Goal: Entertainment & Leisure: Browse casually

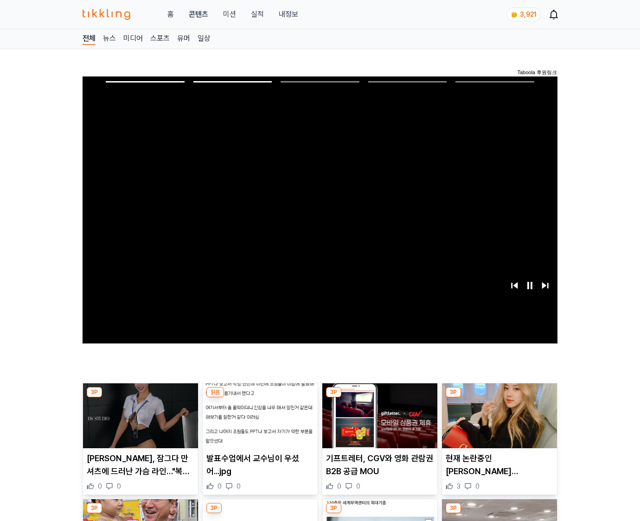
click at [497, 423] on img at bounding box center [499, 415] width 115 height 65
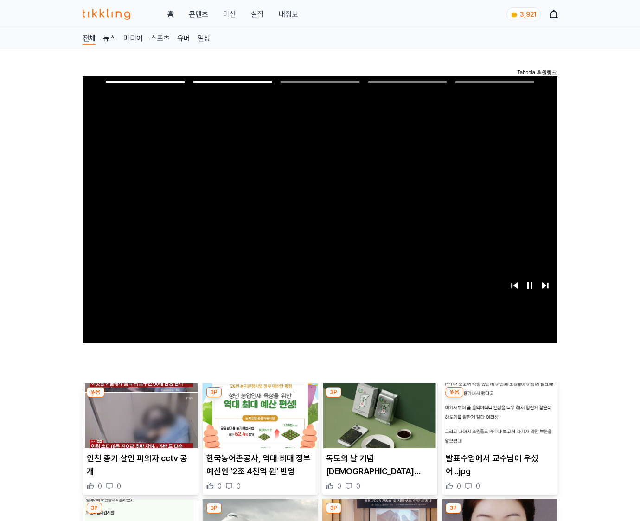
click at [497, 423] on img at bounding box center [499, 415] width 115 height 65
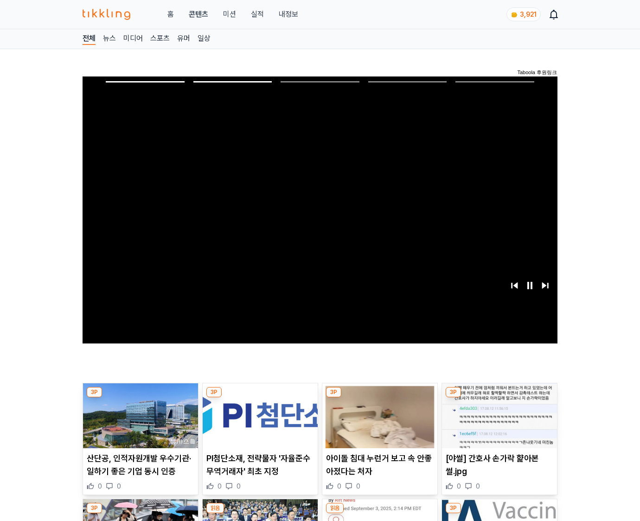
click at [497, 423] on img at bounding box center [499, 415] width 115 height 65
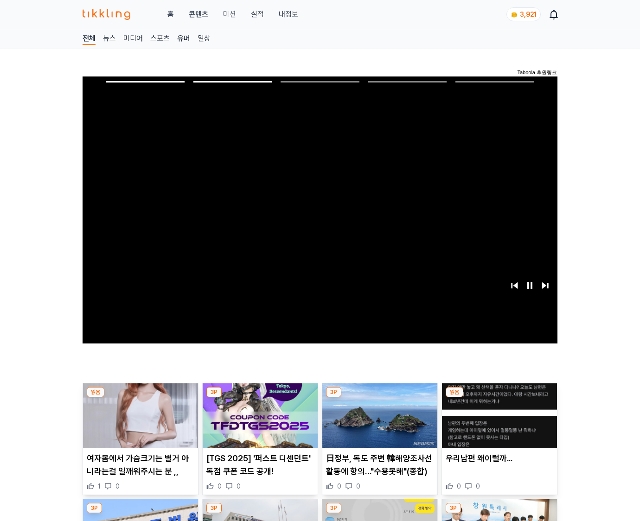
click at [497, 423] on img at bounding box center [499, 415] width 115 height 65
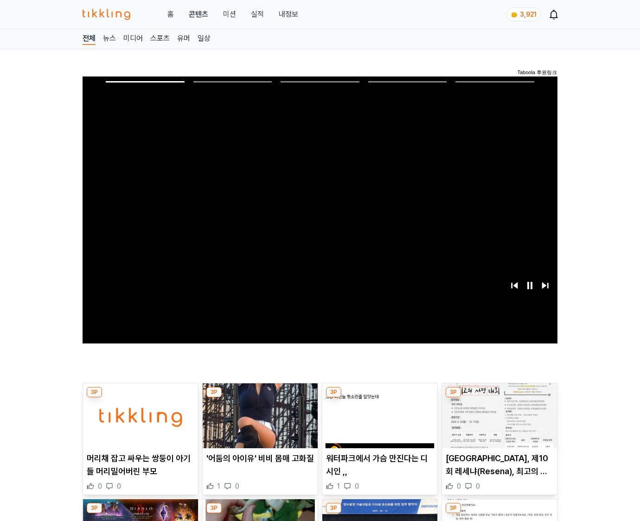
click at [497, 423] on img at bounding box center [499, 415] width 115 height 65
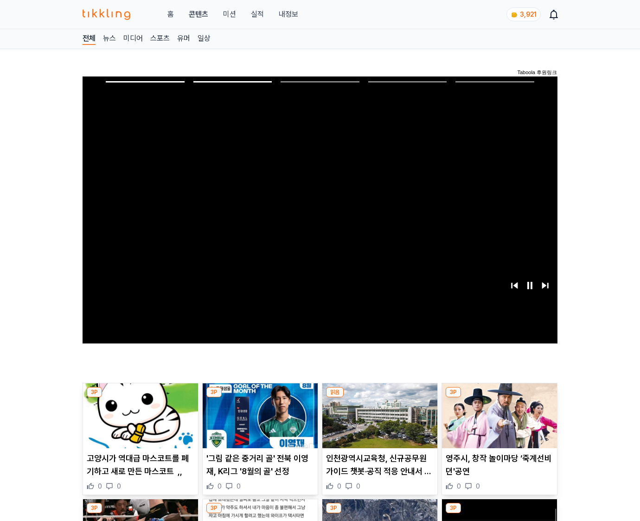
click at [497, 423] on img at bounding box center [499, 415] width 115 height 65
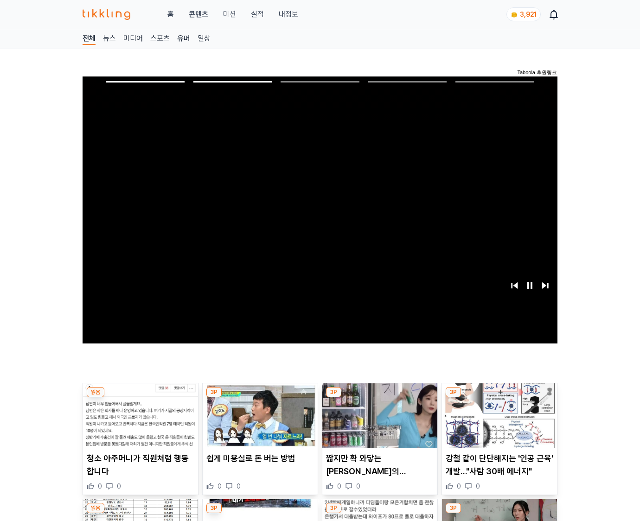
click at [497, 423] on img at bounding box center [499, 415] width 115 height 65
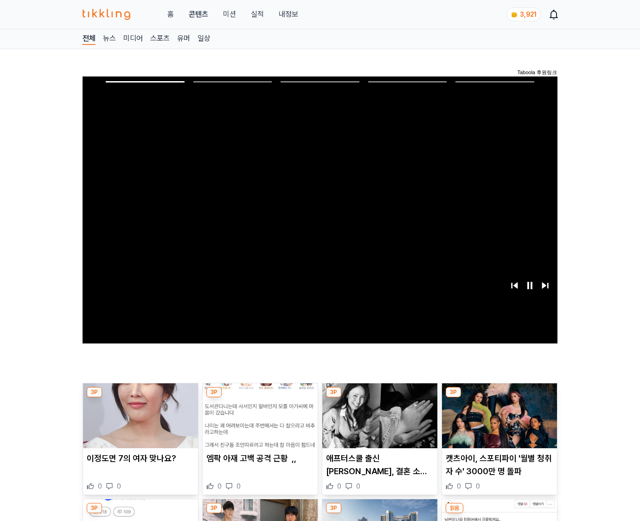
click at [497, 423] on img at bounding box center [499, 415] width 115 height 65
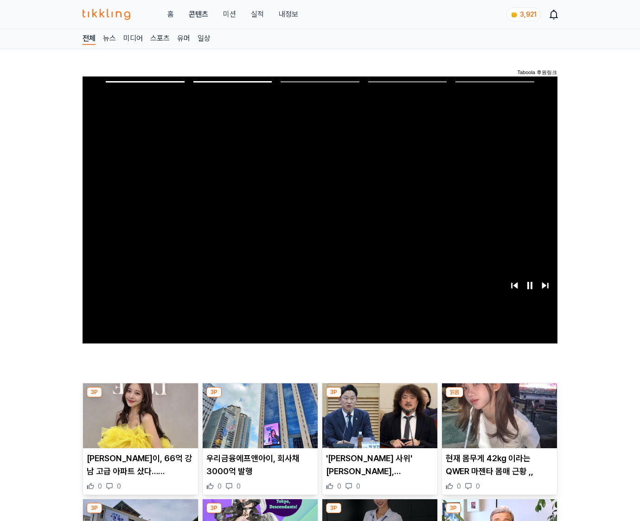
click at [497, 423] on img at bounding box center [499, 415] width 115 height 65
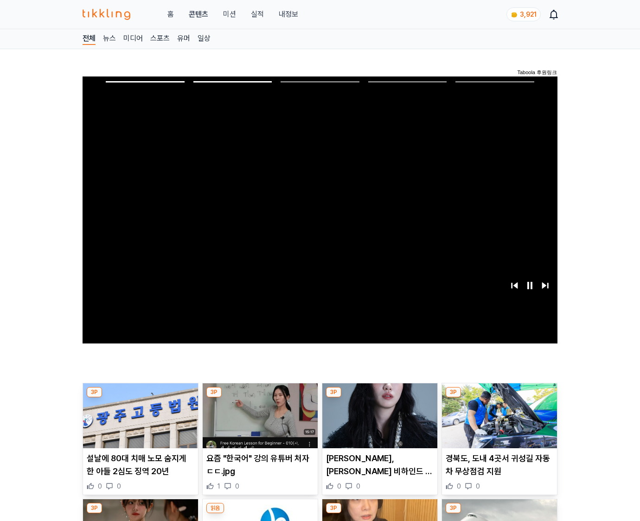
click at [497, 423] on img at bounding box center [499, 415] width 115 height 65
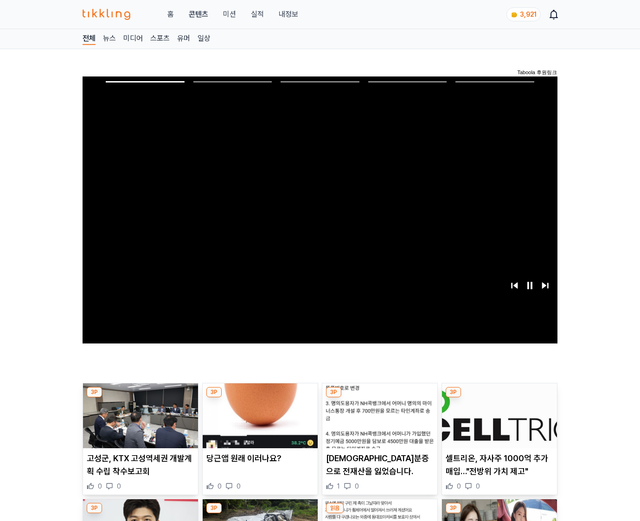
click at [497, 423] on img at bounding box center [499, 415] width 115 height 65
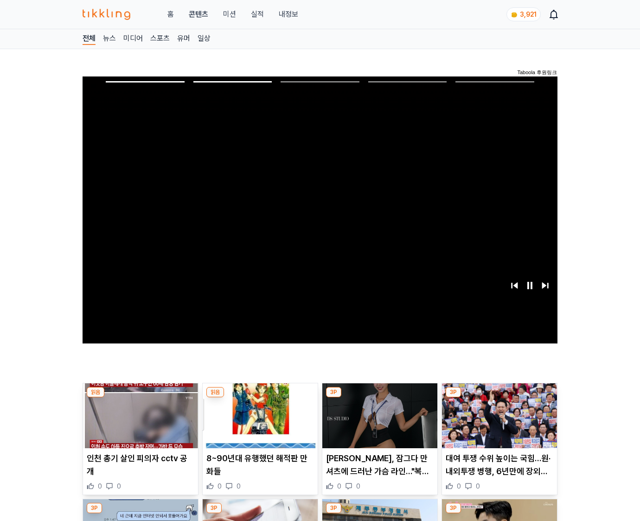
click at [497, 423] on img at bounding box center [499, 415] width 115 height 65
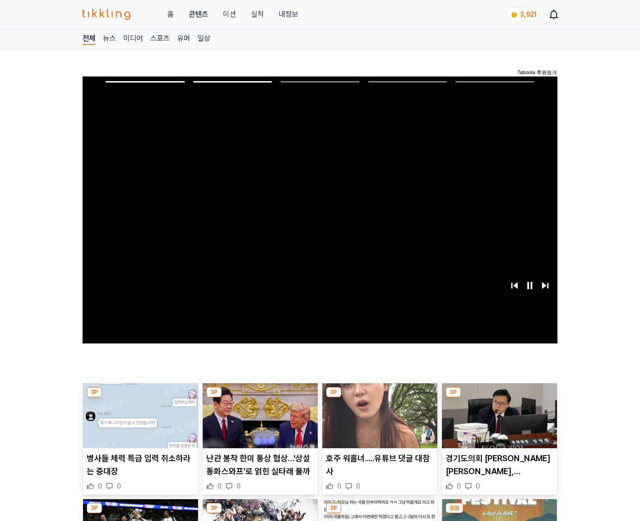
click at [497, 423] on img at bounding box center [499, 415] width 115 height 65
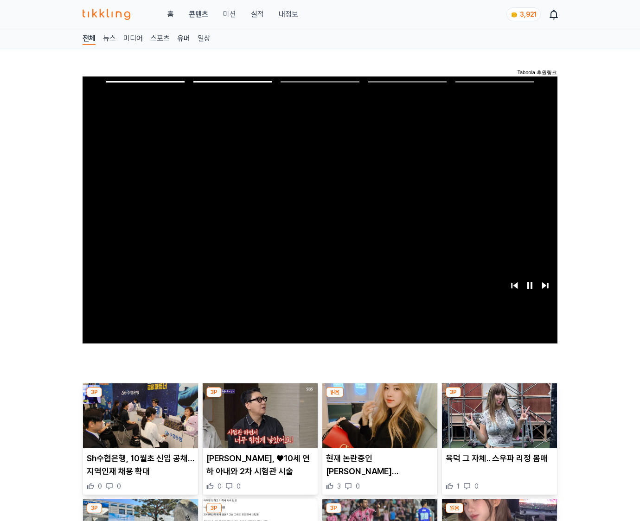
click at [497, 423] on img at bounding box center [499, 415] width 115 height 65
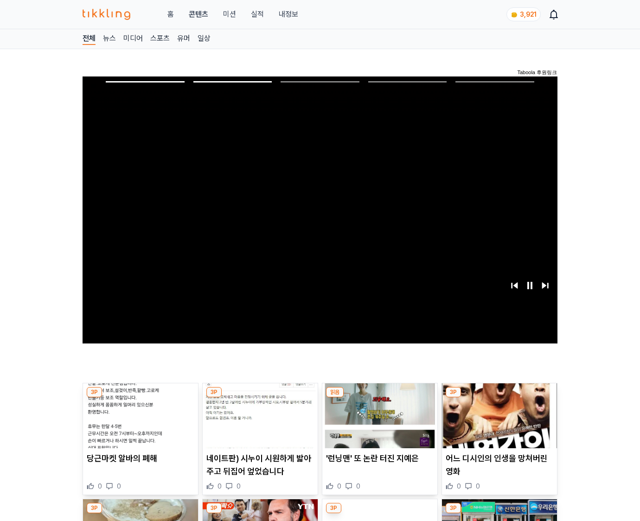
click at [497, 423] on img at bounding box center [499, 415] width 115 height 65
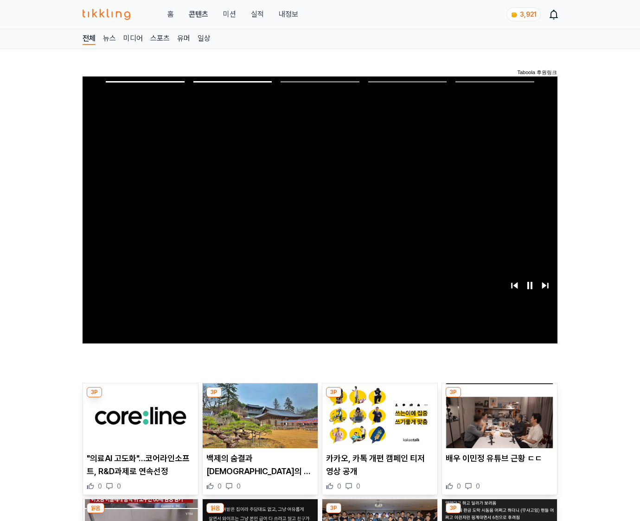
click at [497, 423] on img at bounding box center [499, 415] width 115 height 65
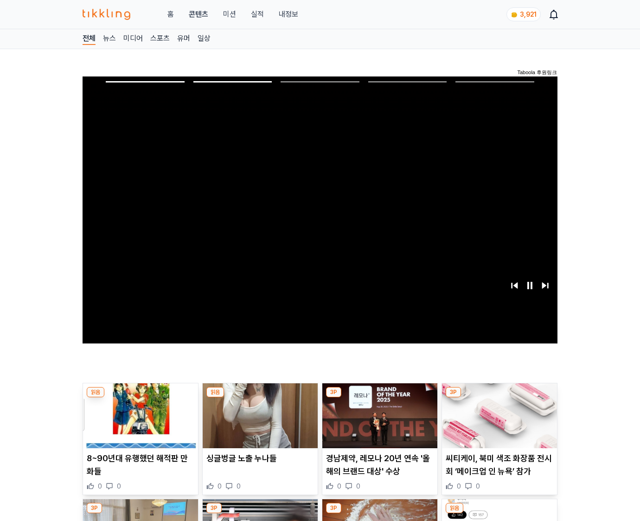
click at [497, 423] on img at bounding box center [499, 415] width 115 height 65
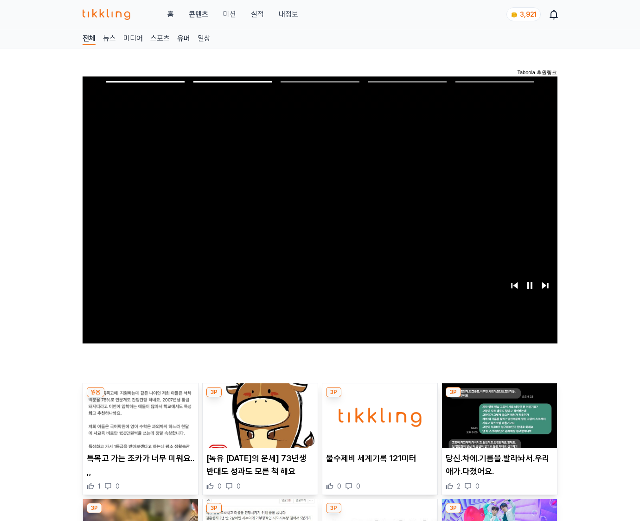
click at [497, 423] on img at bounding box center [499, 415] width 115 height 65
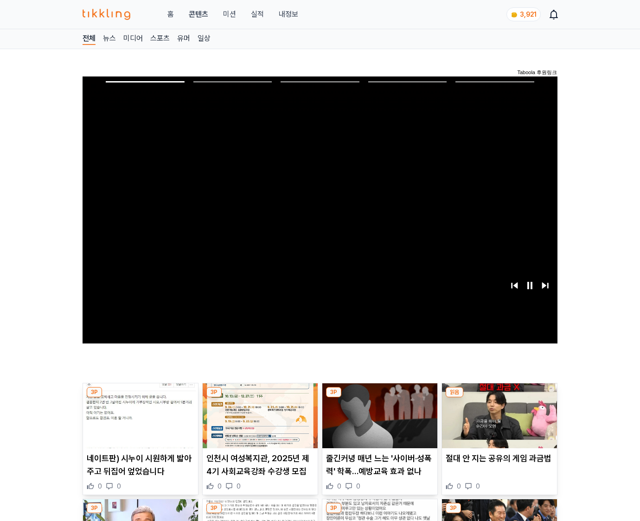
click at [497, 423] on img at bounding box center [499, 415] width 115 height 65
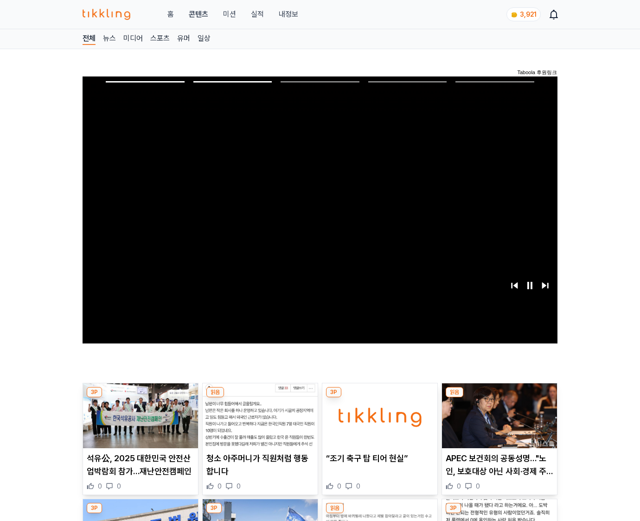
click at [497, 423] on img at bounding box center [499, 415] width 115 height 65
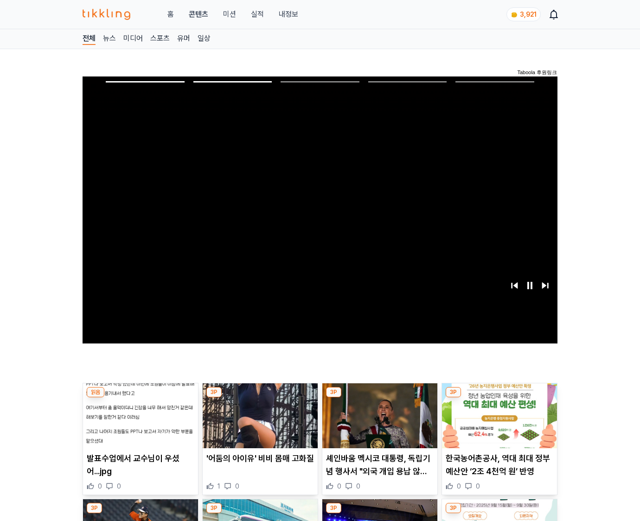
click at [497, 423] on img at bounding box center [499, 415] width 115 height 65
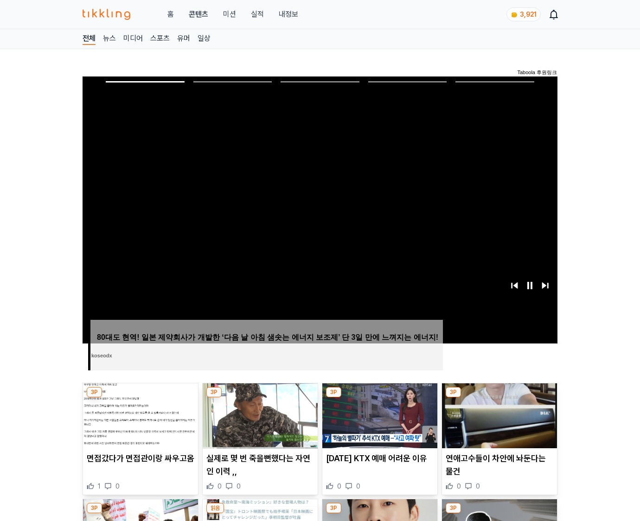
click at [497, 423] on img at bounding box center [499, 415] width 115 height 65
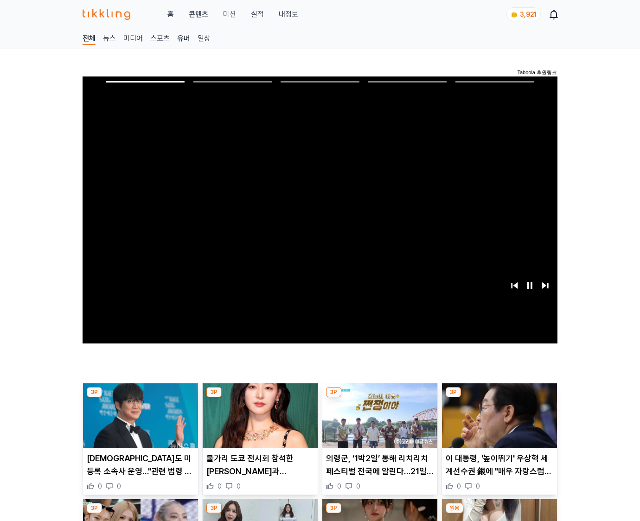
click at [497, 423] on img at bounding box center [499, 415] width 115 height 65
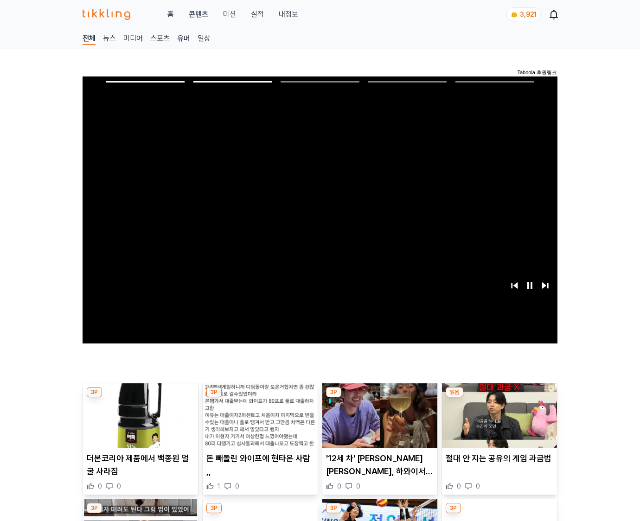
click at [497, 423] on img at bounding box center [499, 415] width 115 height 65
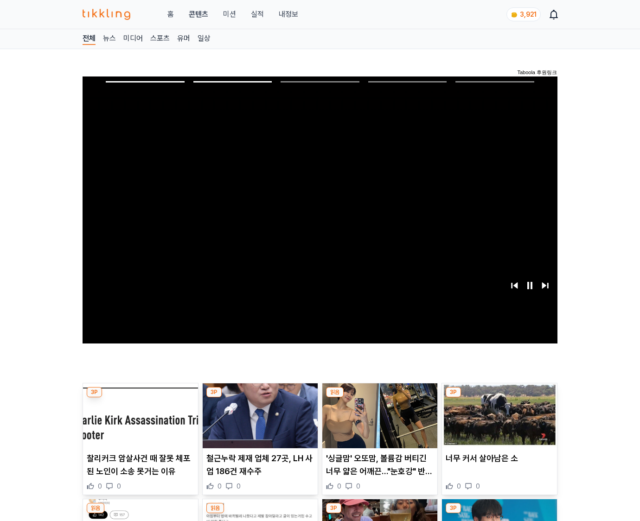
click at [497, 423] on img at bounding box center [499, 415] width 115 height 65
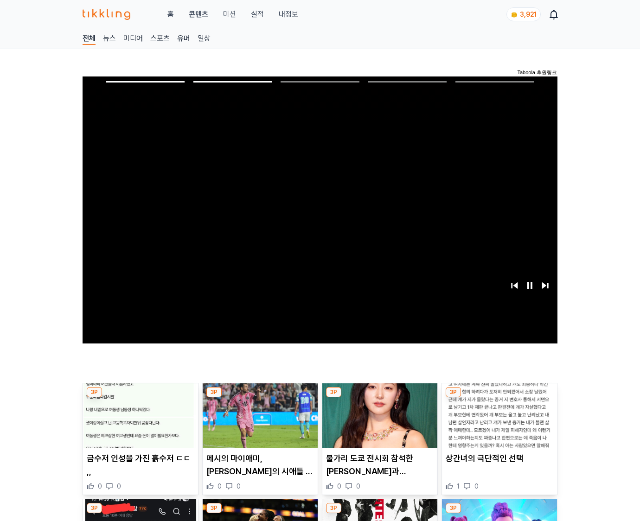
click at [497, 423] on img at bounding box center [499, 415] width 115 height 65
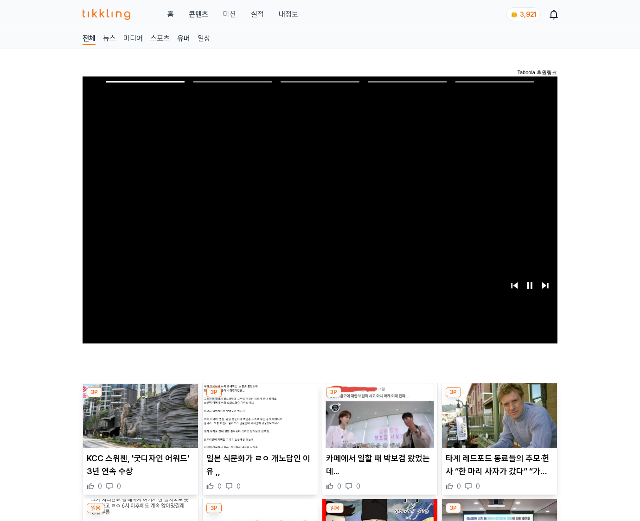
click at [497, 423] on img at bounding box center [499, 415] width 115 height 65
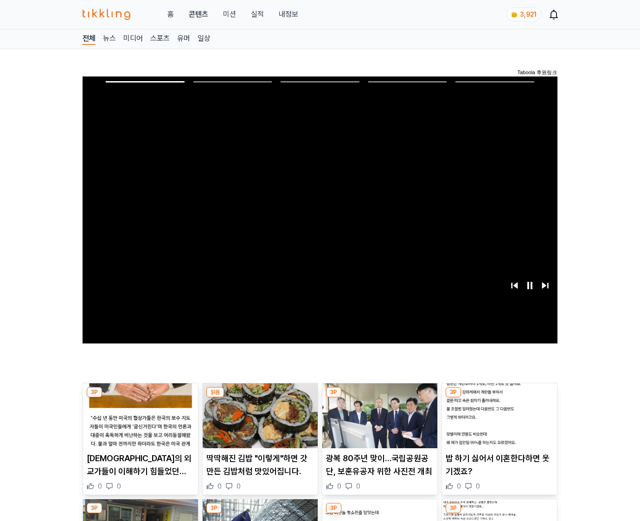
click at [497, 423] on img at bounding box center [499, 415] width 115 height 65
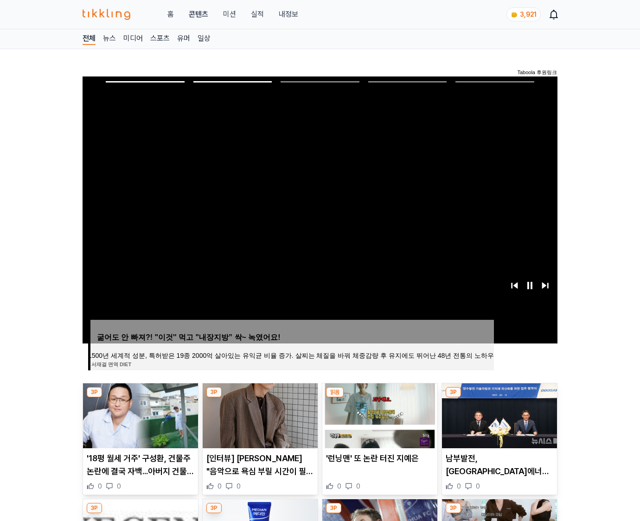
click at [497, 423] on img at bounding box center [499, 415] width 115 height 65
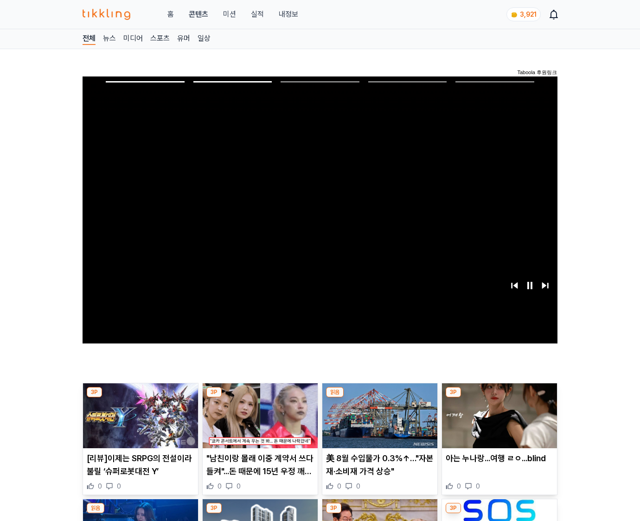
click at [497, 423] on img at bounding box center [499, 415] width 115 height 65
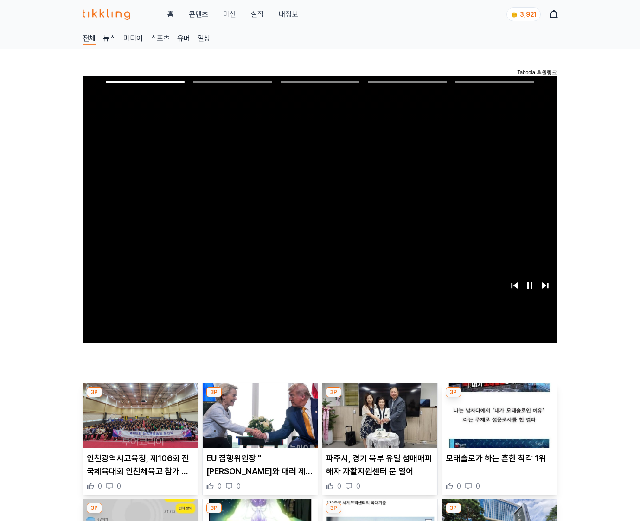
click at [497, 423] on img at bounding box center [499, 415] width 115 height 65
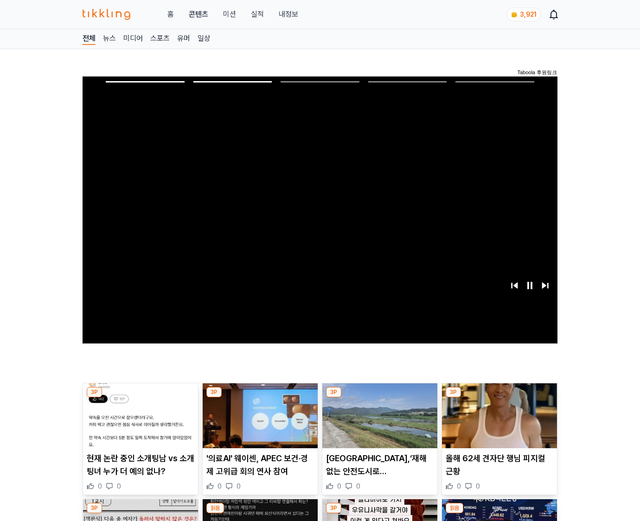
click at [497, 423] on img at bounding box center [499, 415] width 115 height 65
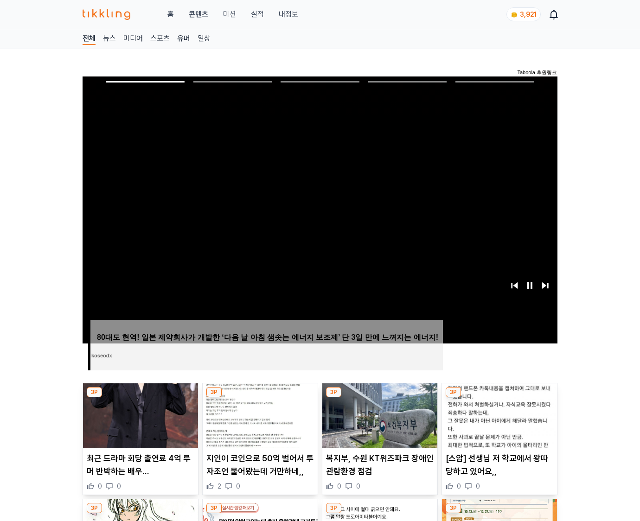
click at [497, 423] on img at bounding box center [499, 415] width 115 height 65
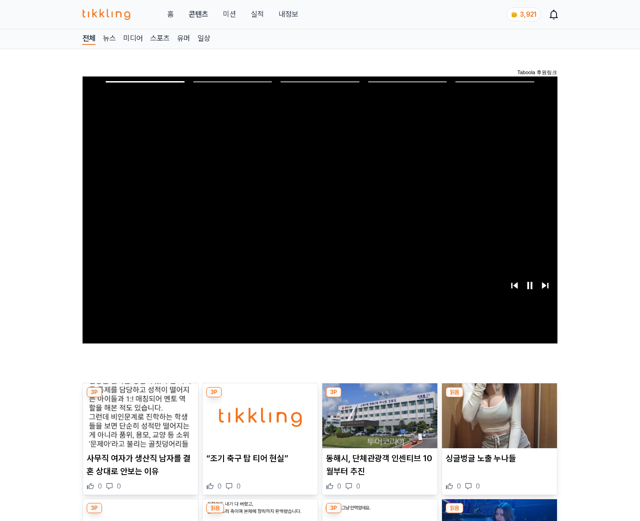
click at [497, 423] on img at bounding box center [499, 415] width 115 height 65
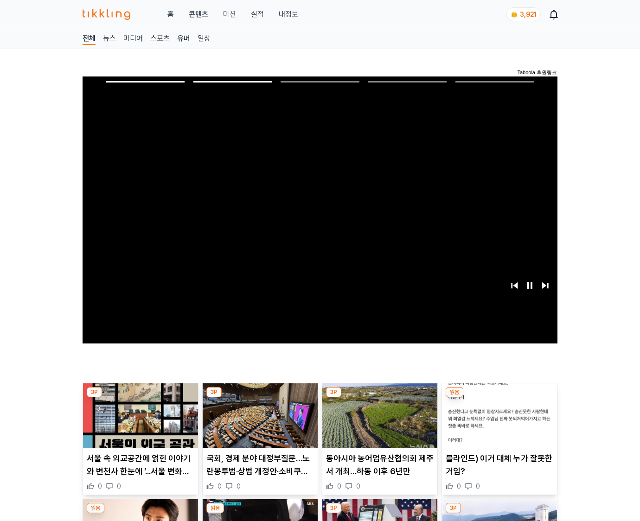
click at [497, 423] on img at bounding box center [499, 415] width 115 height 65
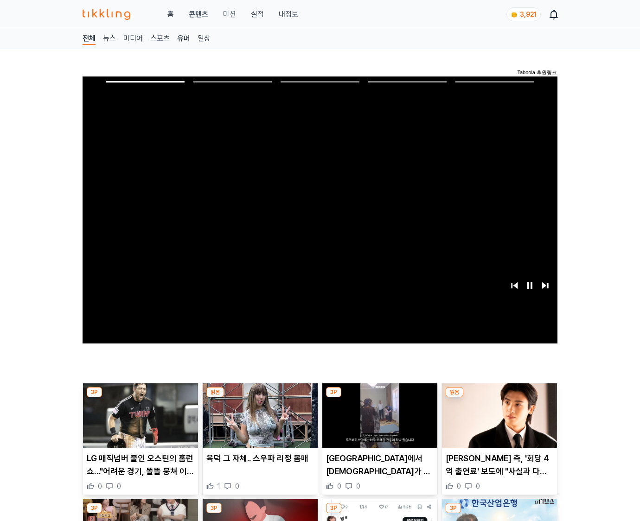
click at [497, 423] on img at bounding box center [499, 415] width 115 height 65
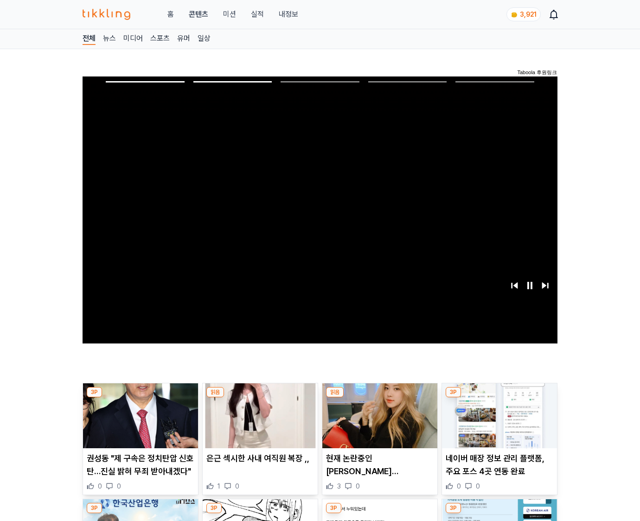
click at [497, 423] on img at bounding box center [499, 415] width 115 height 65
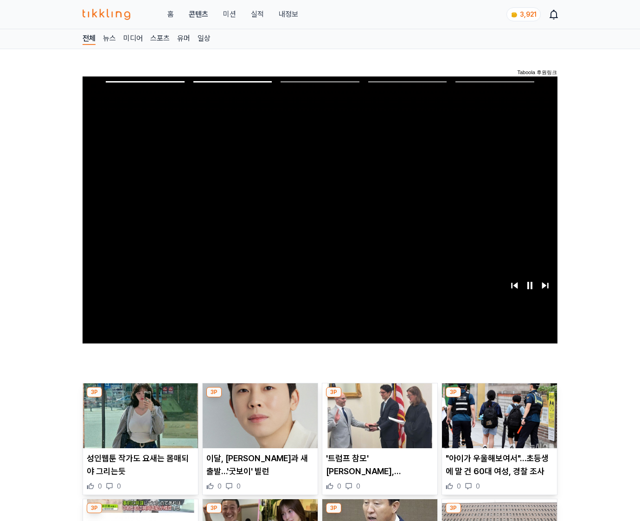
click at [497, 423] on img at bounding box center [499, 415] width 115 height 65
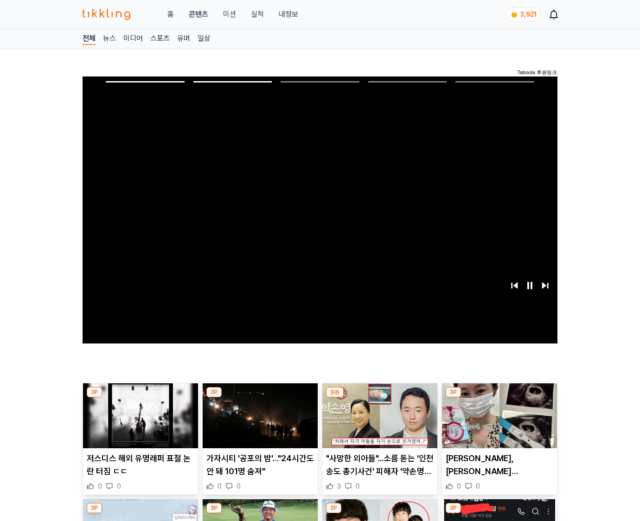
click at [497, 423] on img at bounding box center [499, 415] width 115 height 65
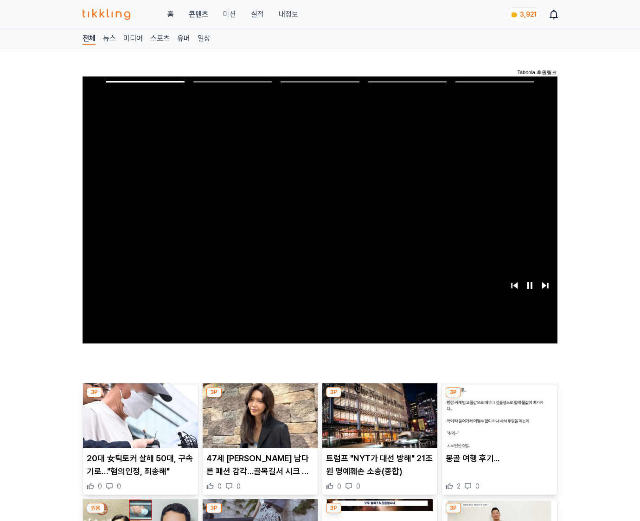
click at [497, 423] on img at bounding box center [499, 415] width 115 height 65
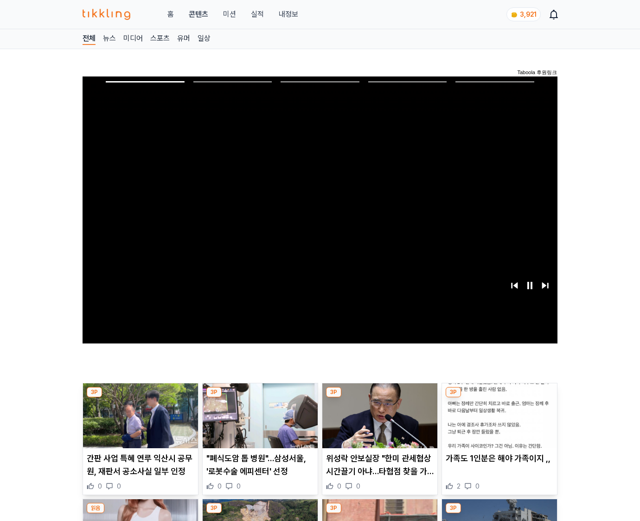
click at [497, 423] on img at bounding box center [499, 415] width 115 height 65
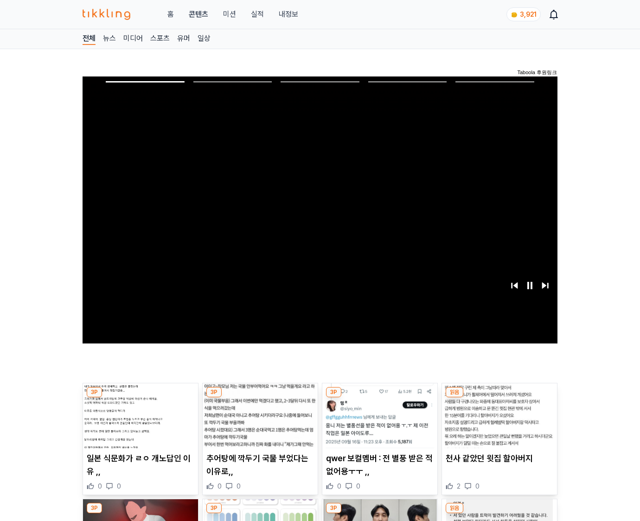
click at [497, 423] on img at bounding box center [499, 415] width 115 height 65
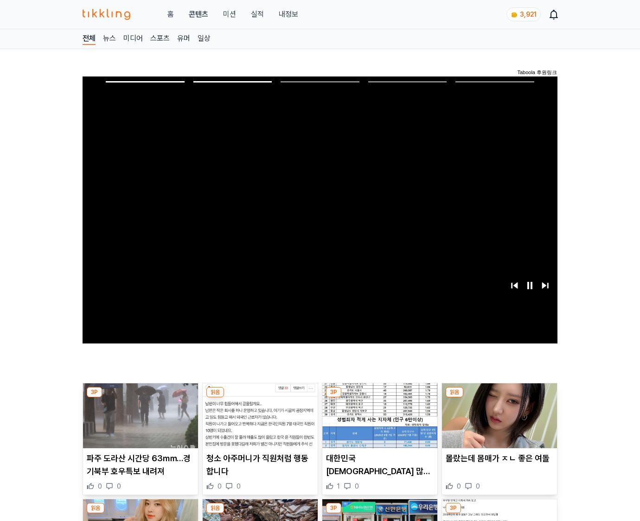
click at [497, 423] on img at bounding box center [499, 415] width 115 height 65
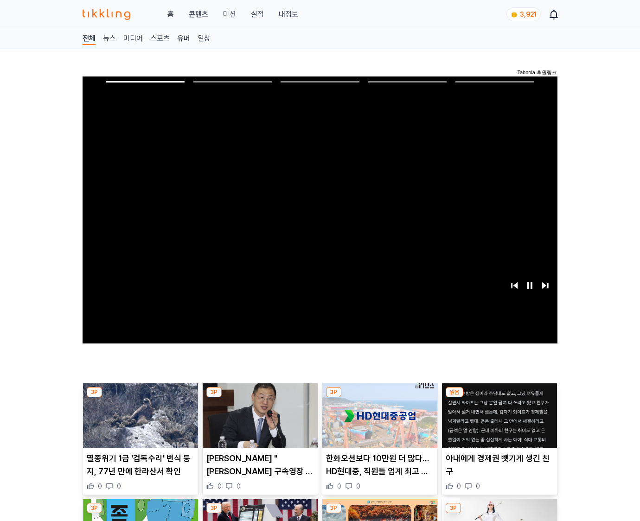
click at [497, 423] on img at bounding box center [499, 415] width 115 height 65
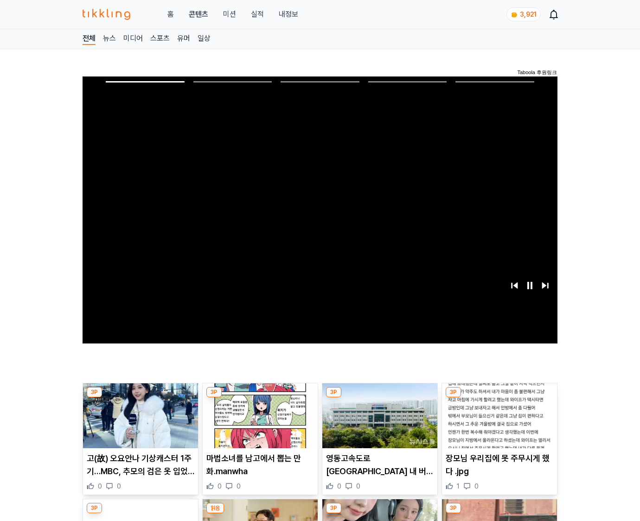
click at [497, 423] on img at bounding box center [499, 415] width 115 height 65
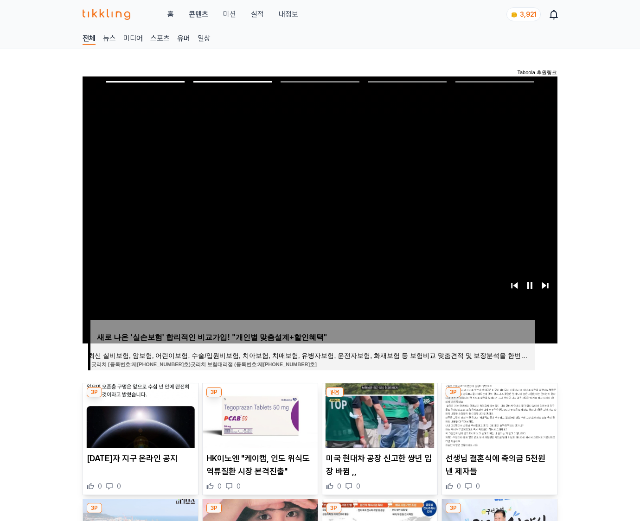
click at [497, 423] on img at bounding box center [499, 415] width 115 height 65
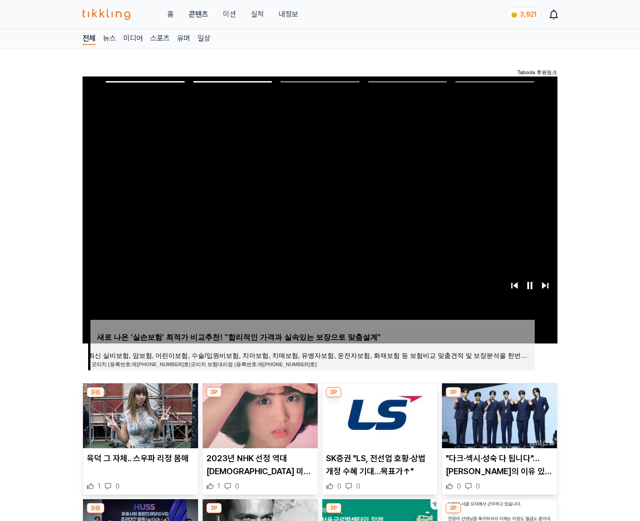
click at [497, 423] on img at bounding box center [499, 415] width 115 height 65
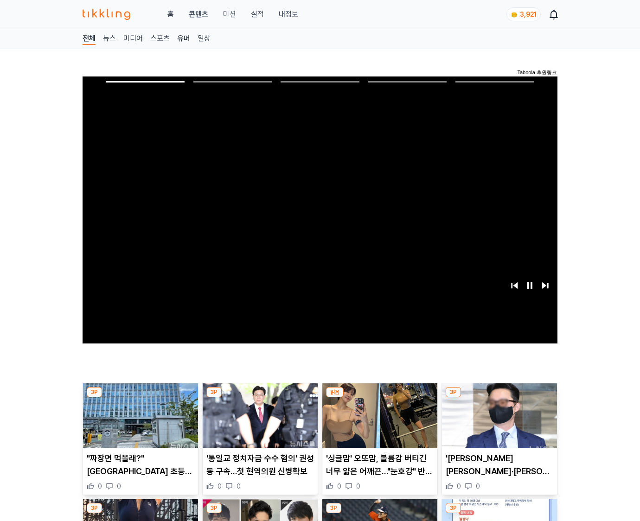
click at [497, 423] on img at bounding box center [499, 415] width 115 height 65
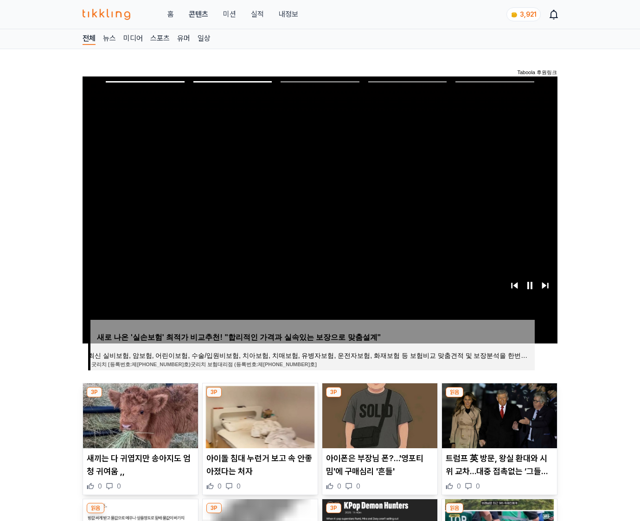
click at [497, 423] on img at bounding box center [499, 415] width 115 height 65
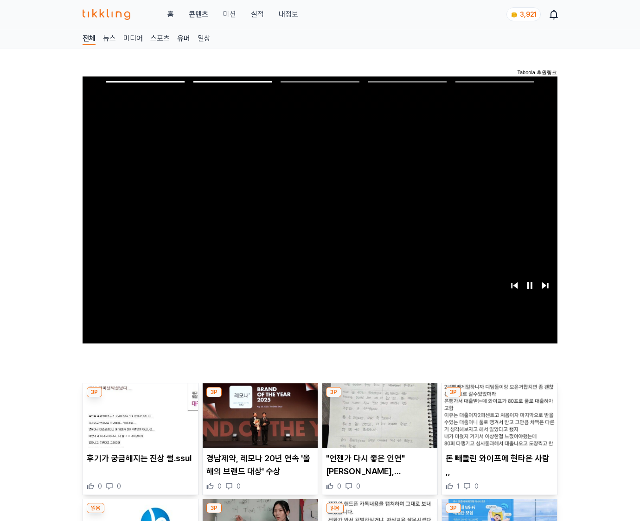
click at [497, 423] on img at bounding box center [499, 415] width 115 height 65
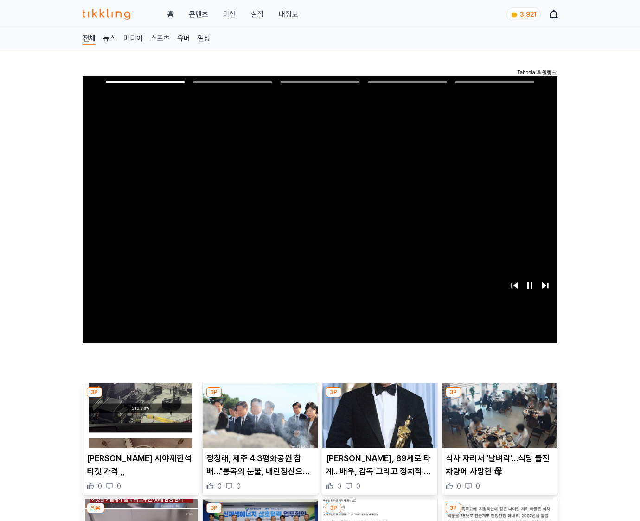
click at [497, 423] on img at bounding box center [499, 415] width 115 height 65
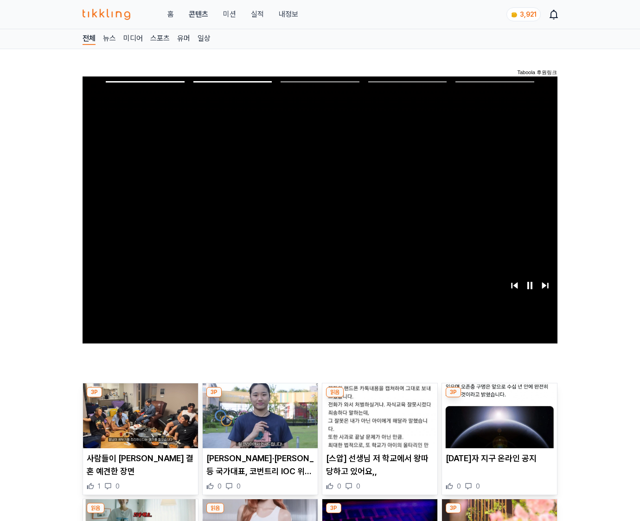
click at [497, 423] on img at bounding box center [499, 415] width 115 height 65
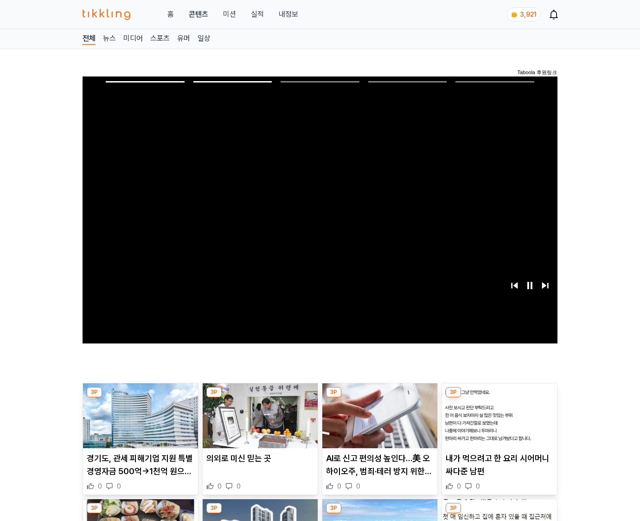
click at [497, 423] on img at bounding box center [499, 415] width 115 height 65
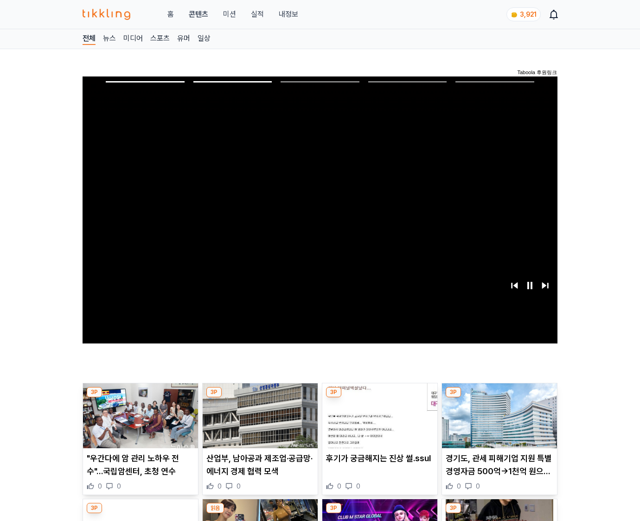
click at [497, 423] on img at bounding box center [499, 415] width 115 height 65
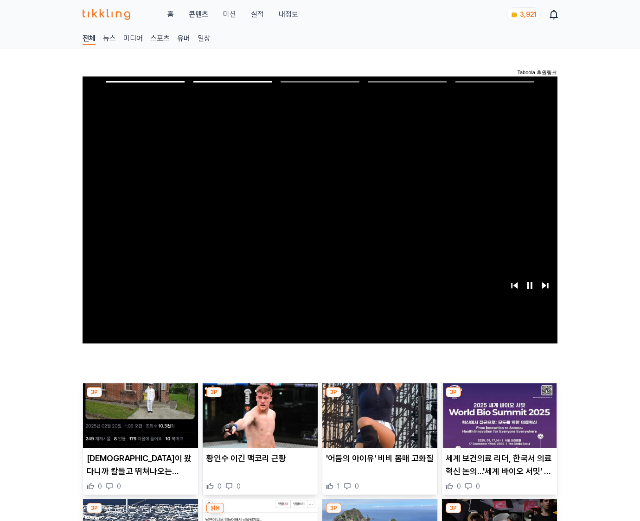
click at [497, 423] on img at bounding box center [499, 415] width 115 height 65
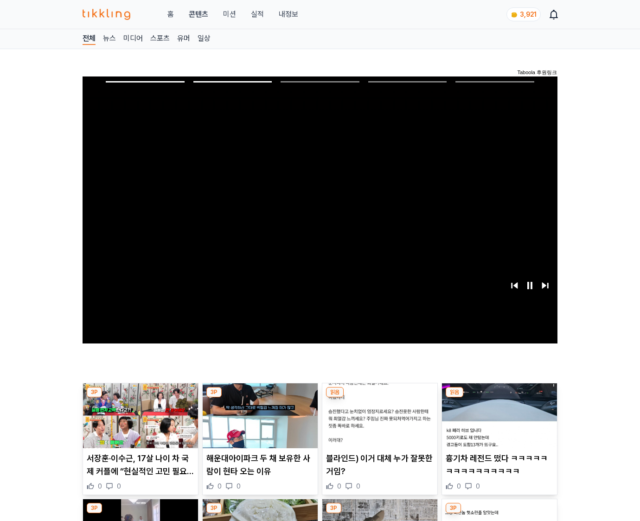
click at [497, 423] on img at bounding box center [499, 415] width 115 height 65
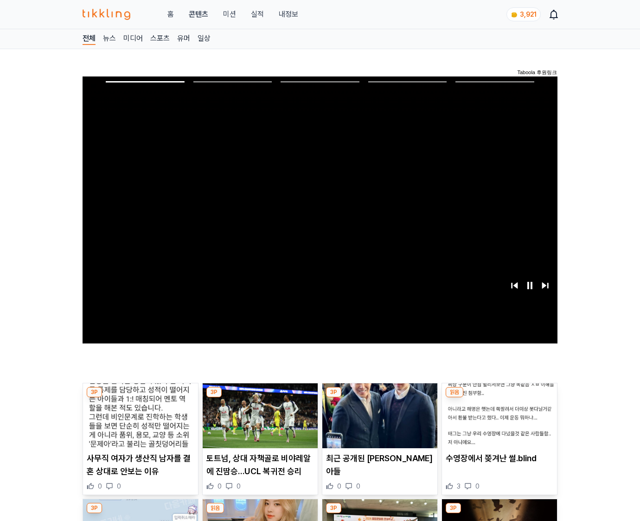
click at [497, 423] on img at bounding box center [499, 415] width 115 height 65
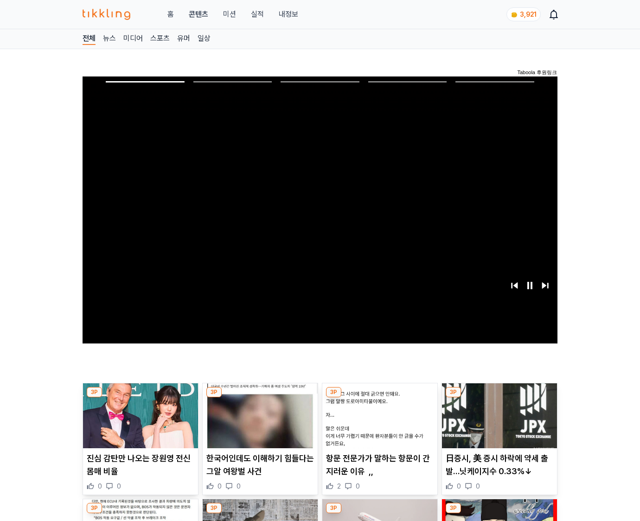
click at [497, 423] on img at bounding box center [499, 415] width 115 height 65
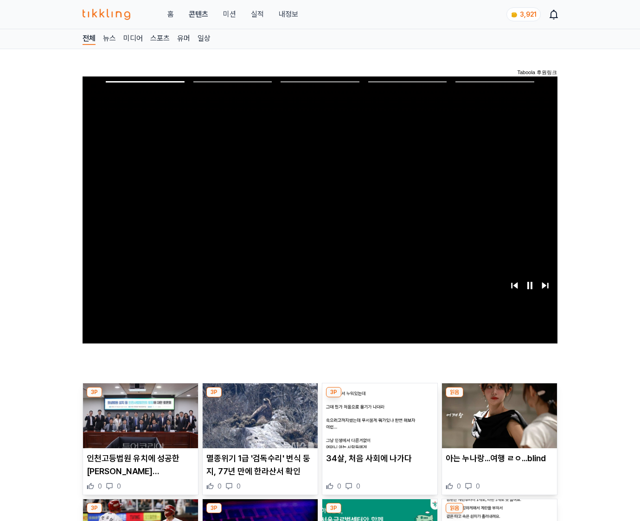
click at [497, 423] on img at bounding box center [499, 415] width 115 height 65
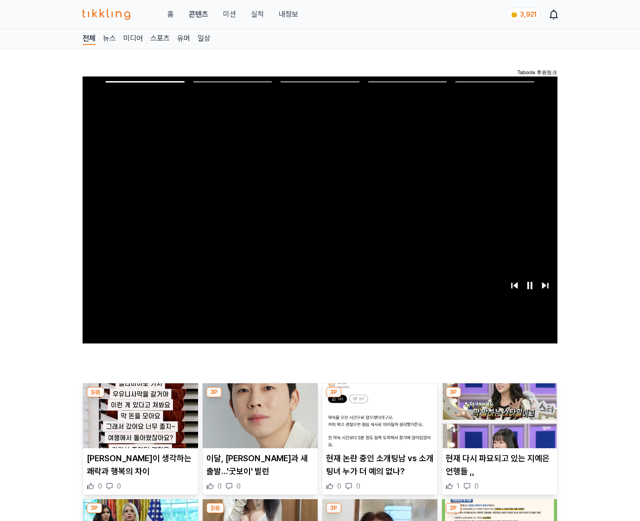
click at [497, 423] on img at bounding box center [499, 415] width 115 height 65
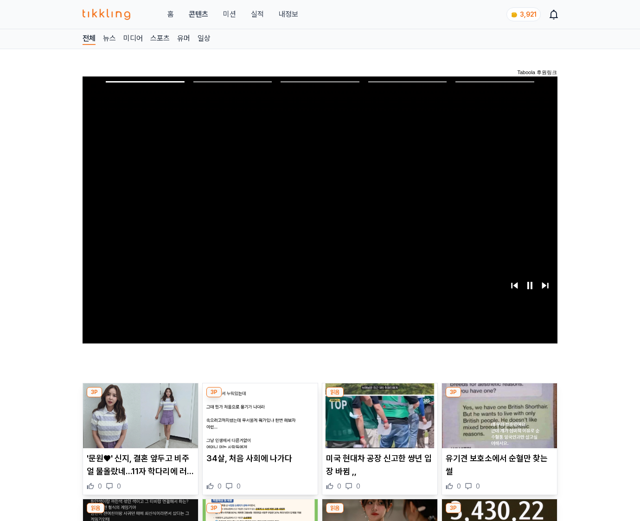
click at [497, 423] on img at bounding box center [499, 415] width 115 height 65
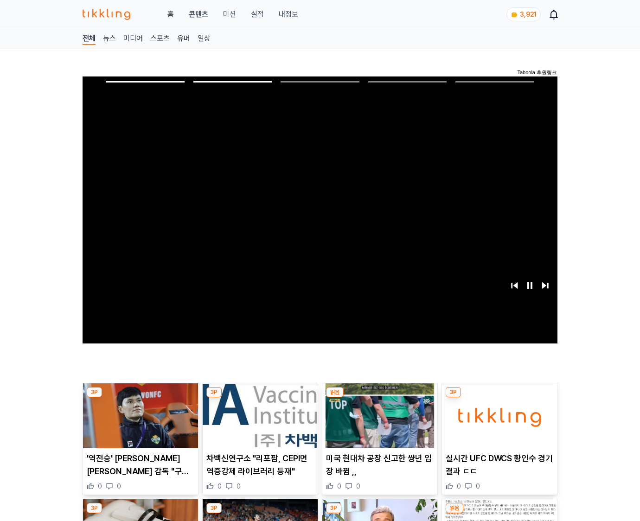
click at [497, 423] on img at bounding box center [499, 415] width 115 height 65
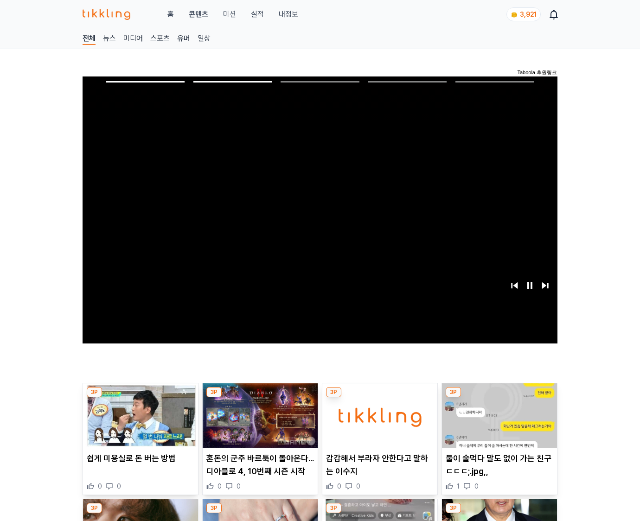
click at [497, 423] on img at bounding box center [499, 415] width 115 height 65
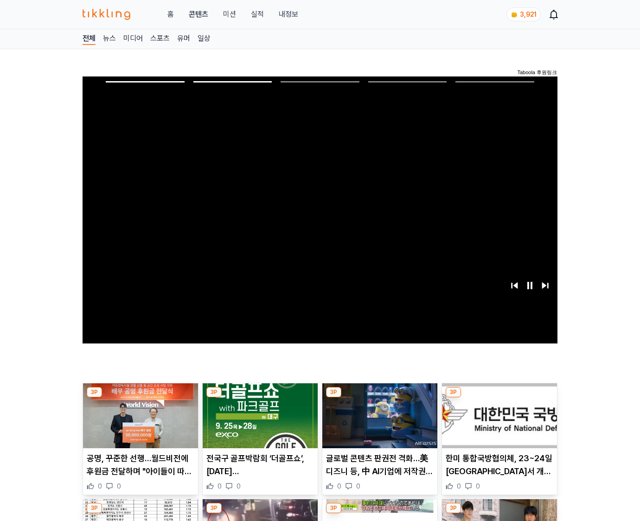
click at [497, 423] on img at bounding box center [499, 415] width 115 height 65
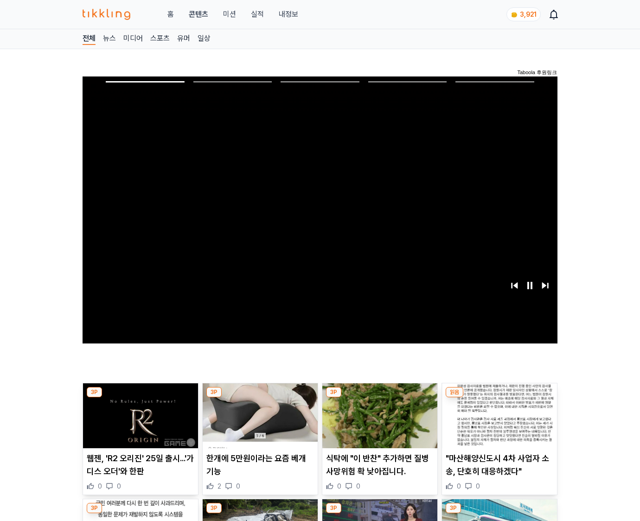
click at [497, 423] on img at bounding box center [499, 415] width 115 height 65
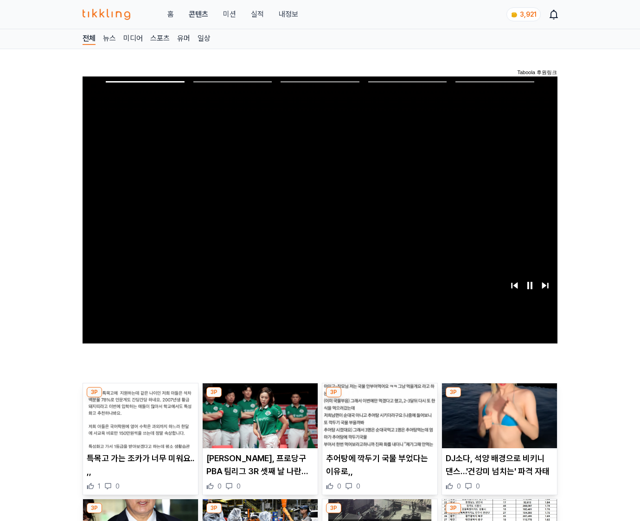
click at [497, 423] on img at bounding box center [499, 415] width 115 height 65
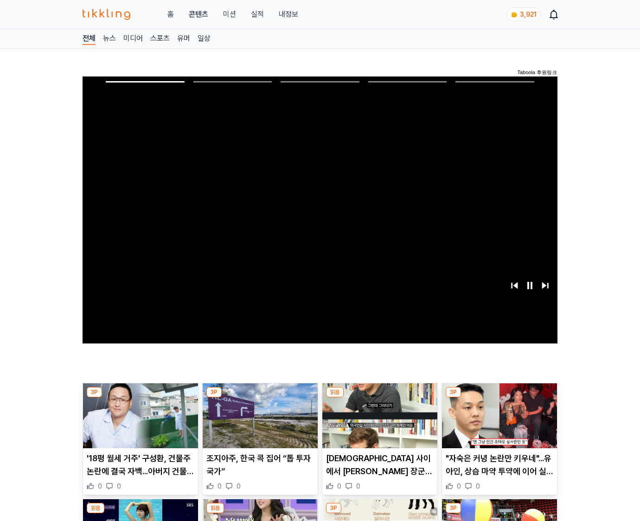
click at [497, 423] on img at bounding box center [499, 415] width 115 height 65
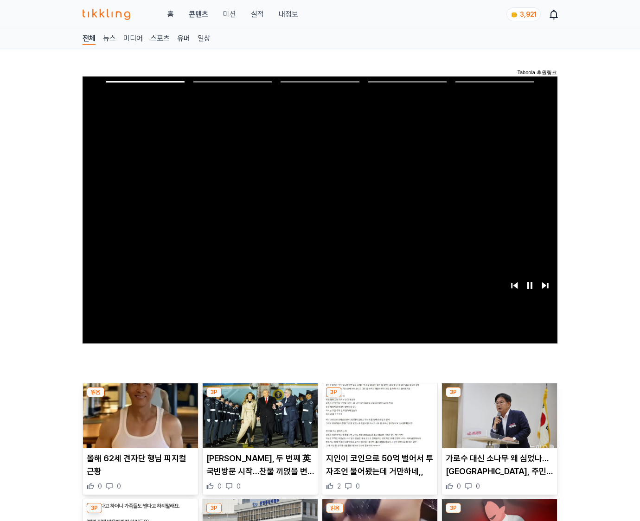
click at [497, 423] on img at bounding box center [499, 415] width 115 height 65
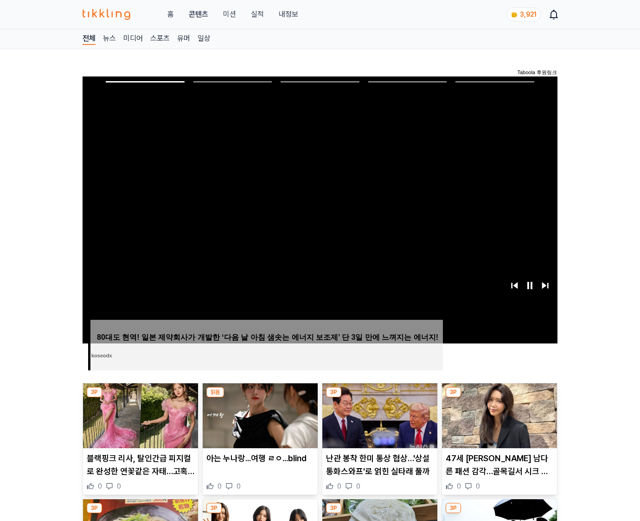
click at [497, 423] on img at bounding box center [499, 415] width 115 height 65
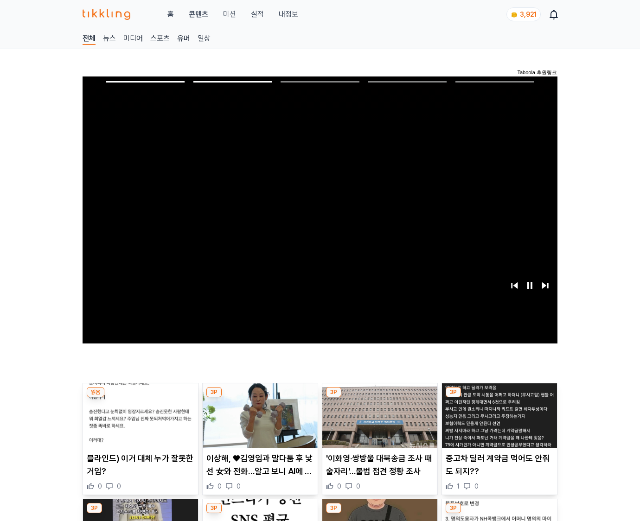
click at [497, 423] on img at bounding box center [499, 415] width 115 height 65
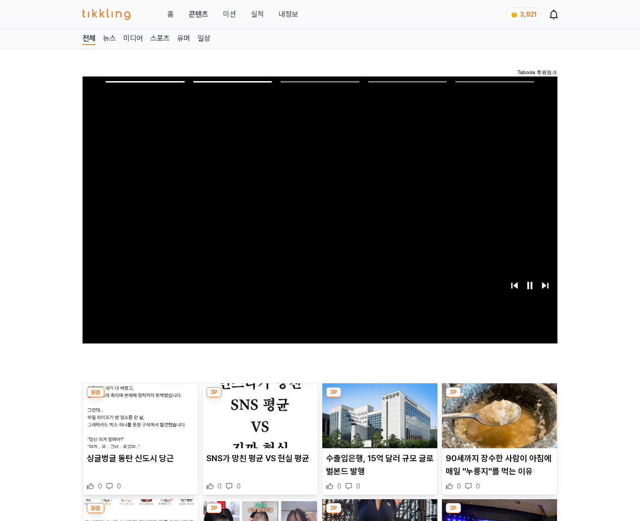
click at [497, 423] on img at bounding box center [499, 415] width 115 height 65
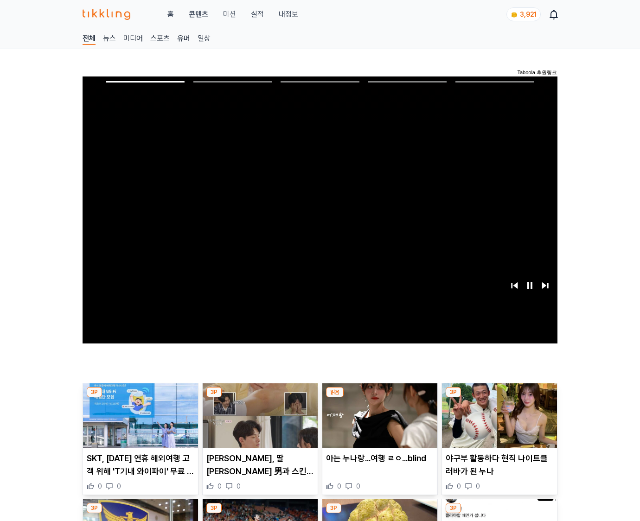
click at [497, 423] on img at bounding box center [499, 415] width 115 height 65
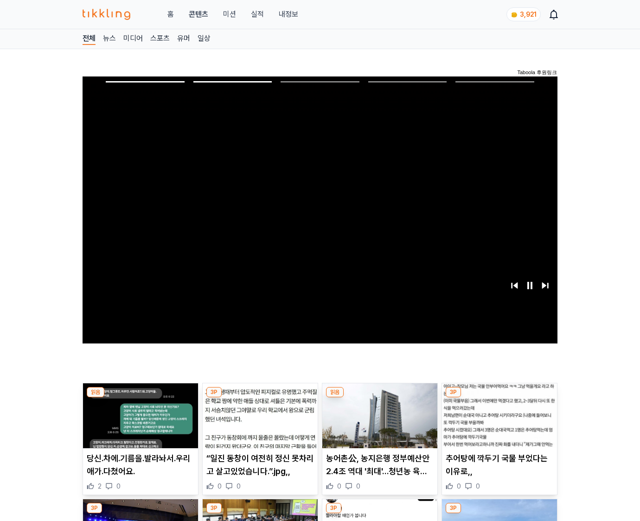
click at [497, 423] on img at bounding box center [499, 415] width 115 height 65
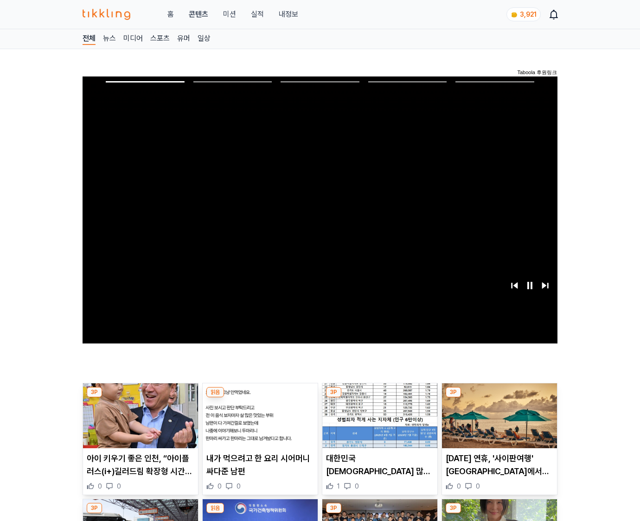
click at [497, 423] on img at bounding box center [499, 415] width 115 height 65
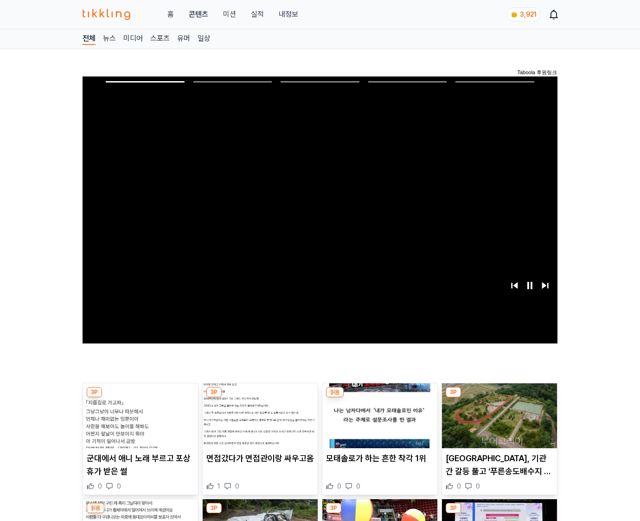
click at [497, 423] on img at bounding box center [499, 415] width 115 height 65
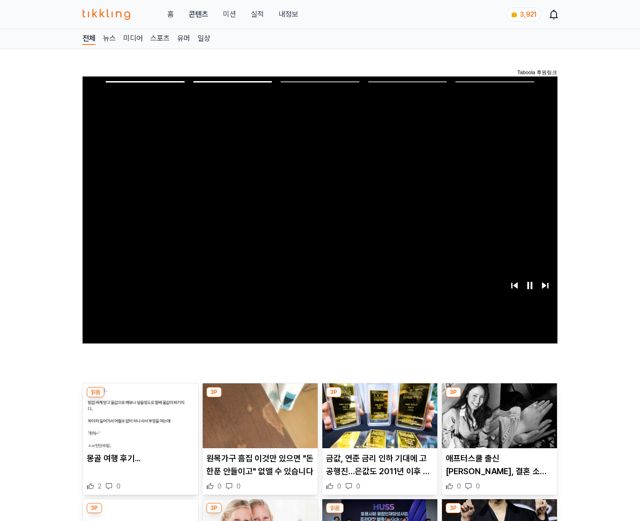
click at [497, 423] on img at bounding box center [499, 415] width 115 height 65
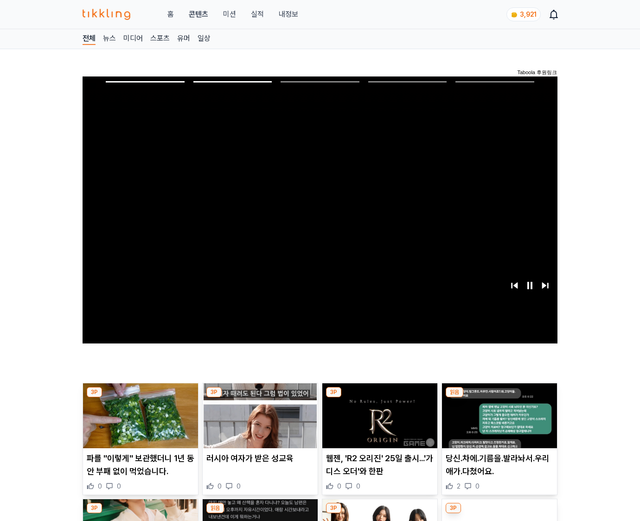
click at [497, 423] on img at bounding box center [499, 415] width 115 height 65
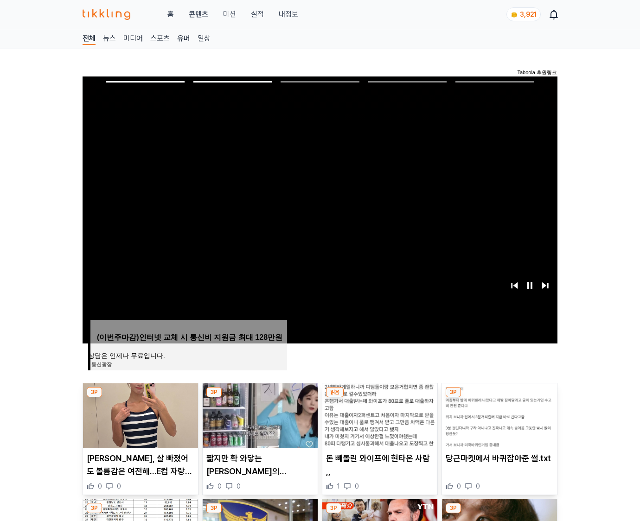
click at [497, 423] on img at bounding box center [499, 415] width 115 height 65
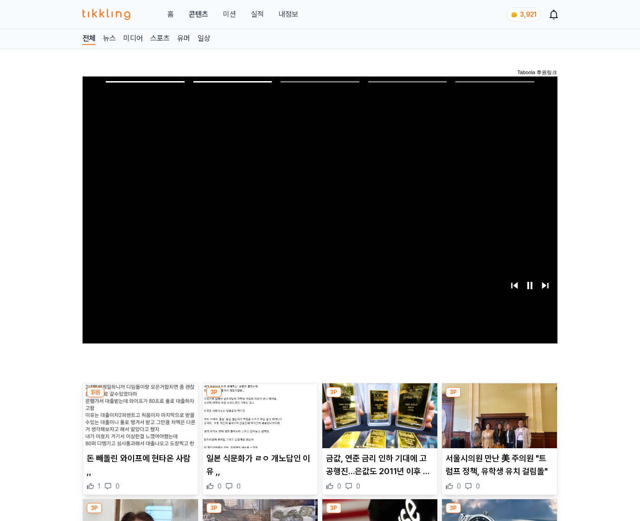
click at [497, 423] on img at bounding box center [499, 415] width 115 height 65
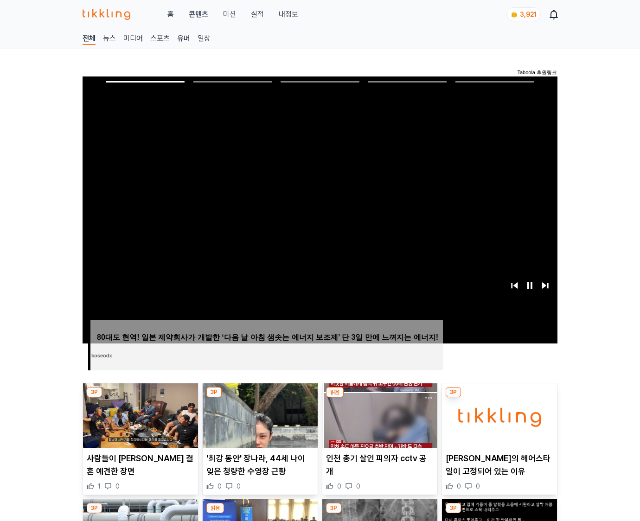
click at [497, 423] on img at bounding box center [499, 415] width 115 height 65
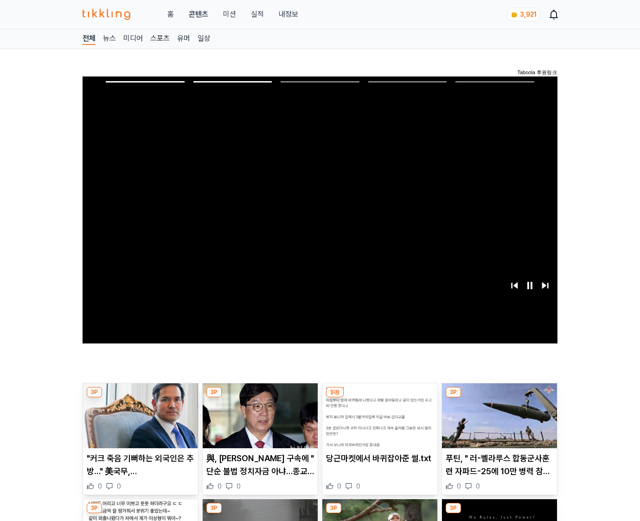
click at [497, 423] on img at bounding box center [499, 415] width 115 height 65
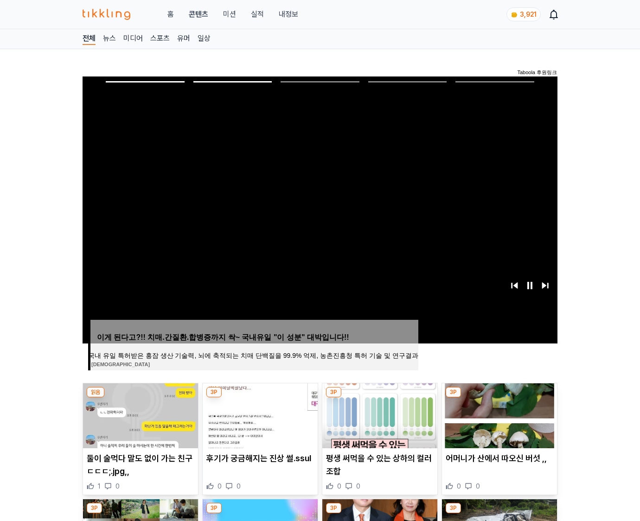
click at [497, 423] on img at bounding box center [499, 415] width 115 height 65
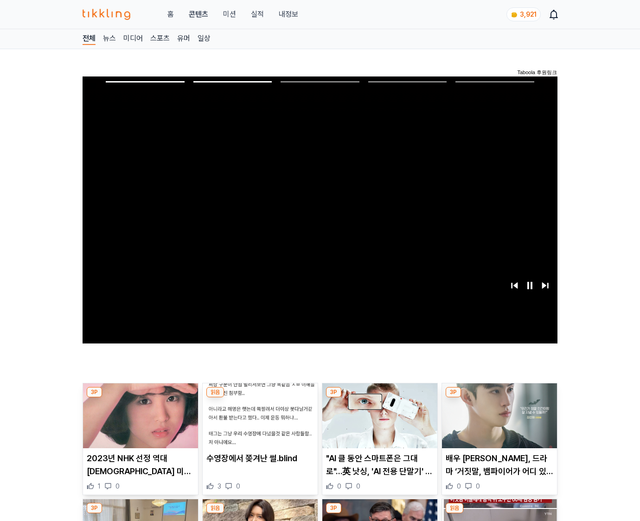
click at [497, 423] on img at bounding box center [499, 415] width 115 height 65
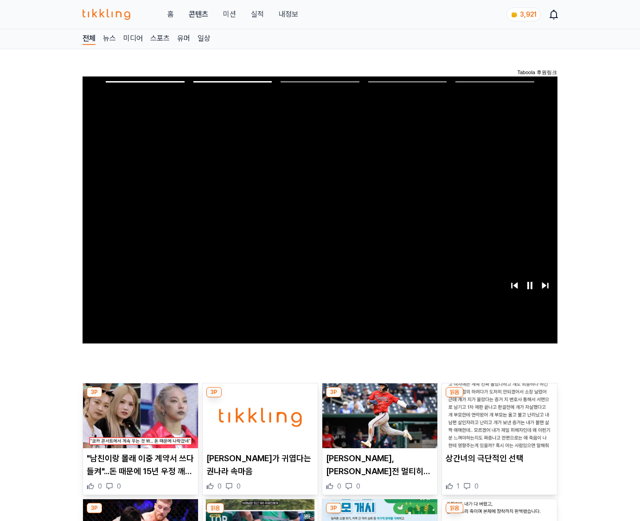
click at [497, 423] on img at bounding box center [499, 415] width 115 height 65
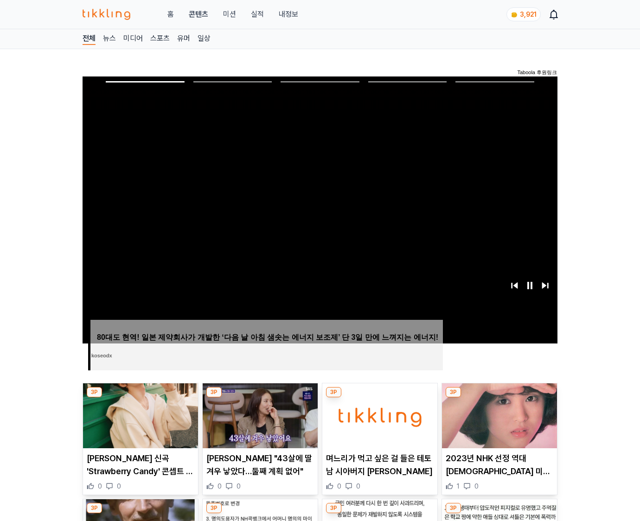
click at [497, 423] on img at bounding box center [499, 415] width 115 height 65
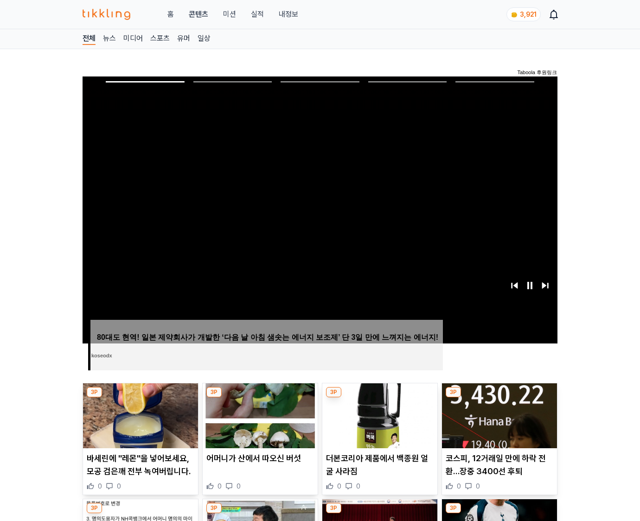
click at [497, 423] on img at bounding box center [499, 415] width 115 height 65
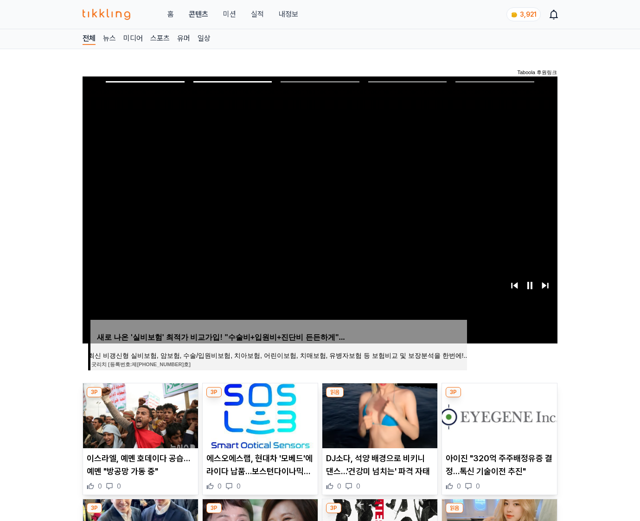
click at [497, 423] on img at bounding box center [499, 415] width 115 height 65
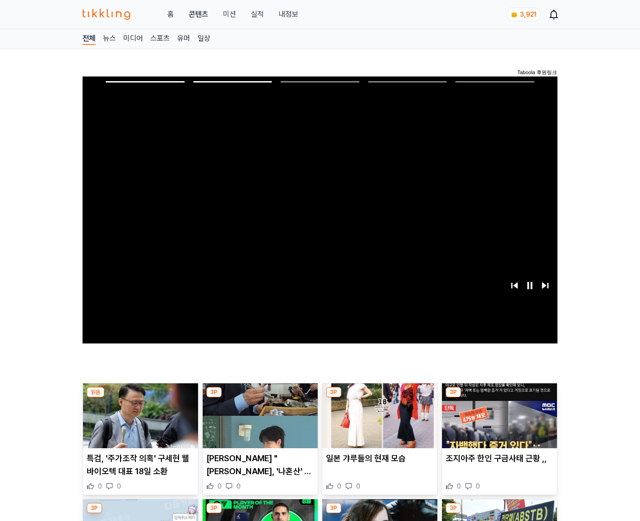
click at [497, 423] on img at bounding box center [499, 415] width 115 height 65
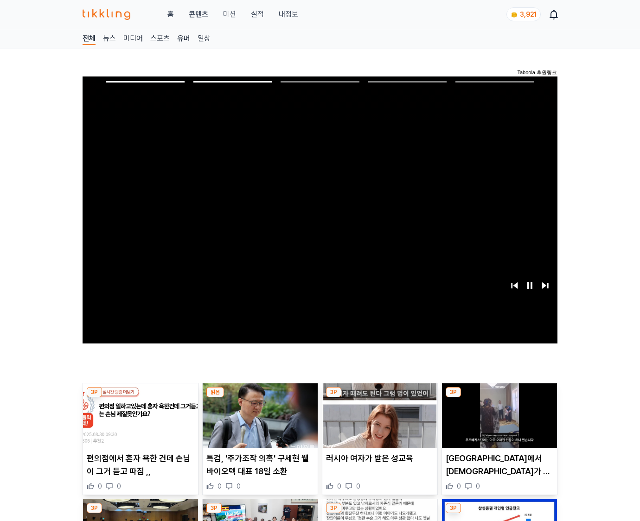
click at [497, 423] on img at bounding box center [499, 415] width 115 height 65
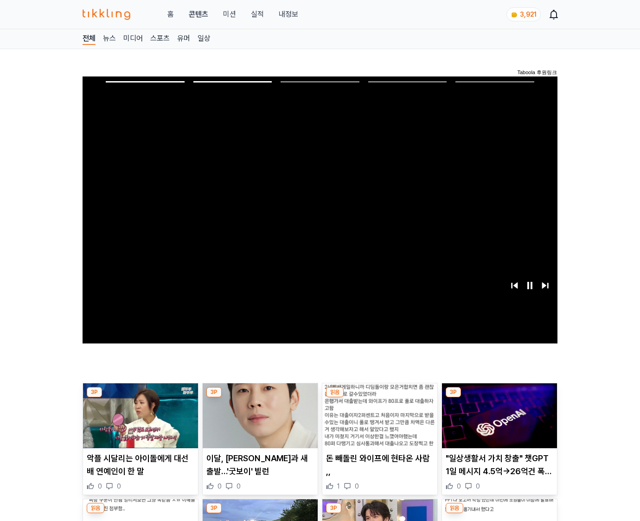
click at [497, 423] on img at bounding box center [499, 415] width 115 height 65
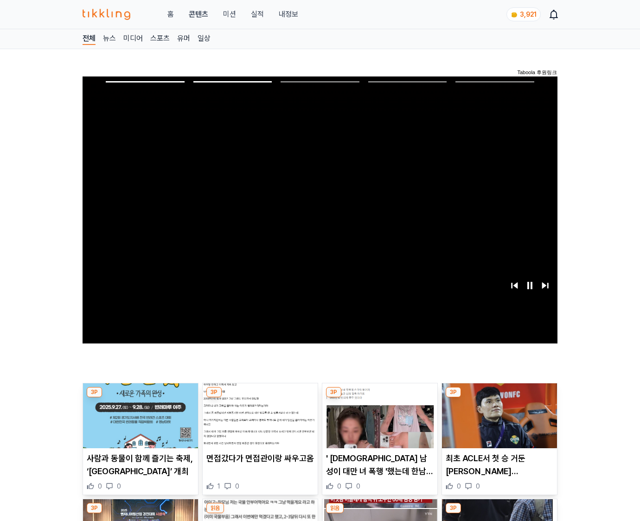
click at [497, 423] on img at bounding box center [499, 415] width 115 height 65
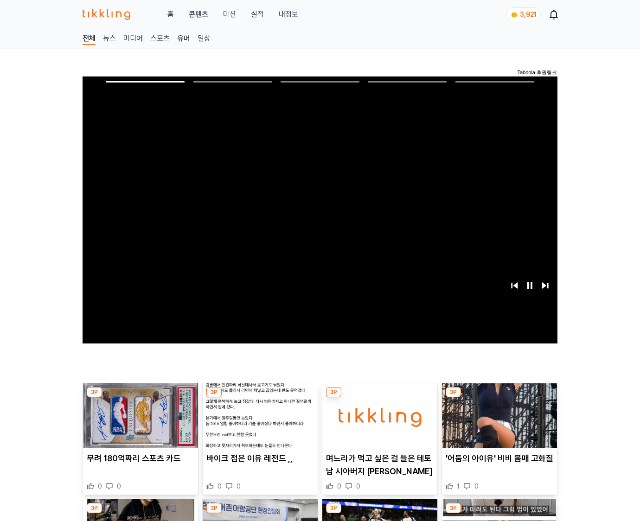
click at [497, 423] on img at bounding box center [499, 415] width 115 height 65
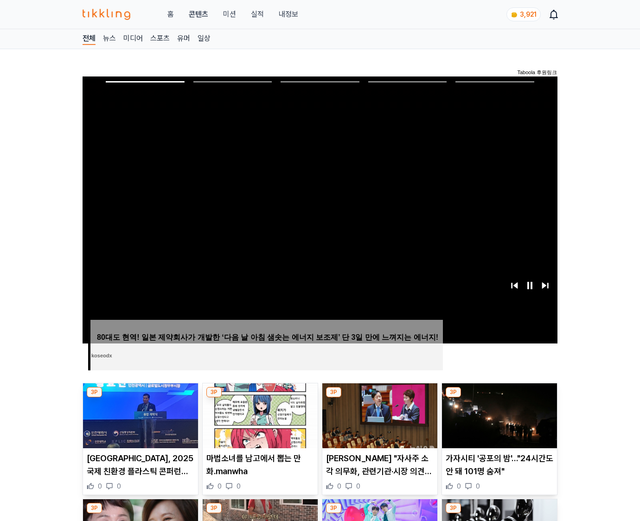
click at [497, 423] on img at bounding box center [499, 415] width 115 height 65
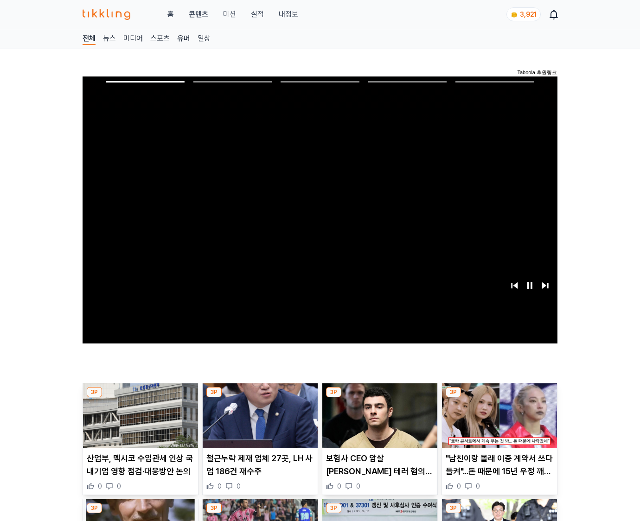
click at [497, 423] on img at bounding box center [499, 415] width 115 height 65
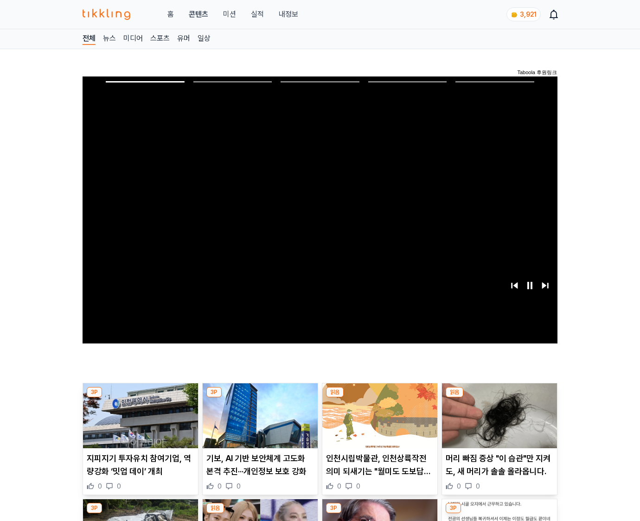
click at [497, 423] on img at bounding box center [499, 415] width 115 height 65
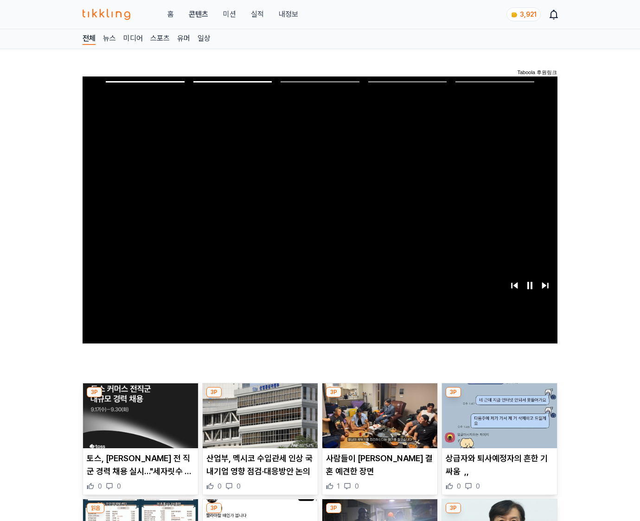
click at [497, 423] on img at bounding box center [499, 415] width 115 height 65
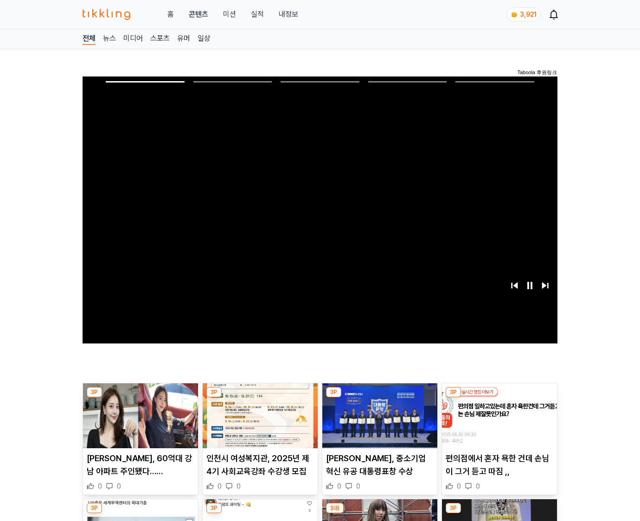
click at [497, 423] on img at bounding box center [499, 415] width 115 height 65
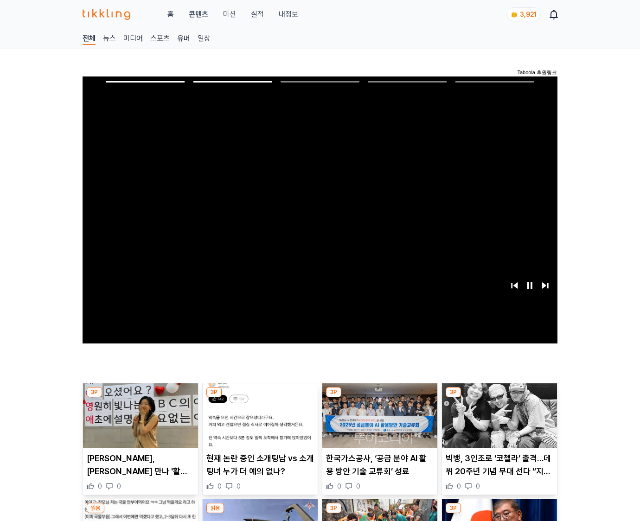
click at [497, 423] on img at bounding box center [499, 415] width 115 height 65
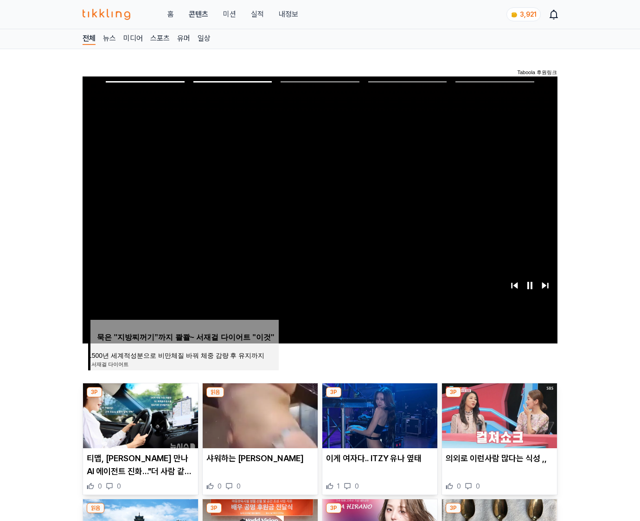
click at [497, 423] on img at bounding box center [499, 415] width 115 height 65
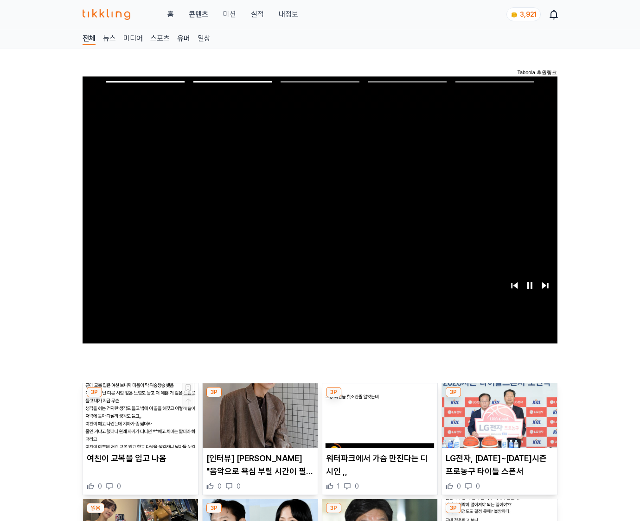
click at [497, 423] on img at bounding box center [499, 415] width 115 height 65
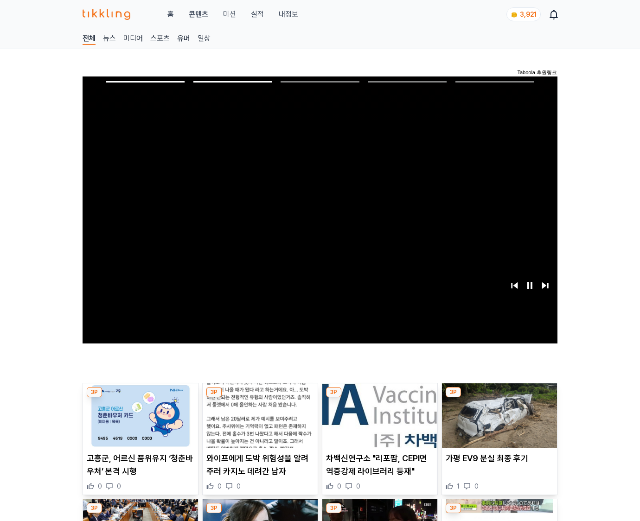
click at [497, 423] on img at bounding box center [499, 415] width 115 height 65
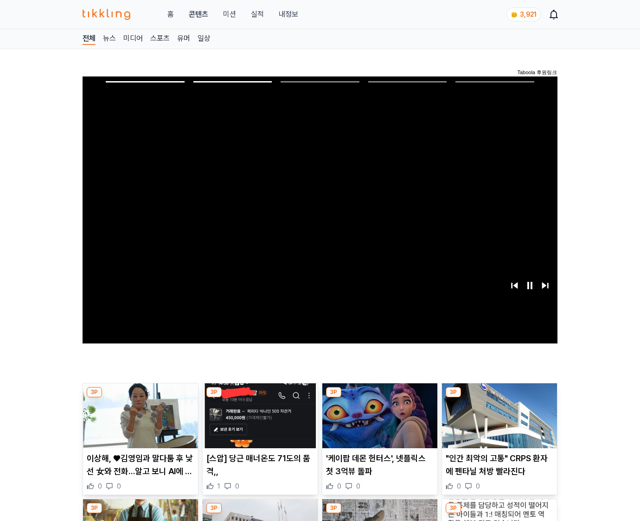
click at [497, 423] on img at bounding box center [499, 415] width 115 height 65
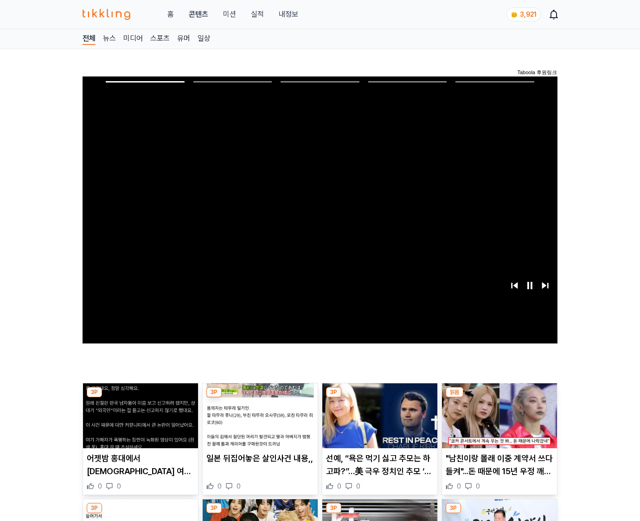
click at [497, 423] on img at bounding box center [499, 415] width 115 height 65
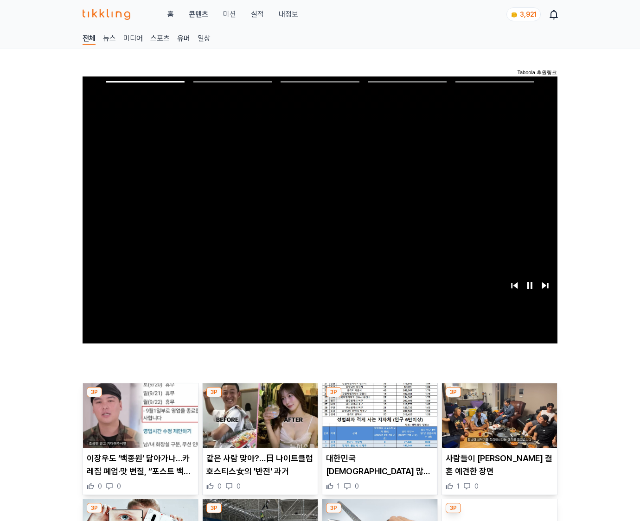
click at [497, 423] on img at bounding box center [499, 415] width 115 height 65
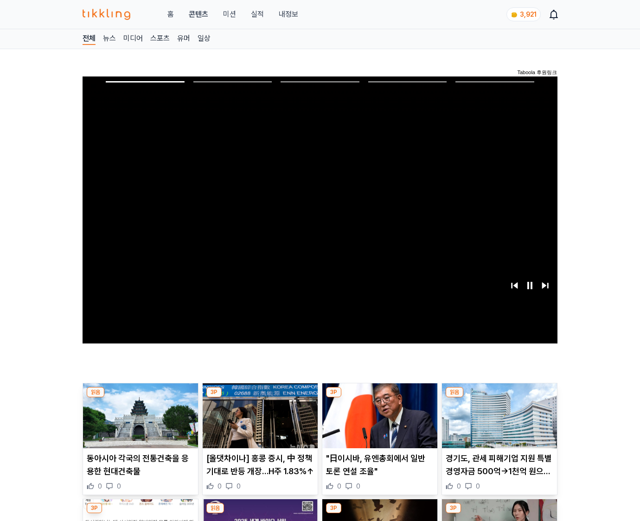
click at [497, 423] on img at bounding box center [499, 415] width 115 height 65
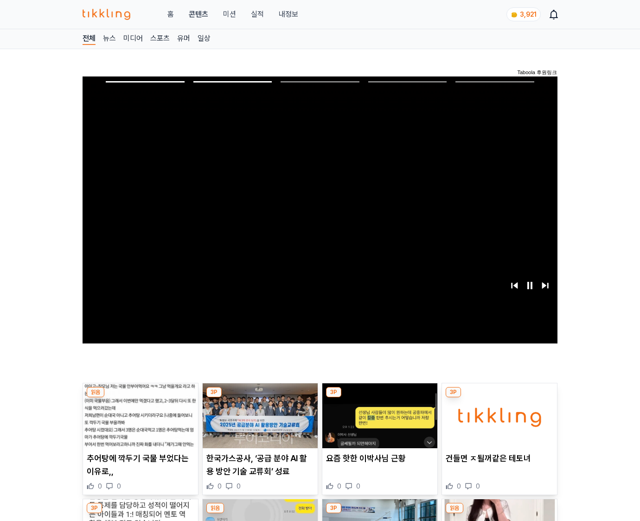
click at [497, 423] on img at bounding box center [499, 415] width 115 height 65
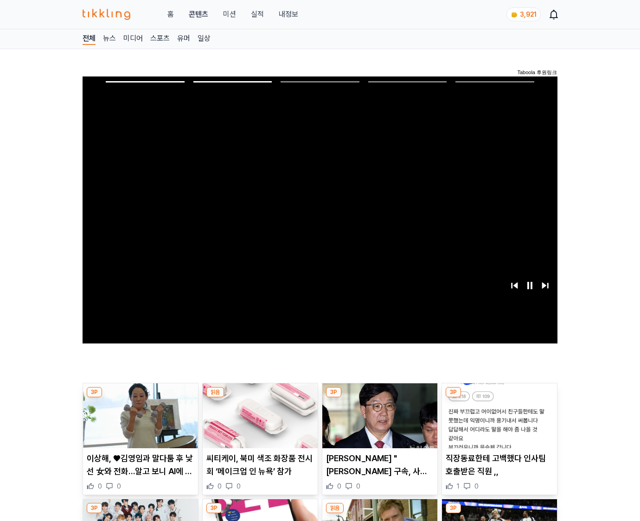
click at [497, 423] on img at bounding box center [499, 415] width 115 height 65
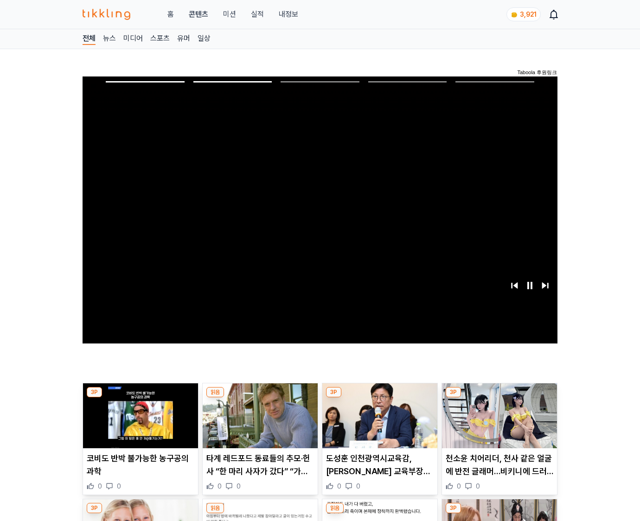
click at [497, 423] on img at bounding box center [499, 415] width 115 height 65
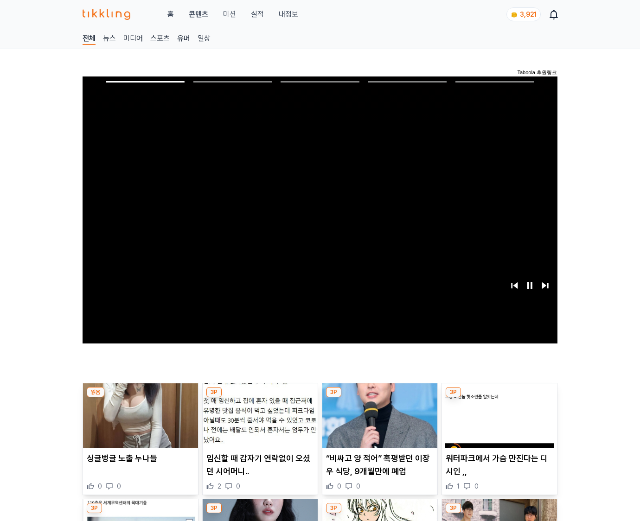
click at [497, 423] on img at bounding box center [499, 415] width 115 height 65
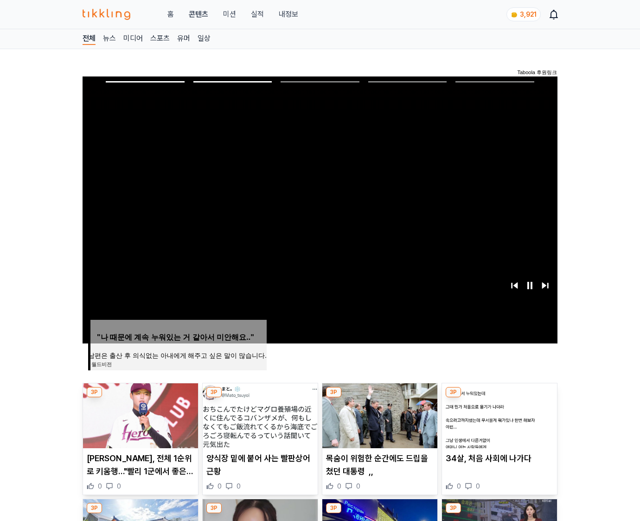
click at [497, 423] on img at bounding box center [499, 415] width 115 height 65
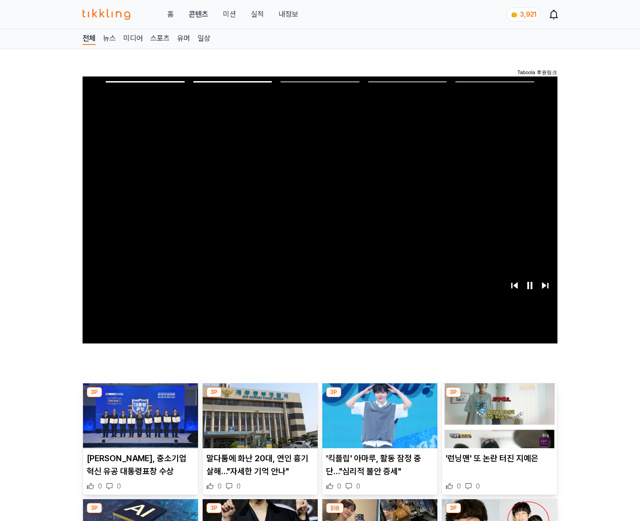
click at [497, 423] on img at bounding box center [499, 415] width 115 height 65
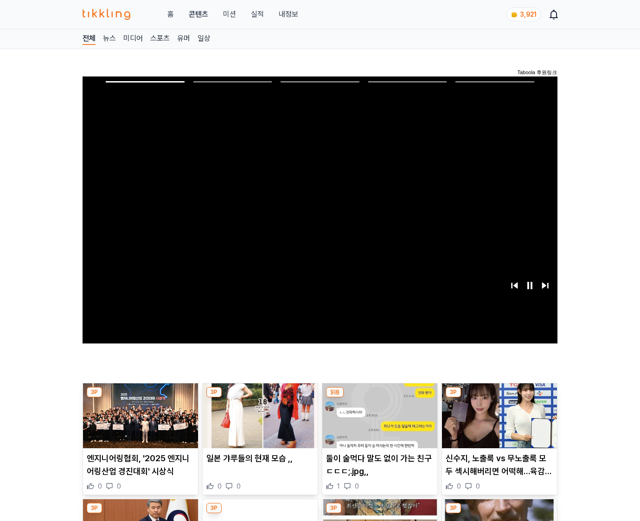
click at [497, 423] on img at bounding box center [499, 415] width 115 height 65
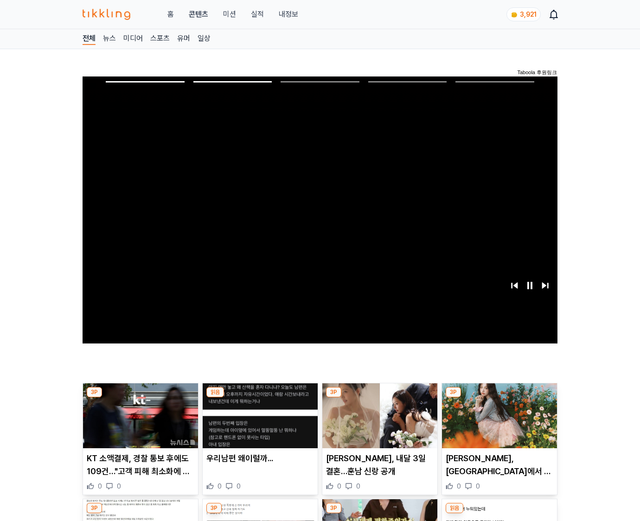
click at [497, 423] on img at bounding box center [499, 415] width 115 height 65
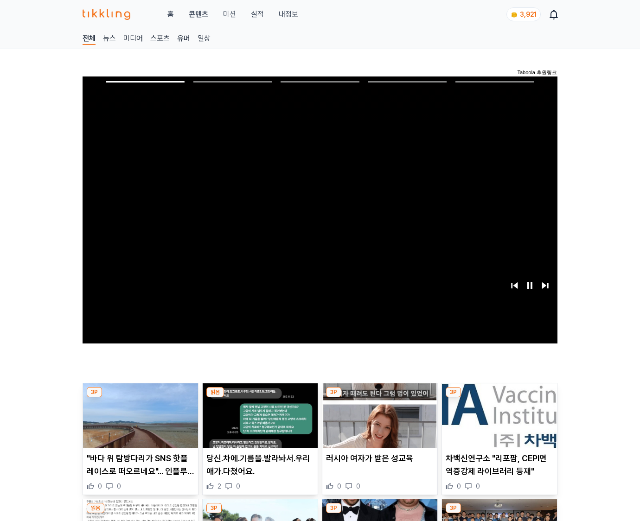
click at [497, 423] on img at bounding box center [499, 415] width 115 height 65
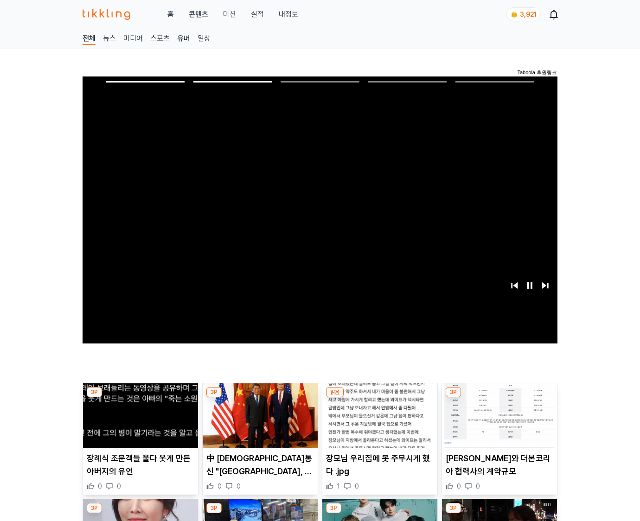
click at [497, 423] on img at bounding box center [499, 415] width 115 height 65
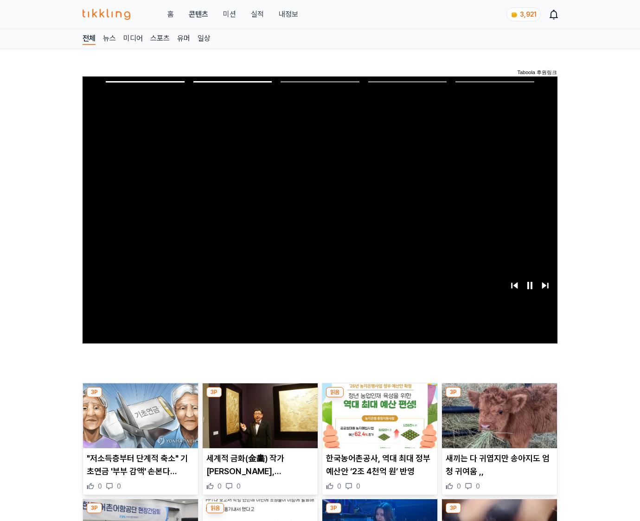
click at [497, 423] on img at bounding box center [499, 415] width 115 height 65
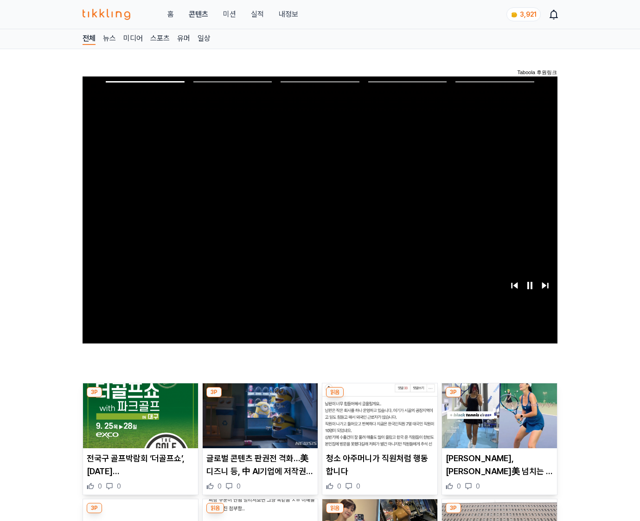
click at [497, 423] on img at bounding box center [499, 415] width 115 height 65
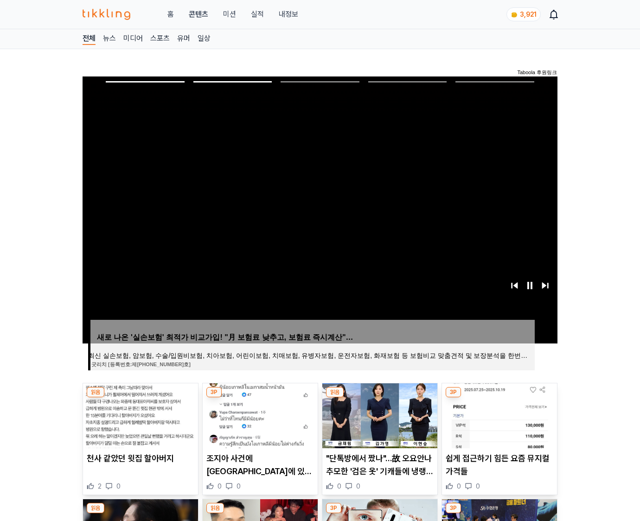
click at [497, 423] on img at bounding box center [499, 415] width 115 height 65
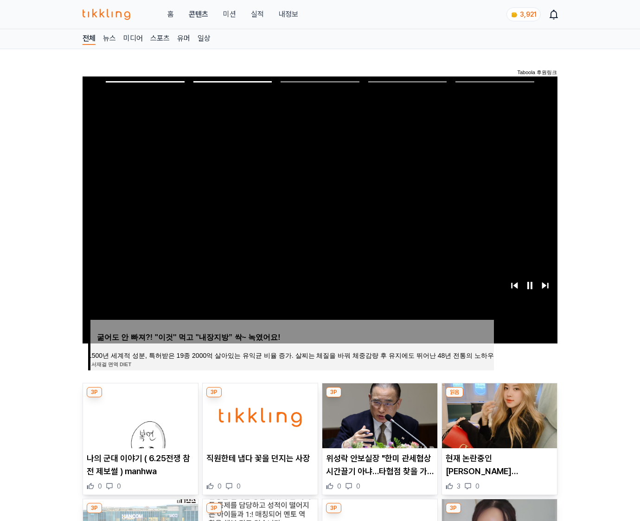
click at [497, 423] on img at bounding box center [499, 415] width 115 height 65
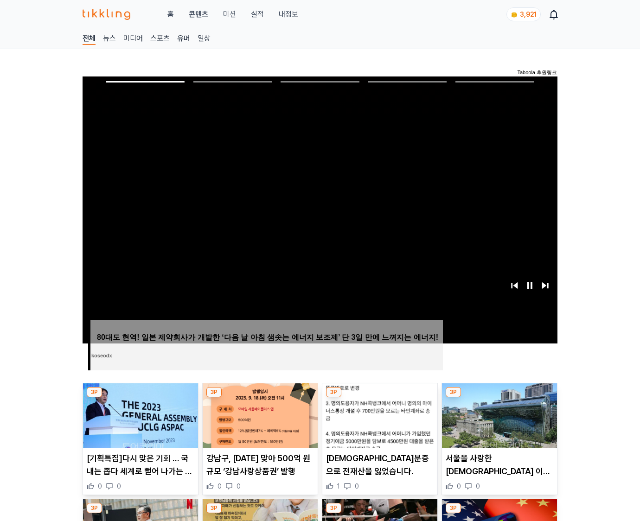
click at [497, 423] on img at bounding box center [499, 415] width 115 height 65
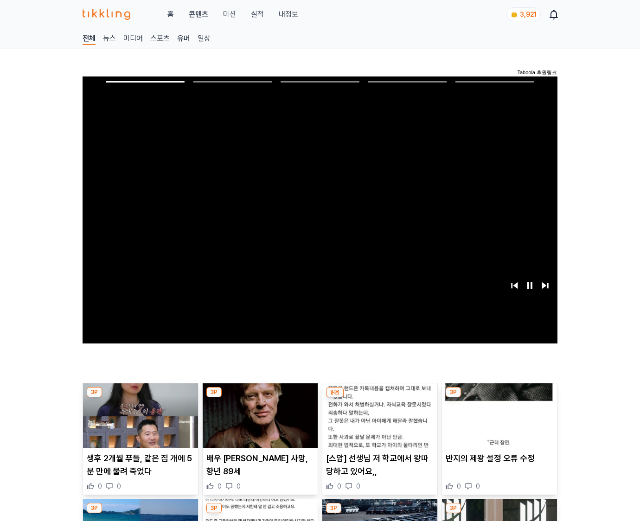
click at [497, 423] on img at bounding box center [499, 415] width 115 height 65
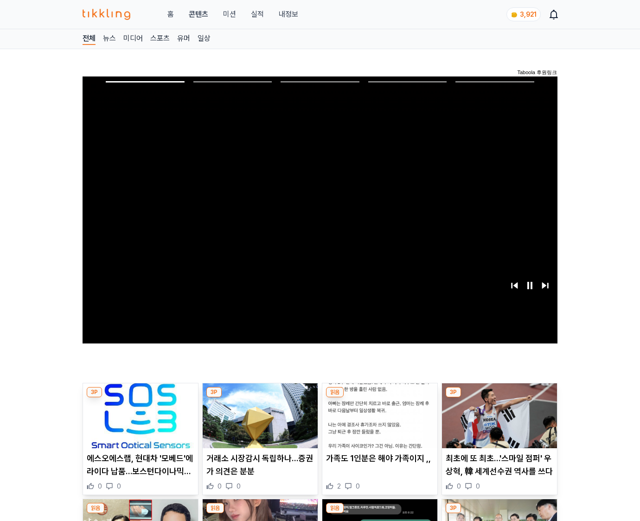
click at [497, 423] on img at bounding box center [499, 415] width 115 height 65
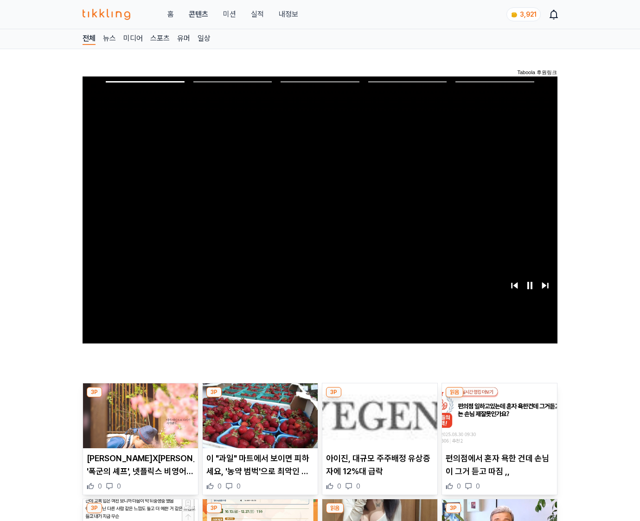
click at [497, 423] on img at bounding box center [499, 415] width 115 height 65
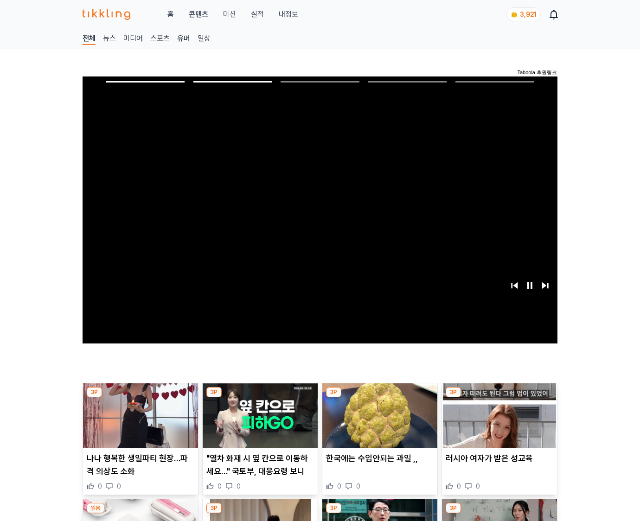
click at [497, 423] on img at bounding box center [499, 415] width 115 height 65
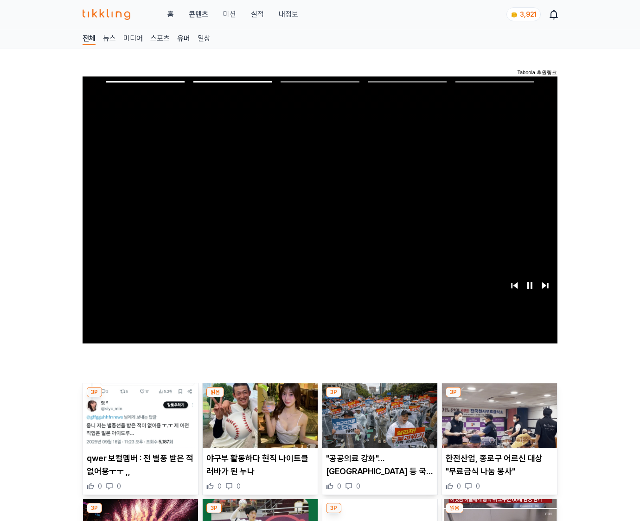
click at [497, 423] on img at bounding box center [499, 415] width 115 height 65
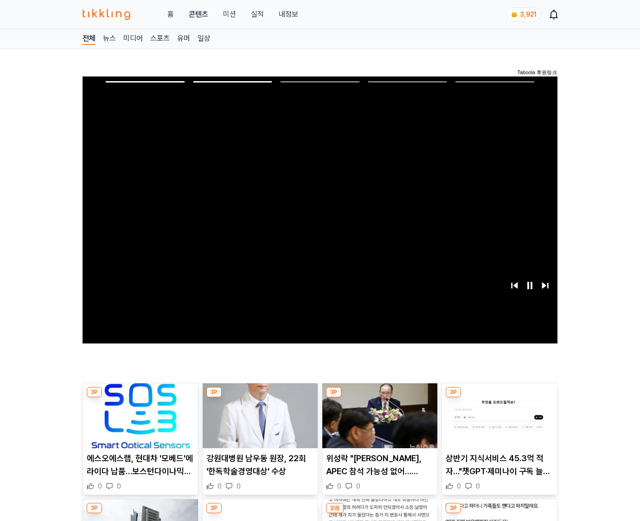
click at [497, 423] on img at bounding box center [499, 415] width 115 height 65
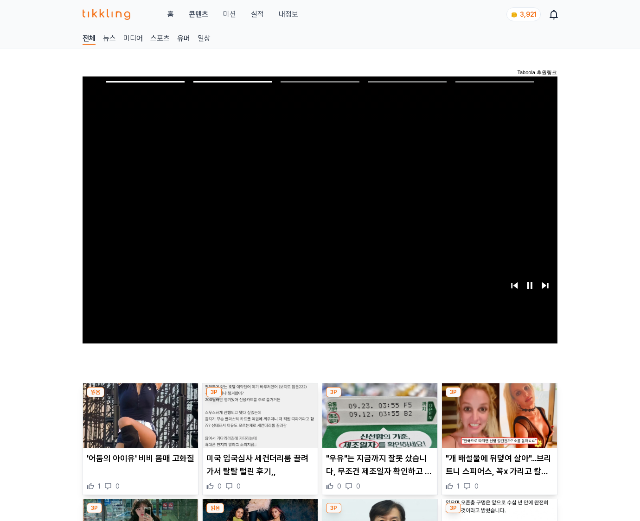
click at [497, 423] on img at bounding box center [499, 415] width 115 height 65
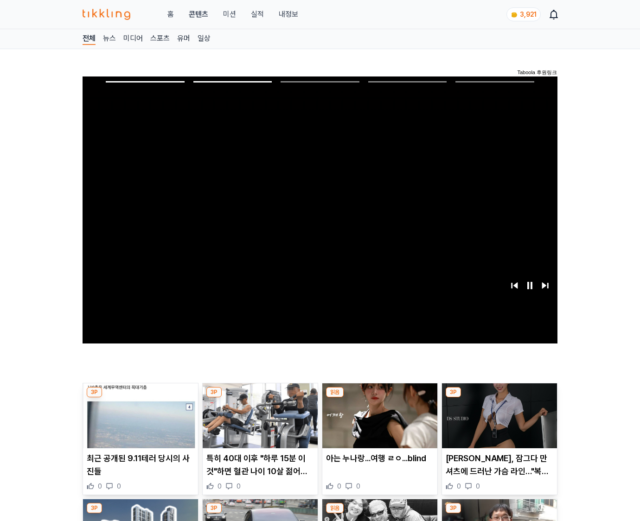
click at [497, 423] on img at bounding box center [499, 415] width 115 height 65
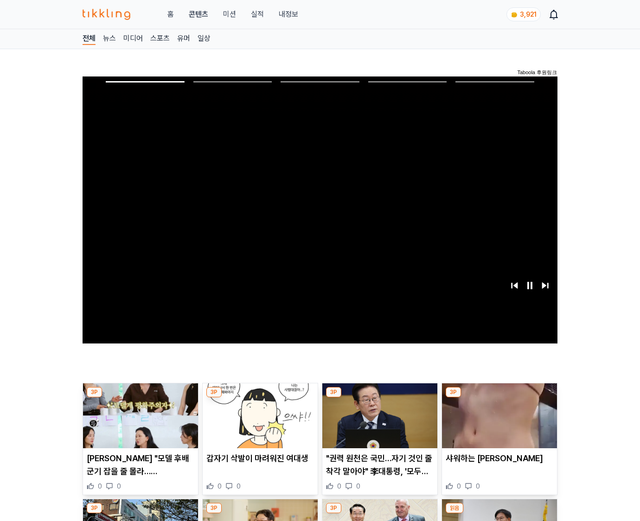
click at [497, 423] on img at bounding box center [499, 415] width 115 height 65
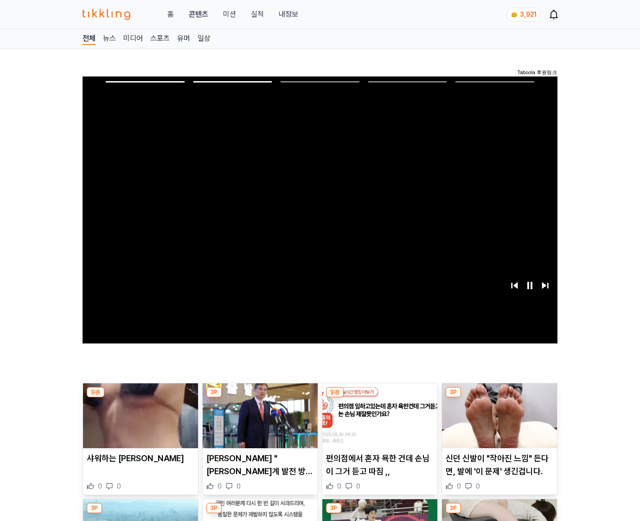
click at [497, 423] on img at bounding box center [499, 415] width 115 height 65
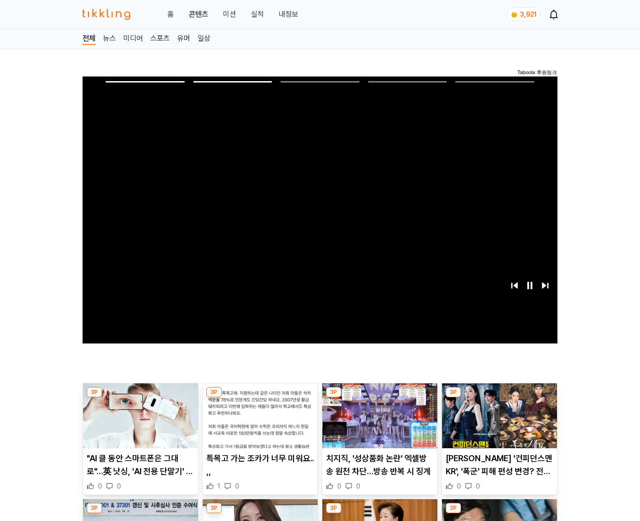
click at [497, 423] on img at bounding box center [499, 415] width 115 height 65
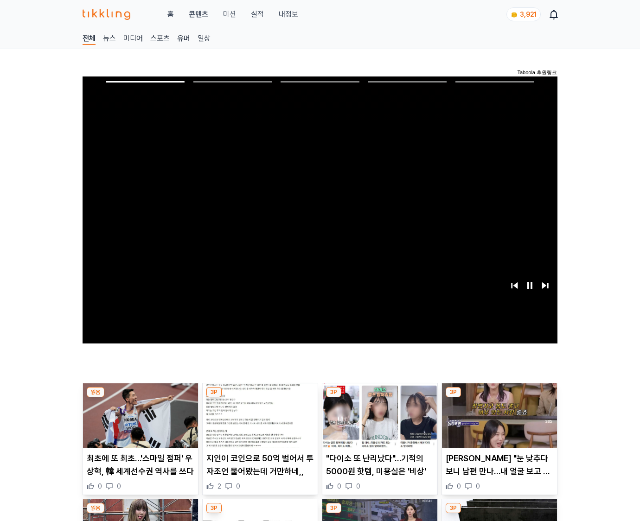
click at [497, 423] on img at bounding box center [499, 415] width 115 height 65
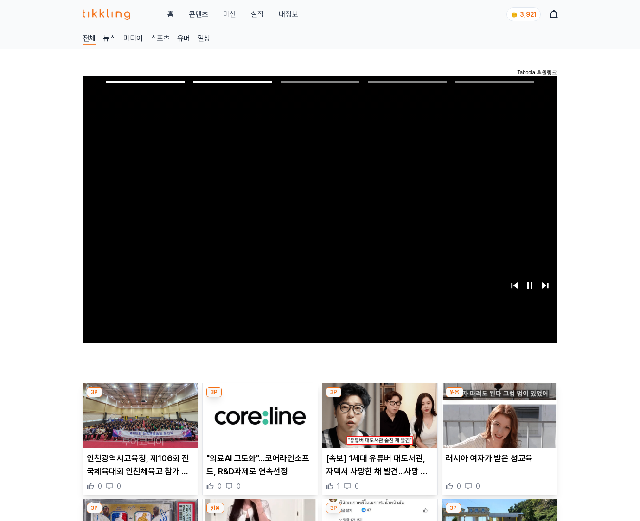
click at [497, 423] on img at bounding box center [499, 415] width 115 height 65
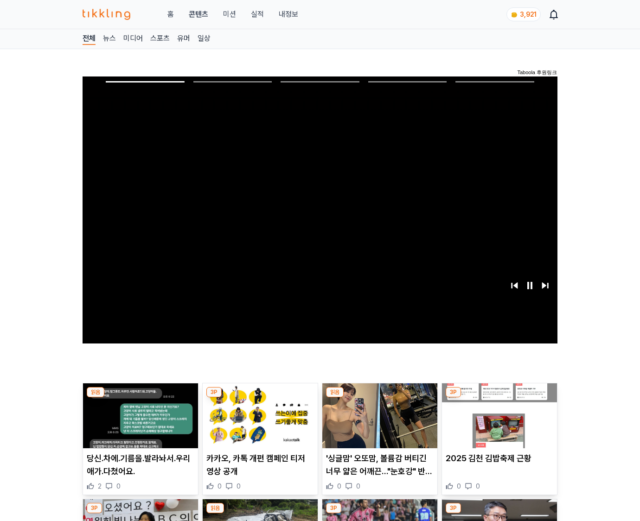
click at [497, 423] on img at bounding box center [499, 415] width 115 height 65
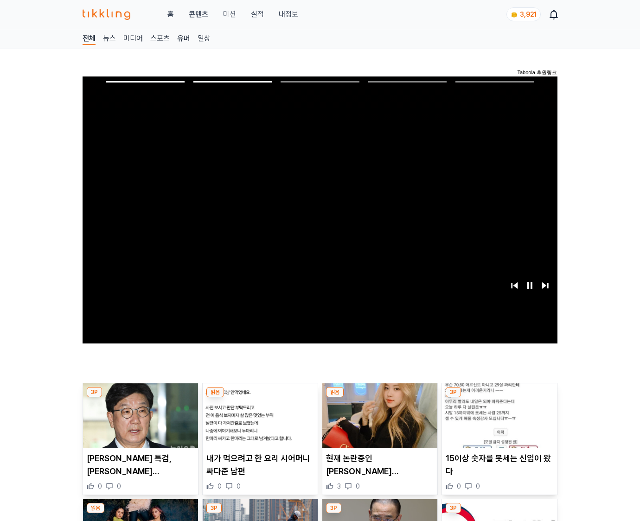
click at [497, 423] on img at bounding box center [499, 415] width 115 height 65
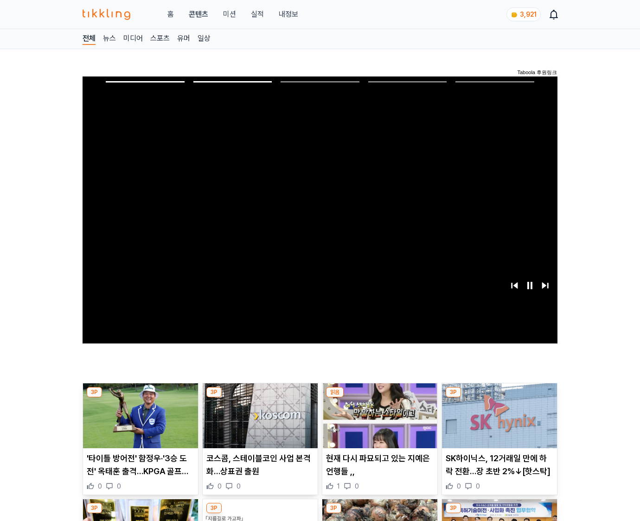
click at [497, 423] on img at bounding box center [499, 415] width 115 height 65
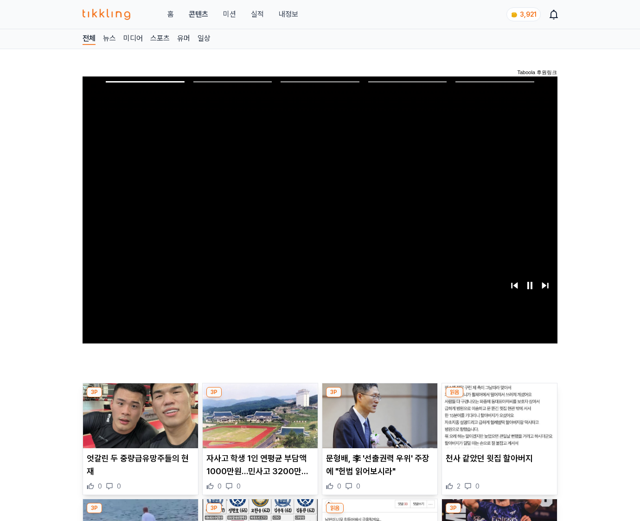
click at [497, 423] on img at bounding box center [499, 415] width 115 height 65
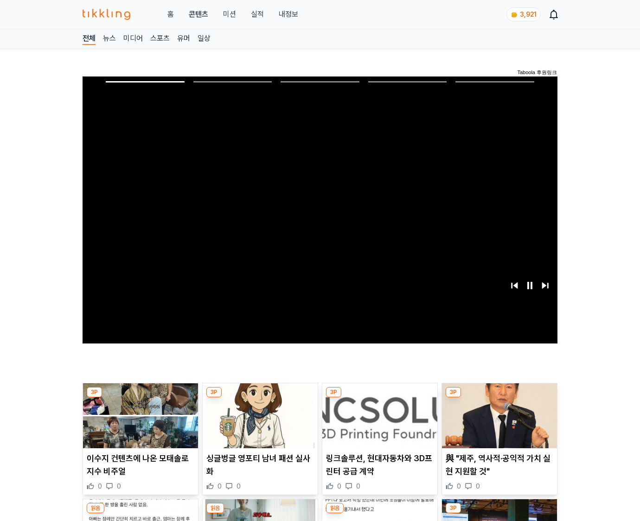
click at [497, 423] on img at bounding box center [499, 415] width 115 height 65
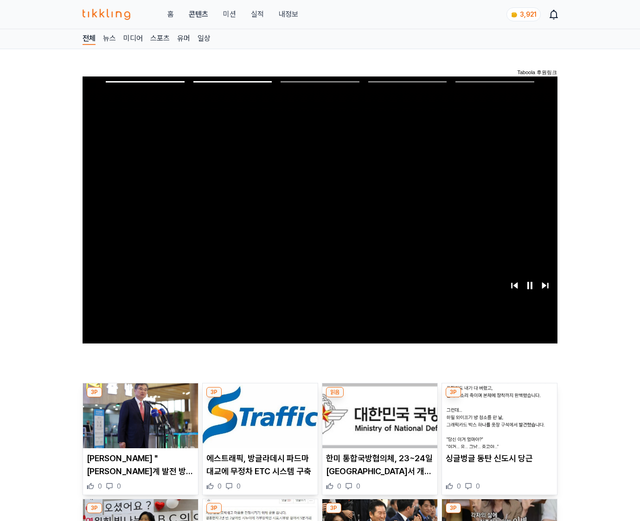
click at [497, 423] on img at bounding box center [499, 415] width 115 height 65
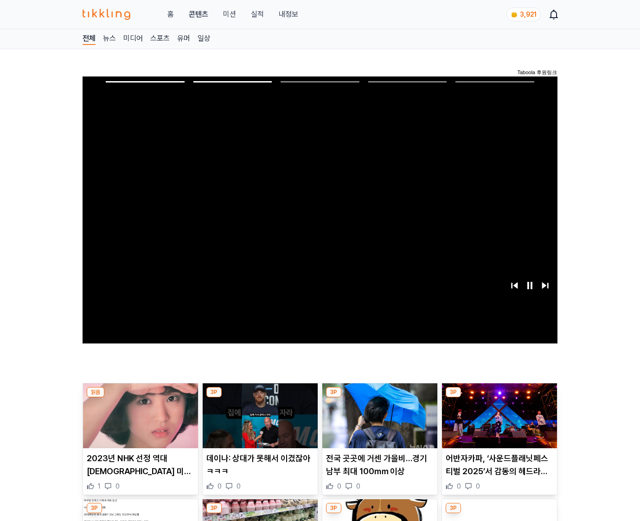
click at [497, 423] on img at bounding box center [499, 415] width 115 height 65
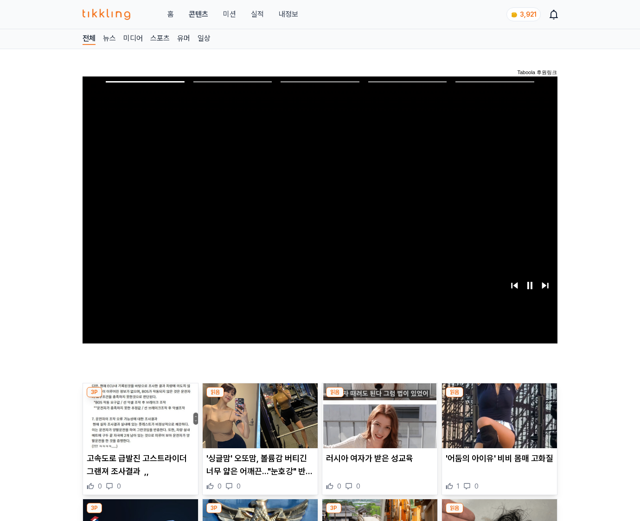
click at [497, 423] on img at bounding box center [499, 415] width 115 height 65
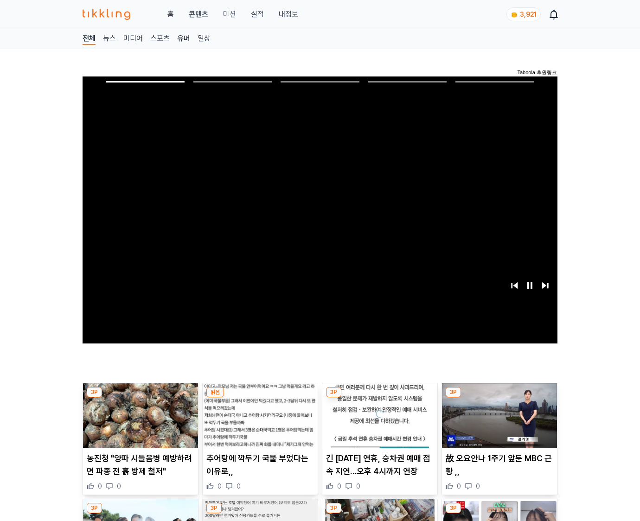
click at [497, 423] on img at bounding box center [499, 415] width 115 height 65
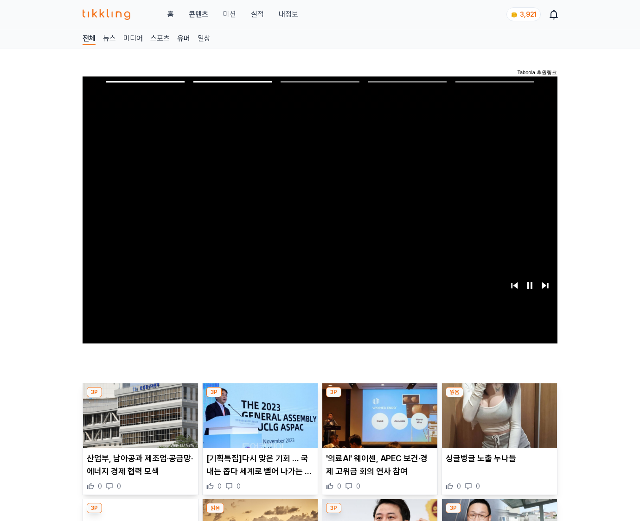
click at [497, 423] on img at bounding box center [499, 415] width 115 height 65
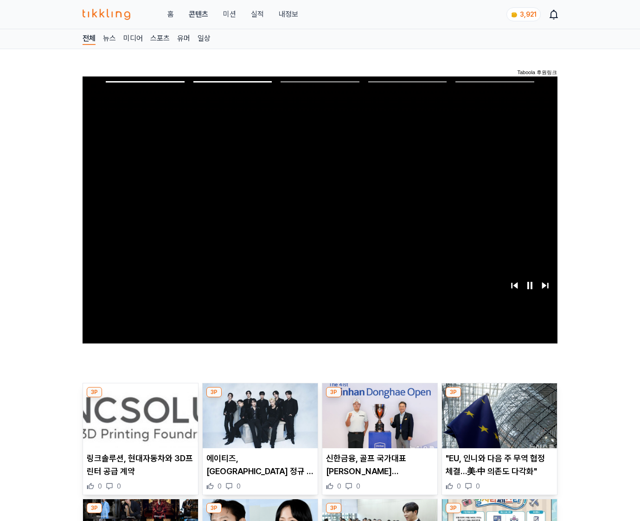
click at [497, 423] on img at bounding box center [499, 415] width 115 height 65
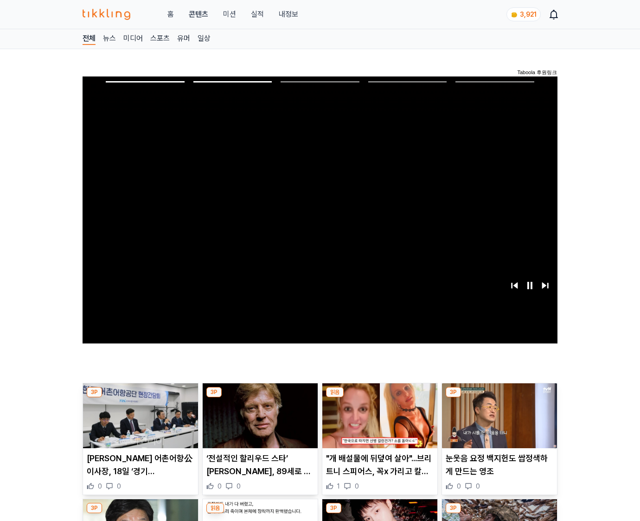
click at [497, 423] on img at bounding box center [499, 415] width 115 height 65
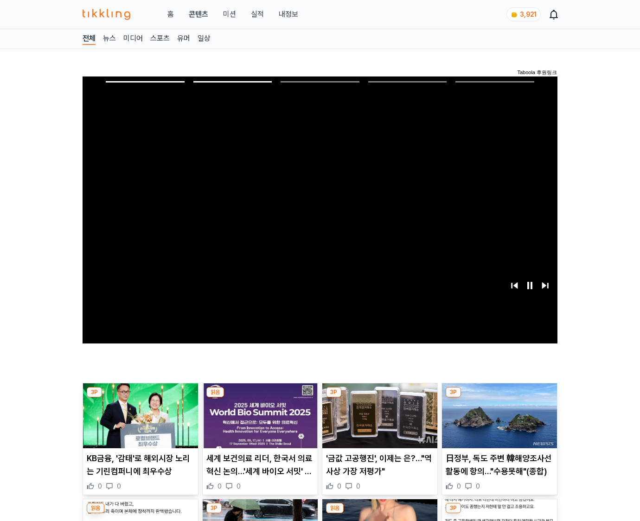
click at [497, 423] on img at bounding box center [499, 415] width 115 height 65
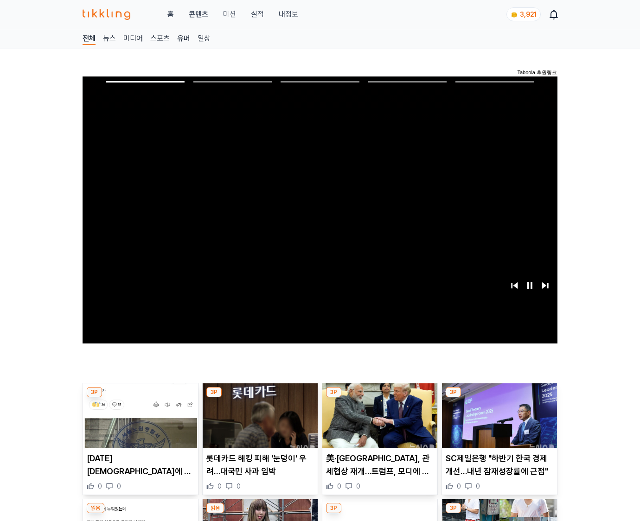
click at [497, 423] on img at bounding box center [499, 415] width 115 height 65
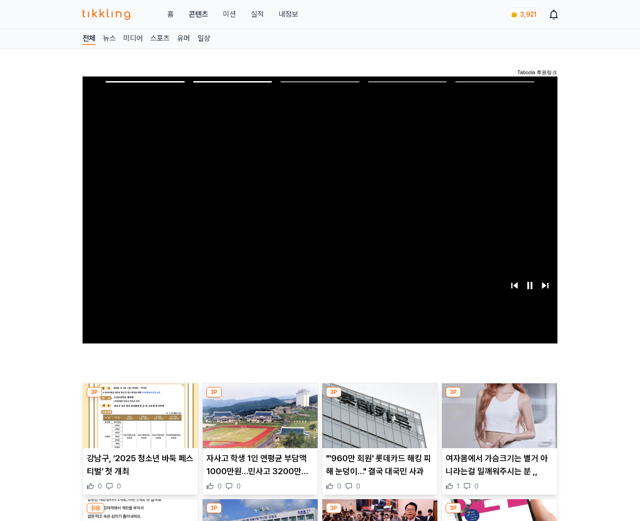
click at [497, 423] on img at bounding box center [499, 415] width 115 height 65
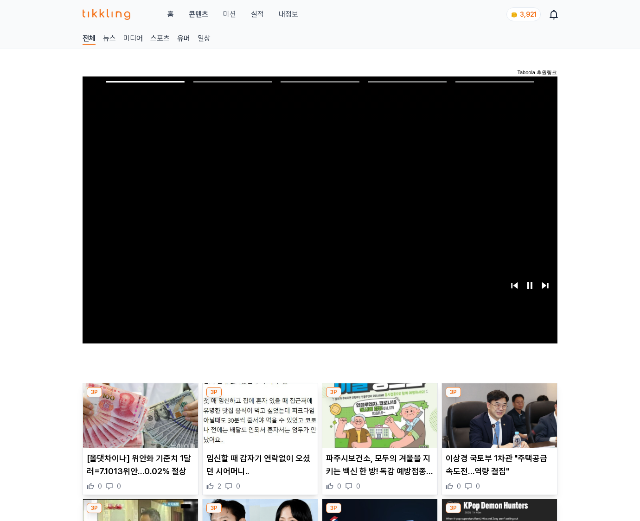
click at [497, 423] on img at bounding box center [499, 415] width 115 height 65
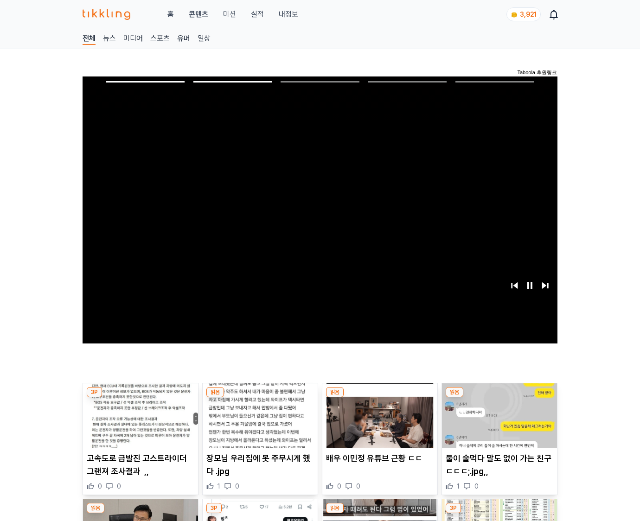
click at [497, 423] on img at bounding box center [499, 415] width 115 height 65
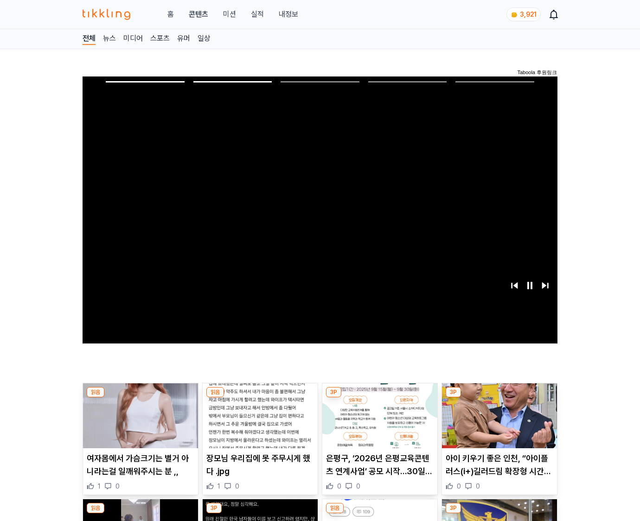
click at [497, 423] on img at bounding box center [499, 415] width 115 height 65
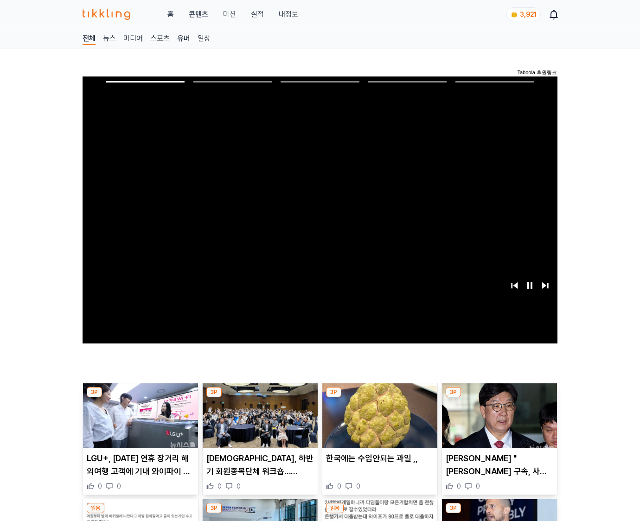
click at [497, 423] on img at bounding box center [499, 415] width 115 height 65
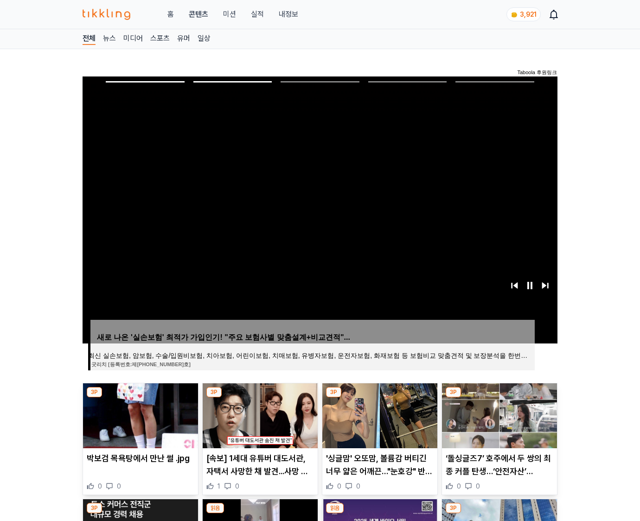
click at [497, 423] on img at bounding box center [499, 415] width 115 height 65
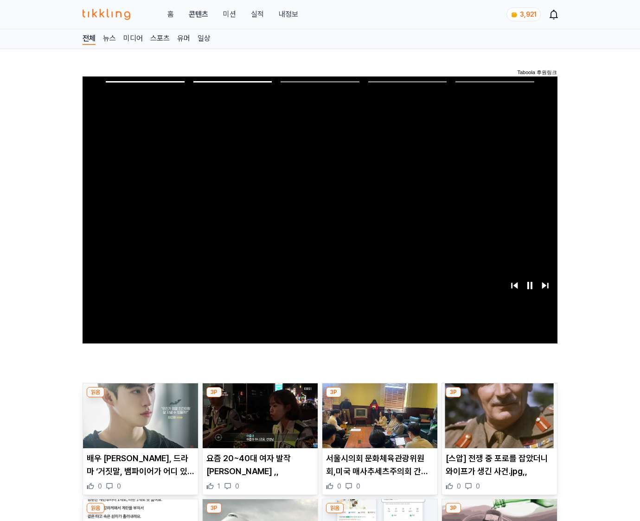
click at [497, 423] on img at bounding box center [499, 415] width 115 height 65
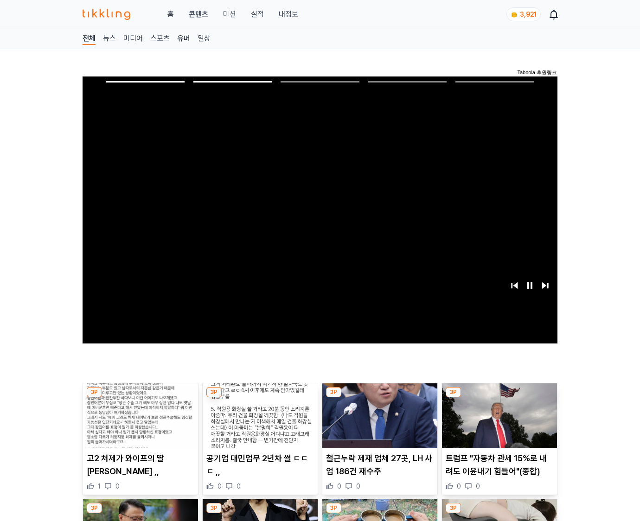
click at [497, 423] on img at bounding box center [499, 415] width 115 height 65
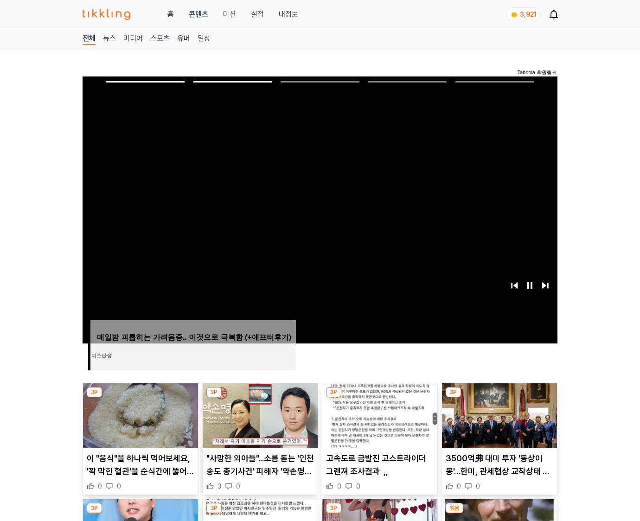
click at [497, 423] on img at bounding box center [499, 415] width 115 height 65
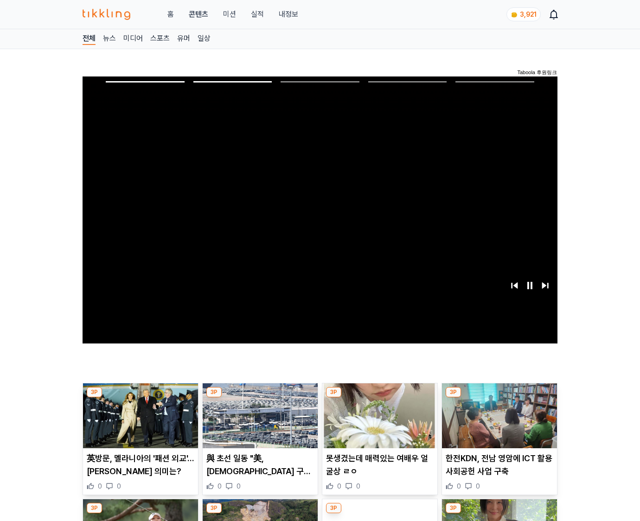
click at [497, 423] on img at bounding box center [499, 415] width 115 height 65
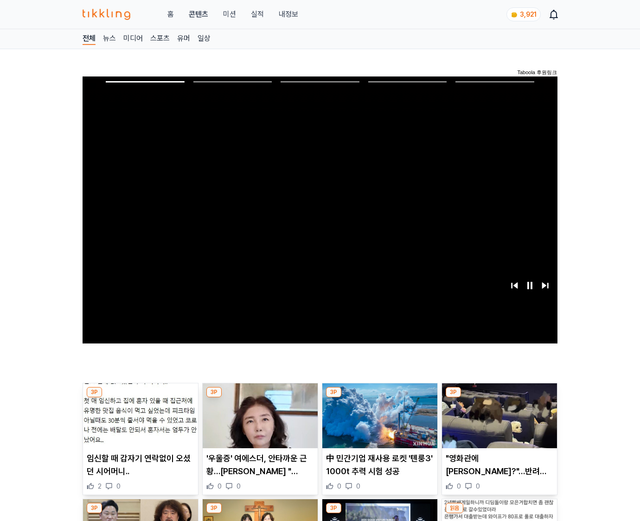
click at [497, 423] on img at bounding box center [499, 415] width 115 height 65
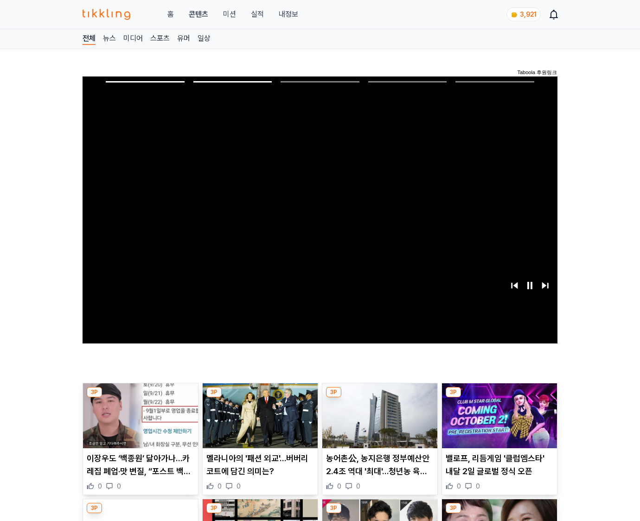
click at [497, 423] on img at bounding box center [499, 415] width 115 height 65
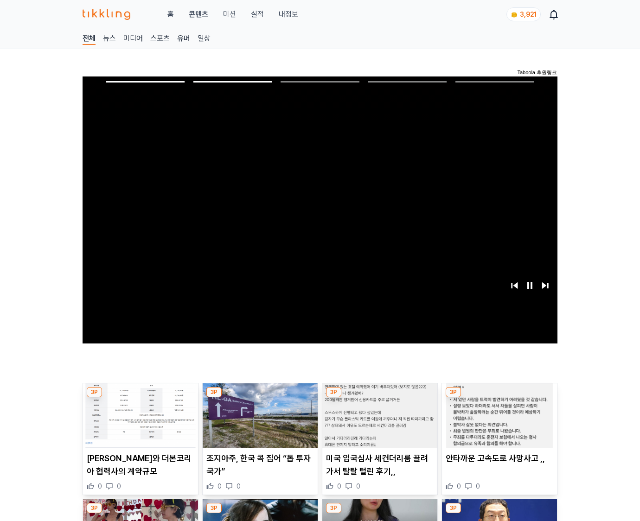
click at [497, 423] on img at bounding box center [499, 415] width 115 height 65
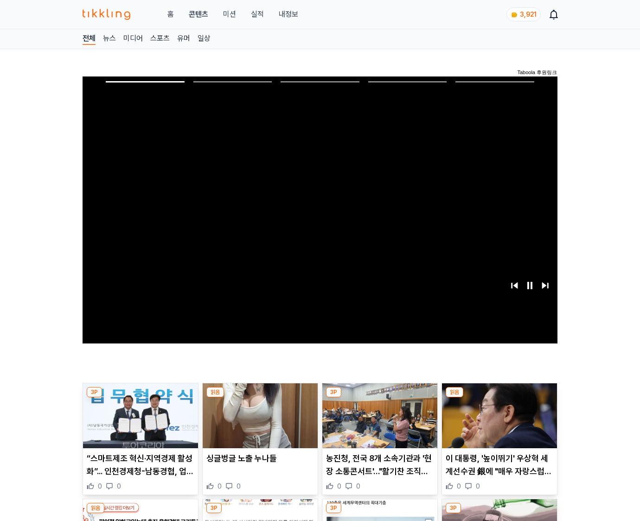
click at [497, 423] on img at bounding box center [499, 415] width 115 height 65
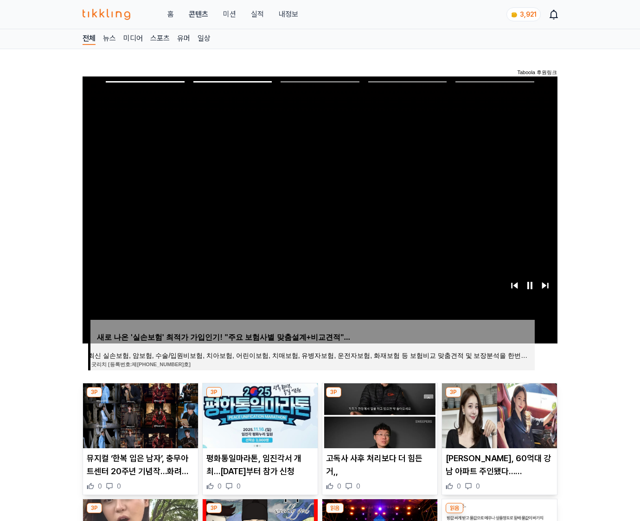
click at [497, 423] on img at bounding box center [499, 415] width 115 height 65
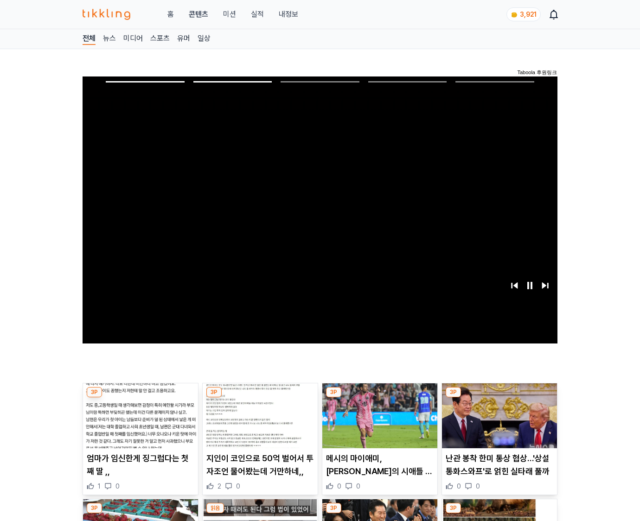
click at [497, 423] on img at bounding box center [499, 415] width 115 height 65
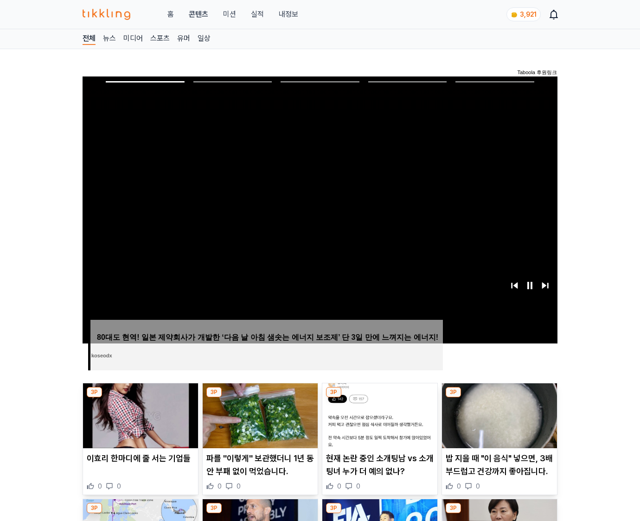
click at [497, 423] on img at bounding box center [499, 415] width 115 height 65
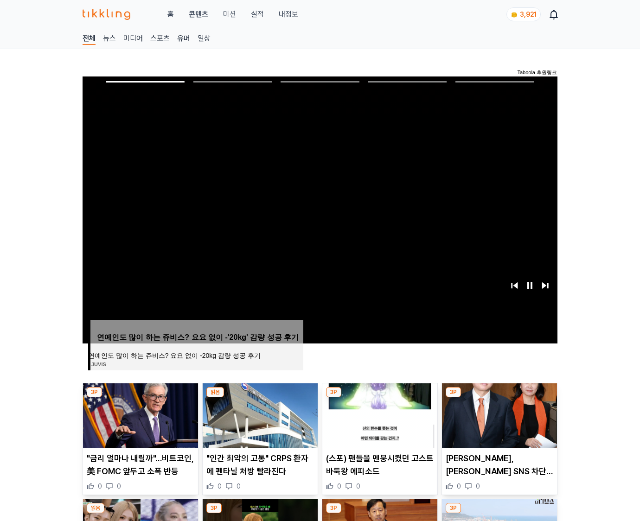
click at [497, 423] on img at bounding box center [499, 415] width 115 height 65
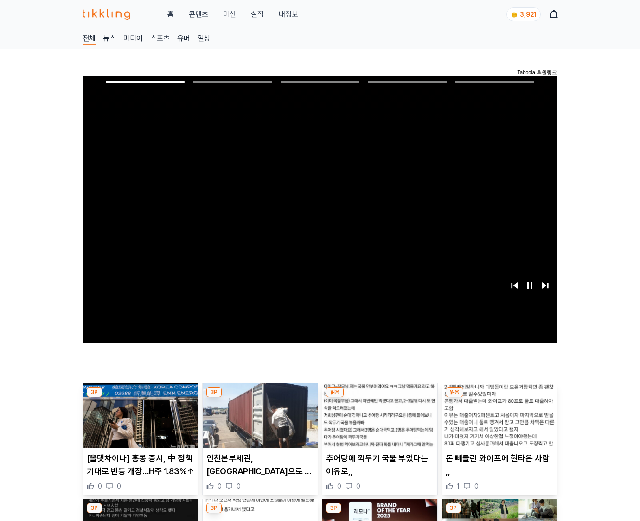
click at [497, 423] on img at bounding box center [499, 415] width 115 height 65
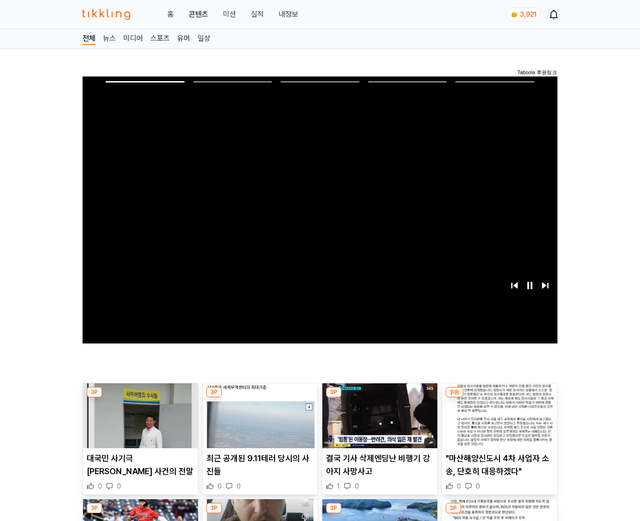
click at [497, 423] on img at bounding box center [499, 415] width 115 height 65
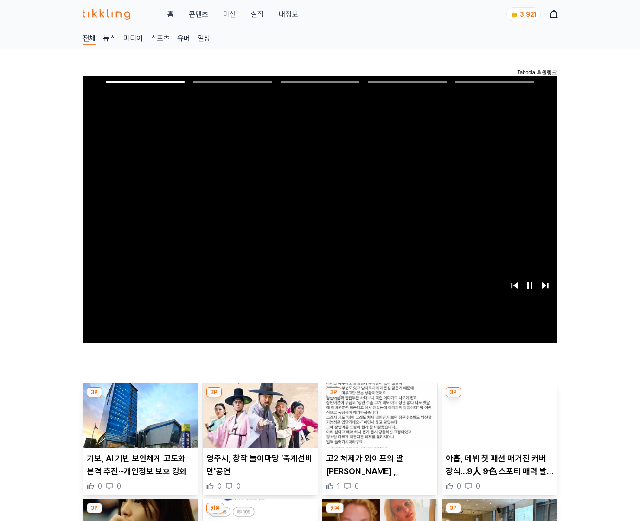
click at [497, 423] on img at bounding box center [499, 415] width 115 height 65
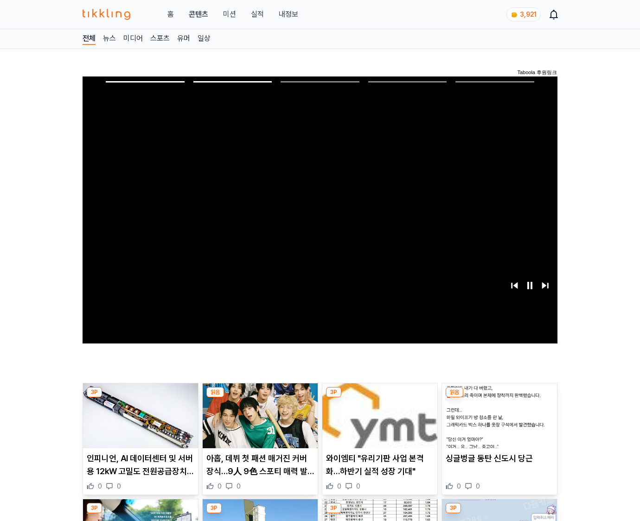
click at [497, 423] on img at bounding box center [499, 415] width 115 height 65
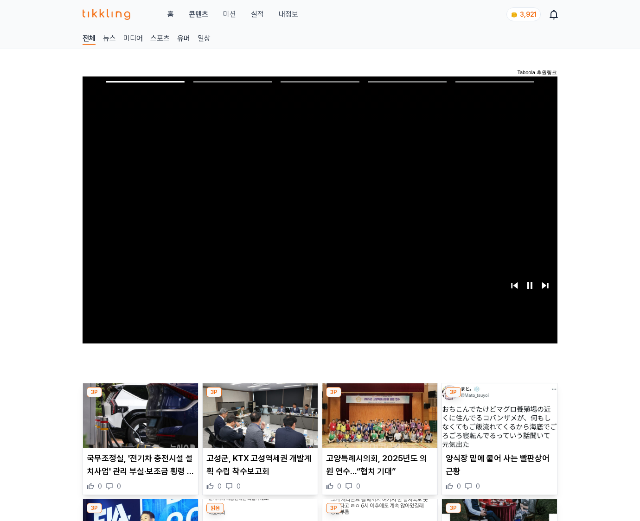
click at [497, 423] on img at bounding box center [499, 415] width 115 height 65
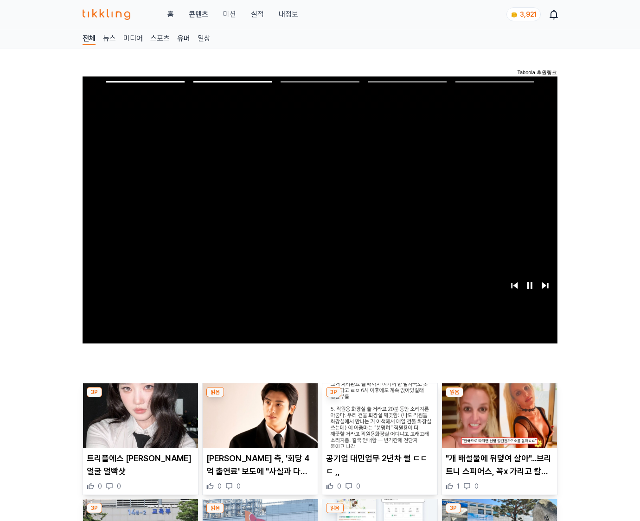
click at [497, 423] on img at bounding box center [499, 415] width 115 height 65
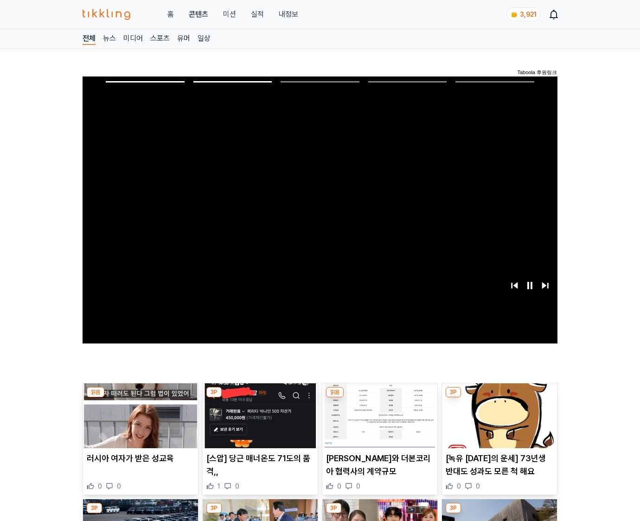
click at [497, 423] on img at bounding box center [499, 415] width 115 height 65
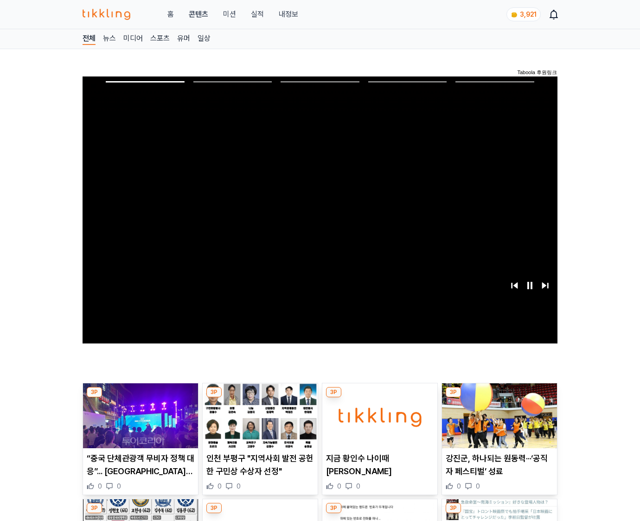
click at [497, 423] on img at bounding box center [499, 415] width 115 height 65
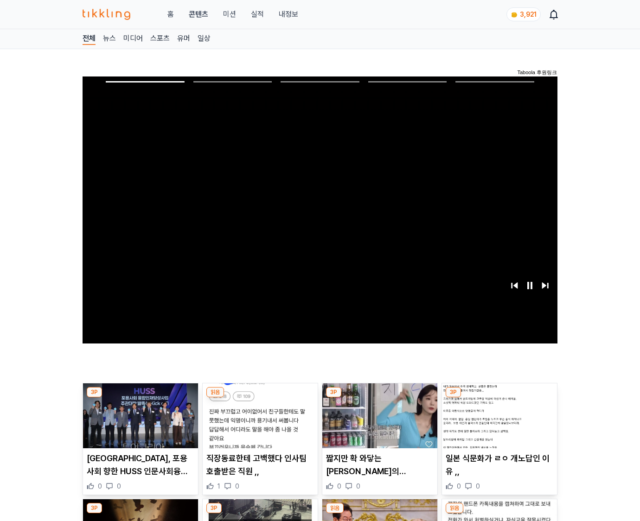
click at [497, 423] on img at bounding box center [499, 415] width 115 height 65
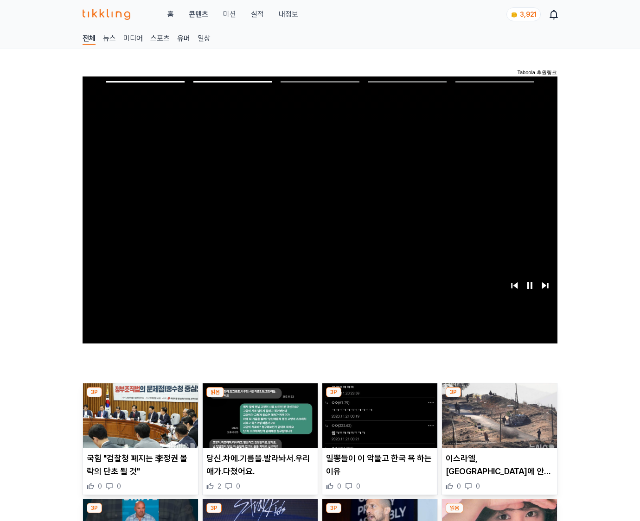
click at [497, 423] on img at bounding box center [499, 415] width 115 height 65
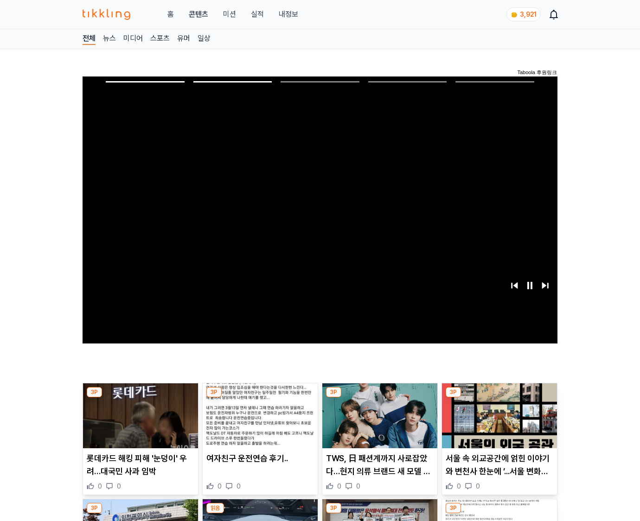
click at [497, 423] on img at bounding box center [499, 415] width 115 height 65
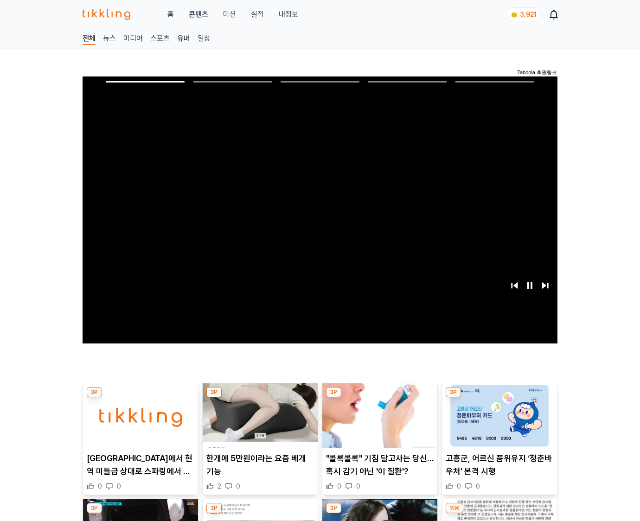
click at [497, 423] on img at bounding box center [499, 415] width 115 height 65
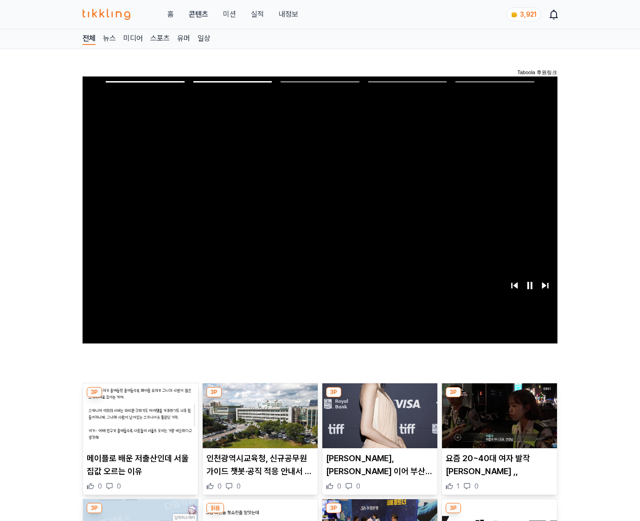
click at [497, 423] on img at bounding box center [499, 415] width 115 height 65
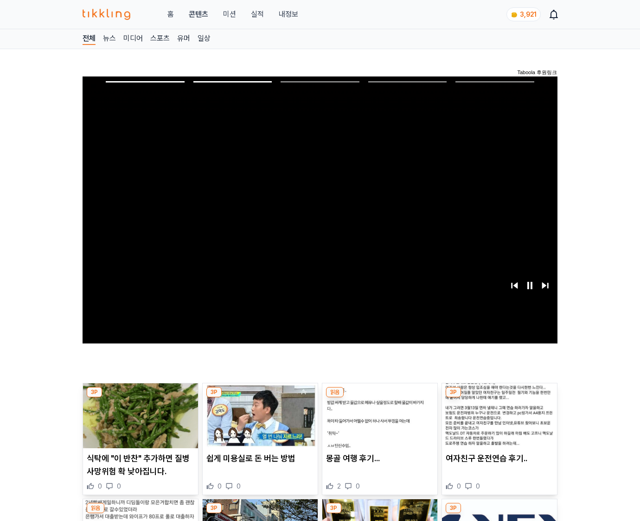
click at [497, 423] on img at bounding box center [499, 415] width 115 height 65
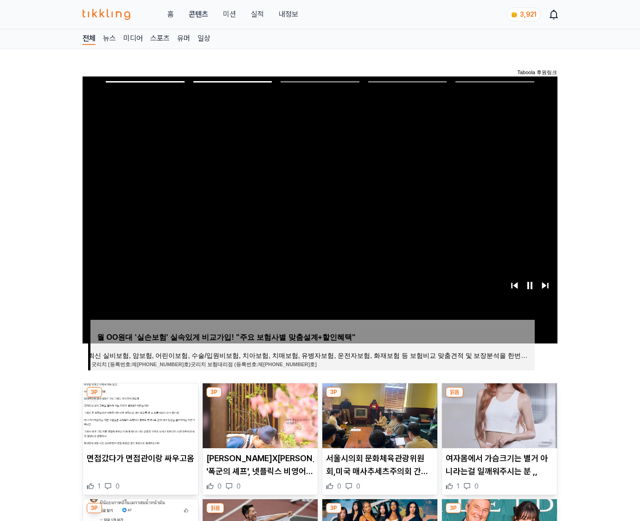
click at [497, 423] on img at bounding box center [499, 415] width 115 height 65
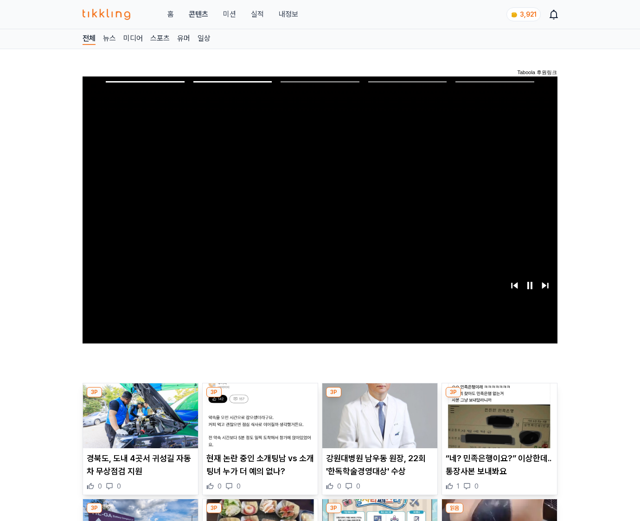
click at [497, 423] on img at bounding box center [499, 415] width 115 height 65
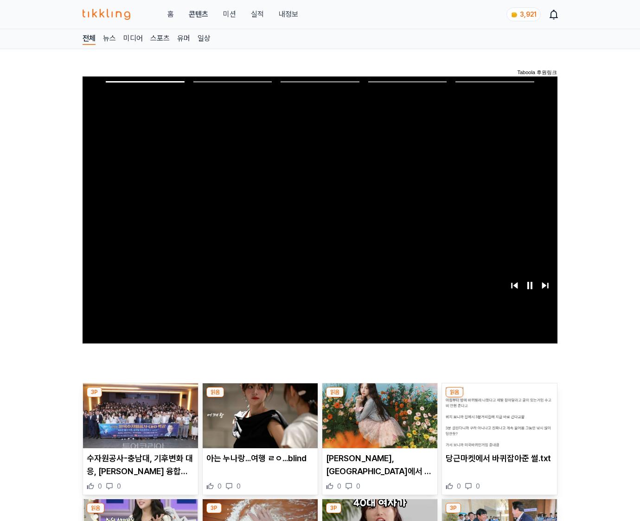
click at [497, 423] on img at bounding box center [499, 415] width 115 height 65
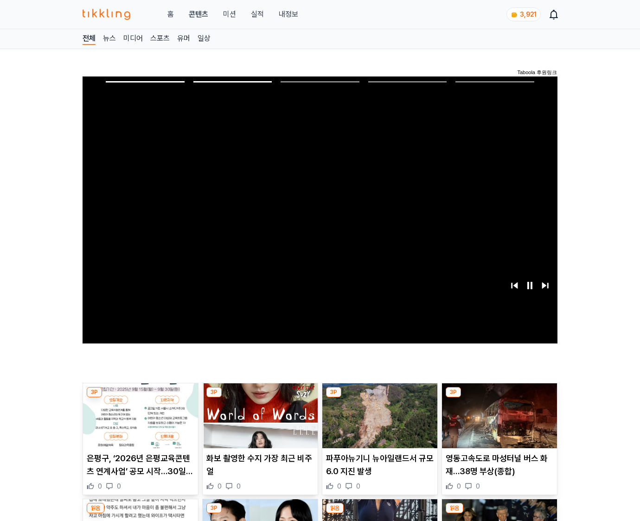
click at [497, 423] on img at bounding box center [499, 415] width 115 height 65
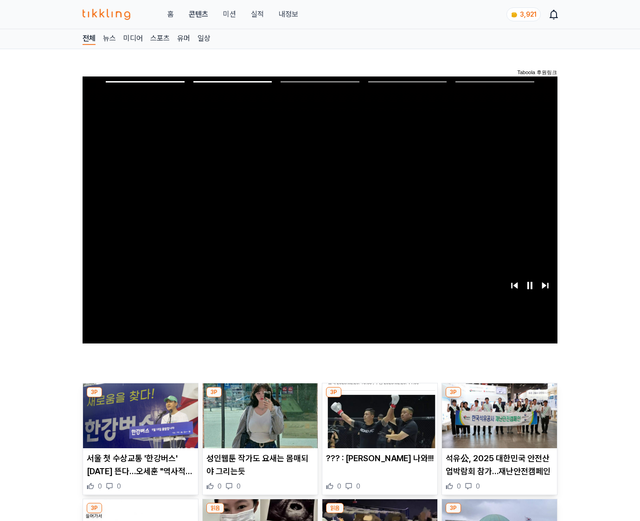
click at [497, 423] on img at bounding box center [499, 415] width 115 height 65
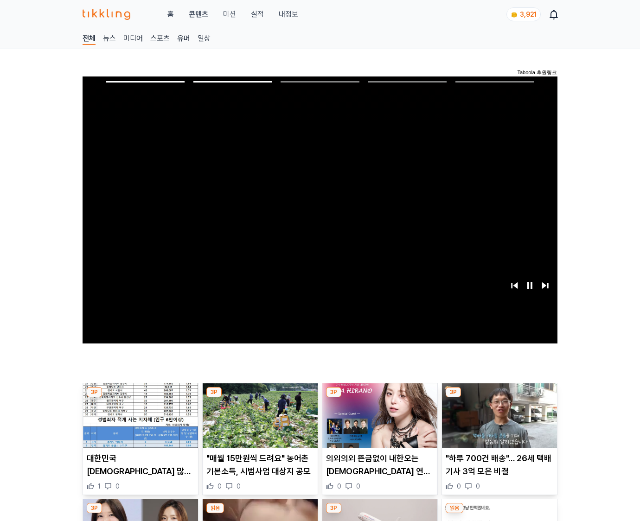
click at [497, 423] on img at bounding box center [499, 415] width 115 height 65
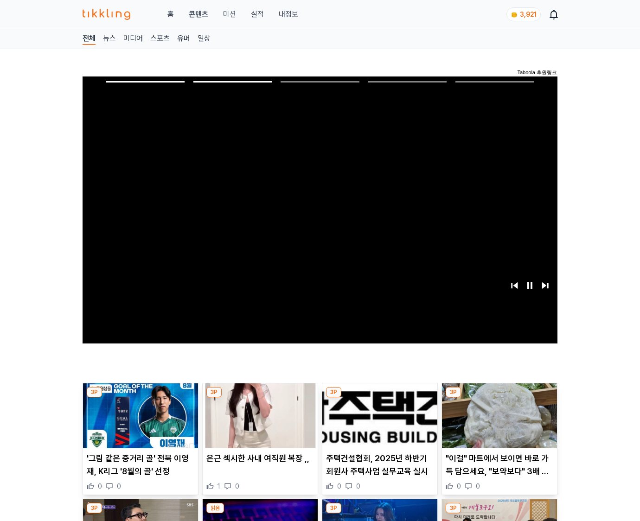
click at [497, 423] on img at bounding box center [499, 415] width 115 height 65
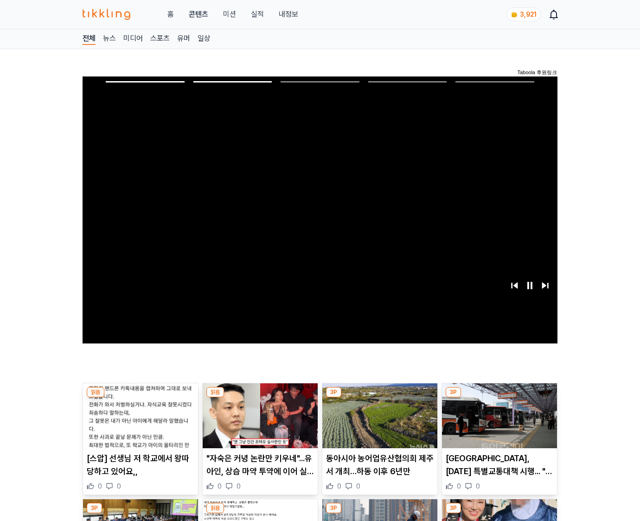
click at [497, 423] on img at bounding box center [499, 415] width 115 height 65
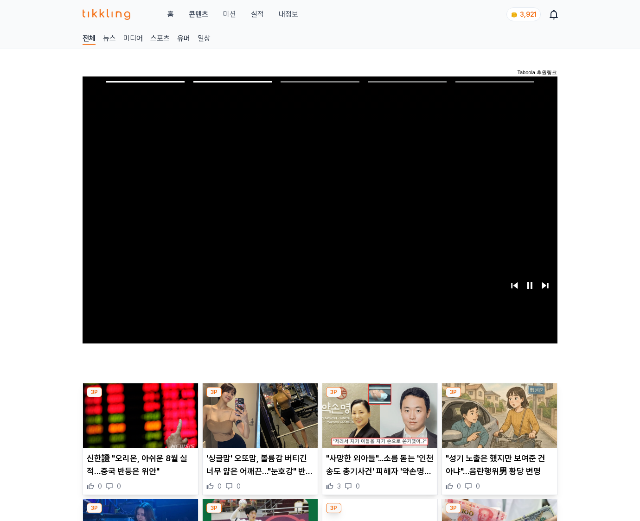
click at [497, 423] on img at bounding box center [499, 415] width 115 height 65
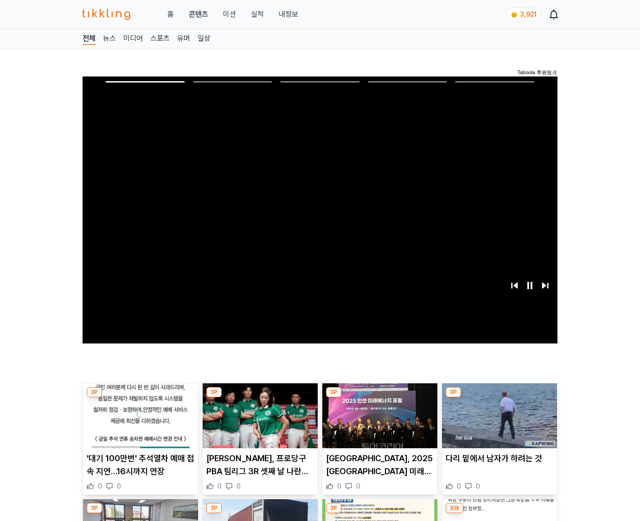
click at [497, 423] on img at bounding box center [499, 415] width 115 height 65
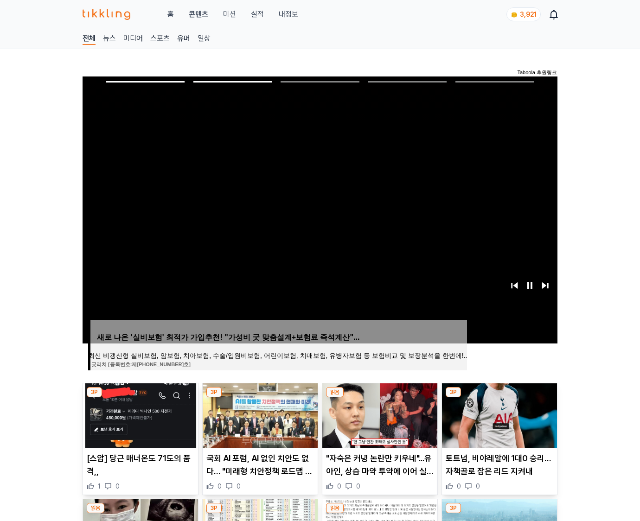
click at [497, 423] on img at bounding box center [499, 415] width 115 height 65
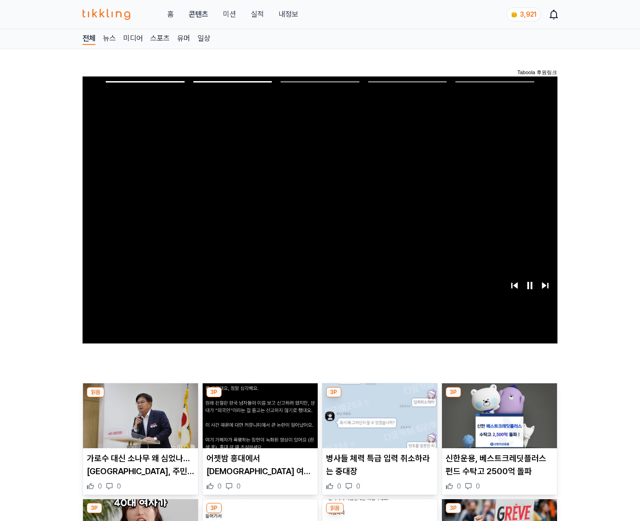
click at [497, 423] on img at bounding box center [499, 415] width 115 height 65
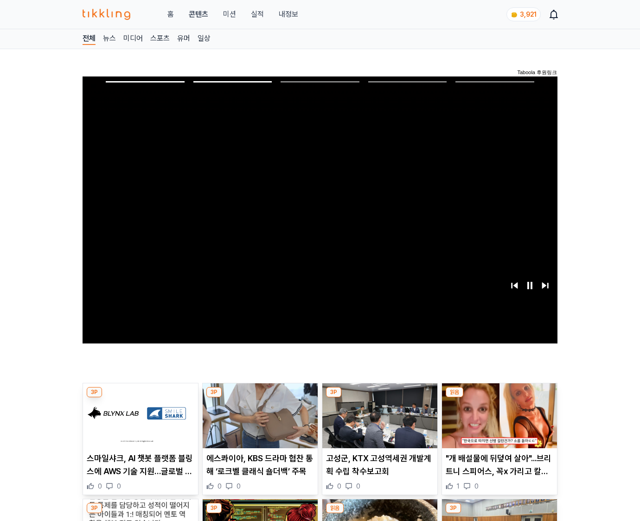
click at [497, 423] on img at bounding box center [499, 415] width 115 height 65
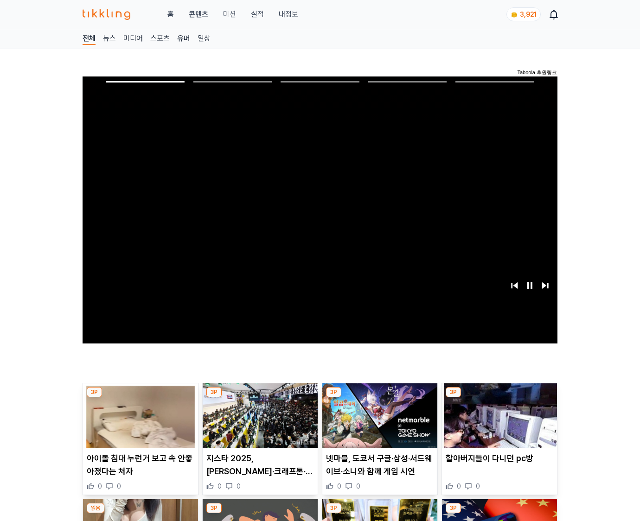
click at [497, 423] on img at bounding box center [499, 415] width 115 height 65
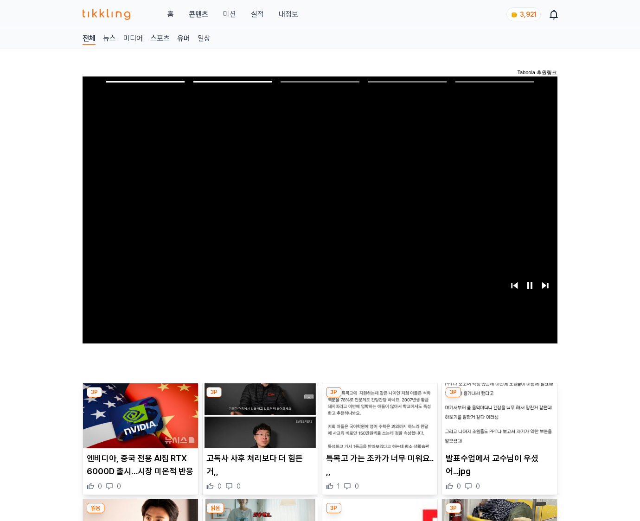
click at [497, 423] on img at bounding box center [499, 415] width 115 height 65
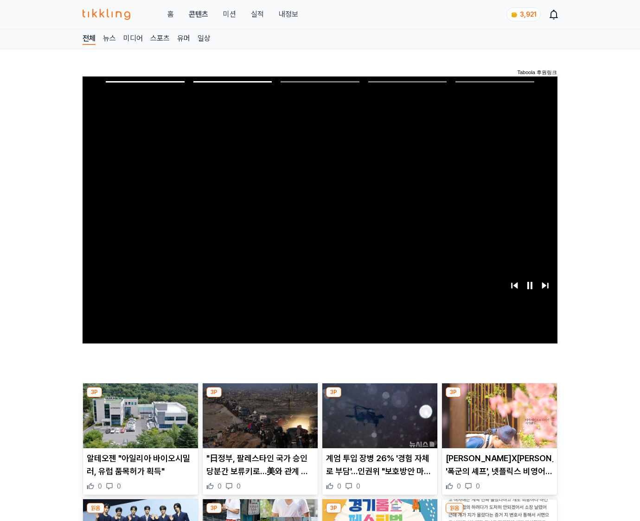
click at [497, 423] on img at bounding box center [499, 415] width 115 height 65
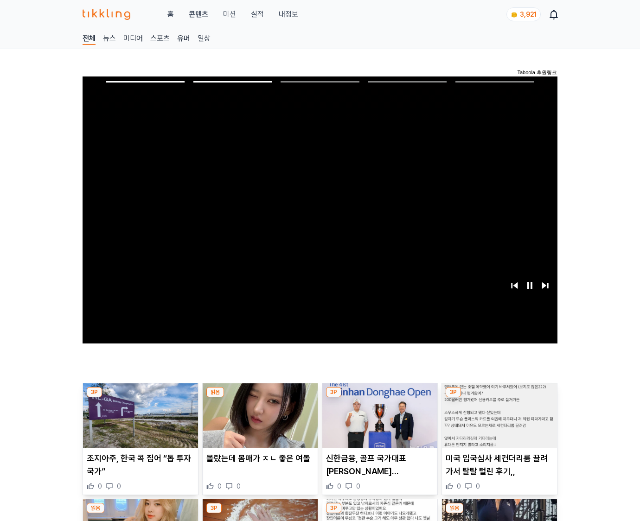
click at [497, 423] on img at bounding box center [499, 415] width 115 height 65
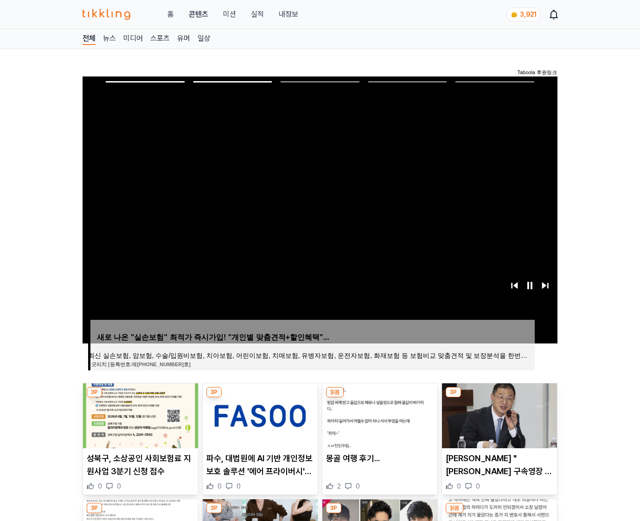
click at [497, 423] on img at bounding box center [499, 415] width 115 height 65
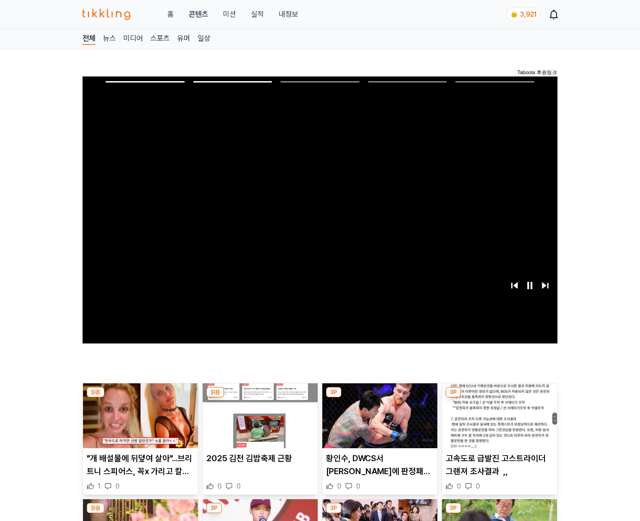
click at [497, 423] on img at bounding box center [499, 415] width 115 height 65
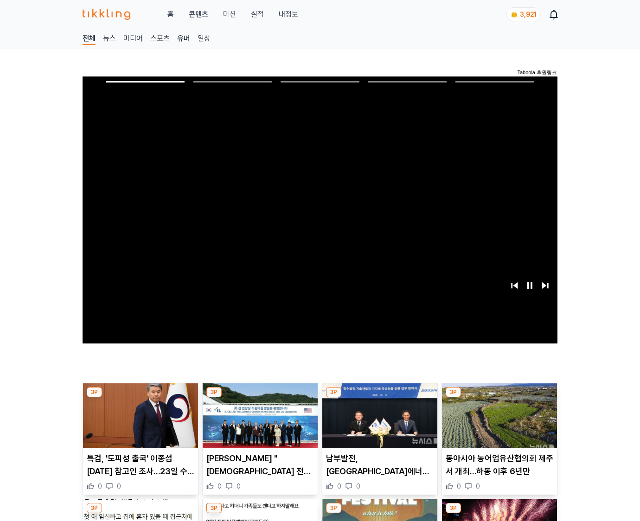
click at [497, 423] on img at bounding box center [499, 415] width 115 height 65
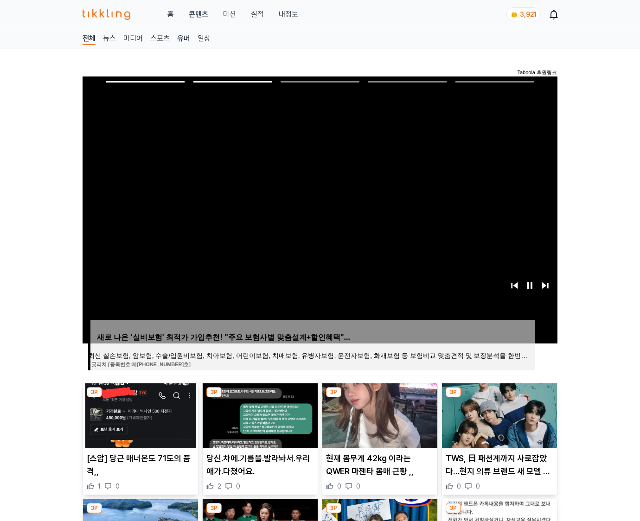
click at [497, 423] on img at bounding box center [499, 415] width 115 height 65
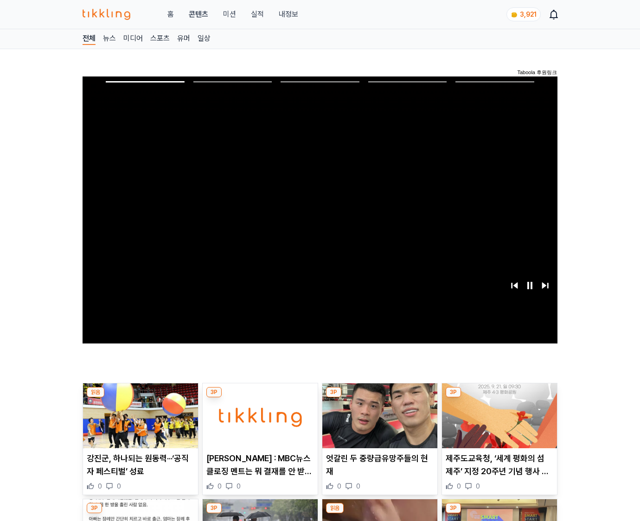
click at [497, 423] on img at bounding box center [499, 415] width 115 height 65
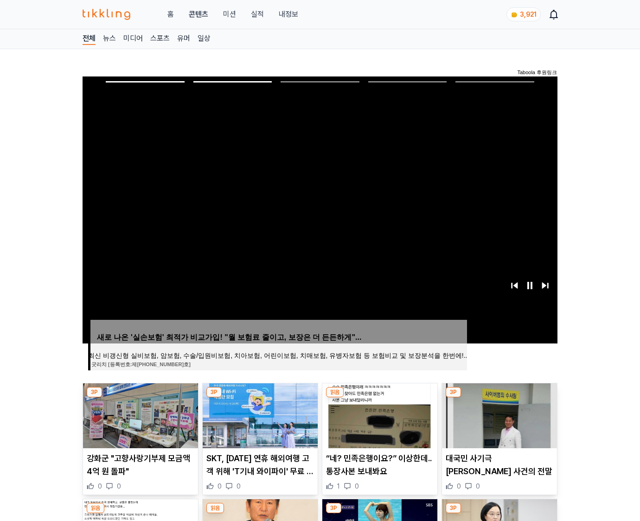
click at [497, 423] on img at bounding box center [499, 415] width 115 height 65
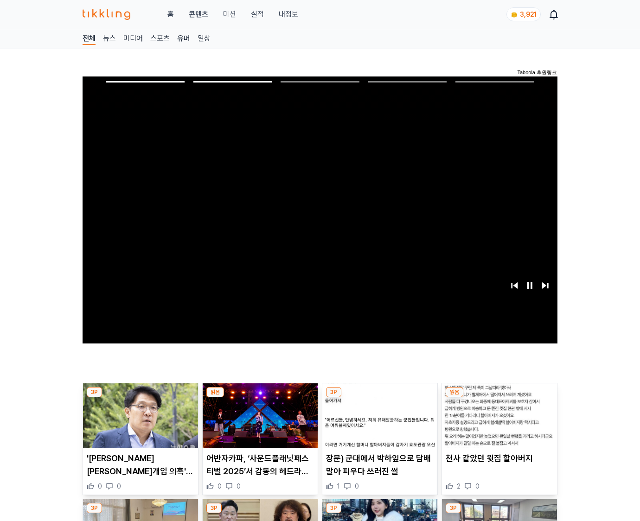
click at [497, 423] on img at bounding box center [499, 415] width 115 height 65
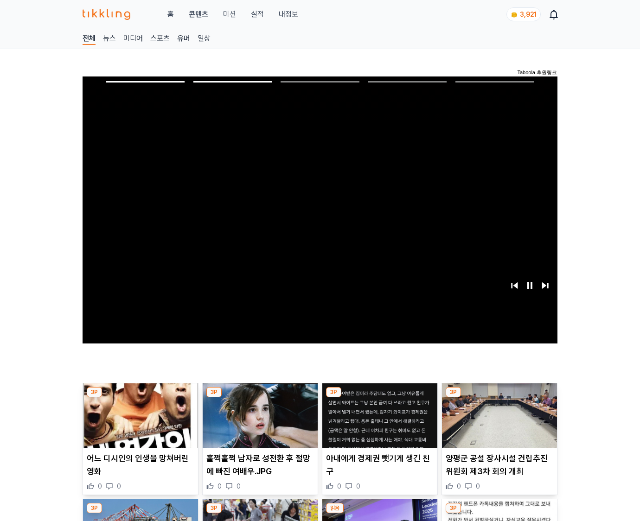
click at [497, 423] on img at bounding box center [499, 415] width 115 height 65
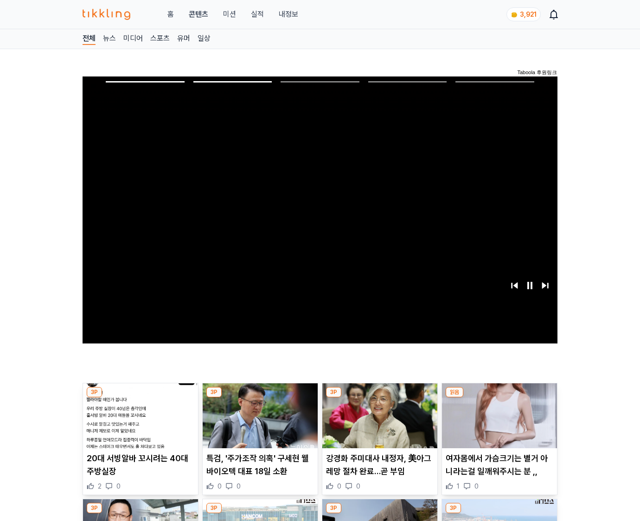
click at [497, 423] on img at bounding box center [499, 415] width 115 height 65
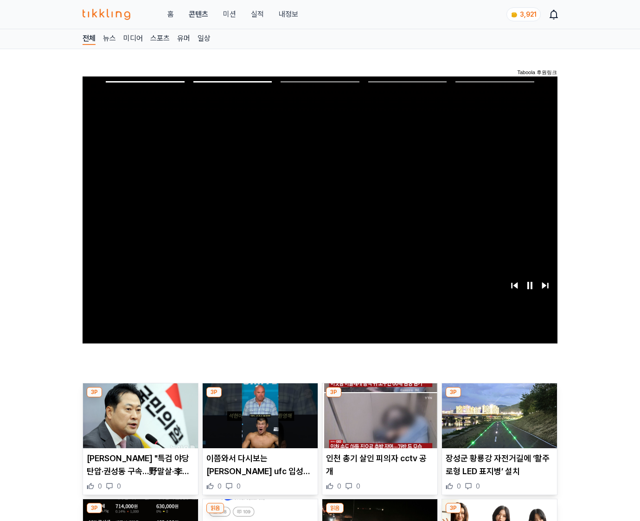
click at [497, 423] on img at bounding box center [499, 415] width 115 height 65
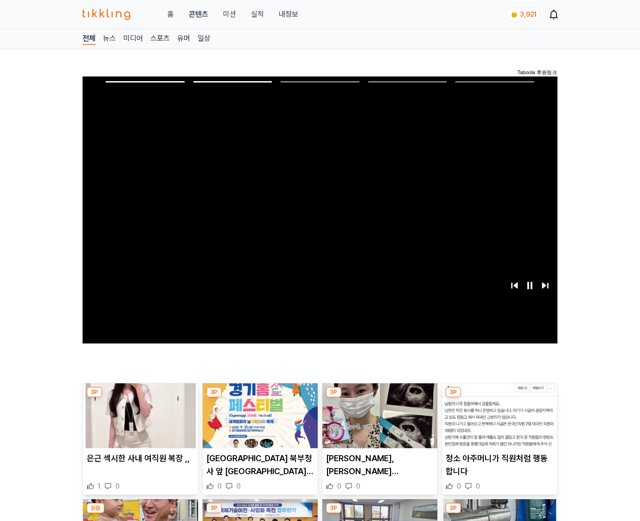
click at [497, 423] on img at bounding box center [499, 415] width 115 height 65
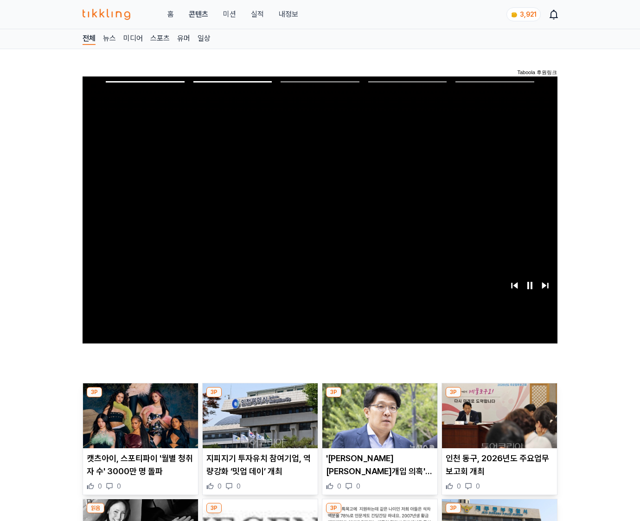
click at [497, 423] on img at bounding box center [499, 415] width 115 height 65
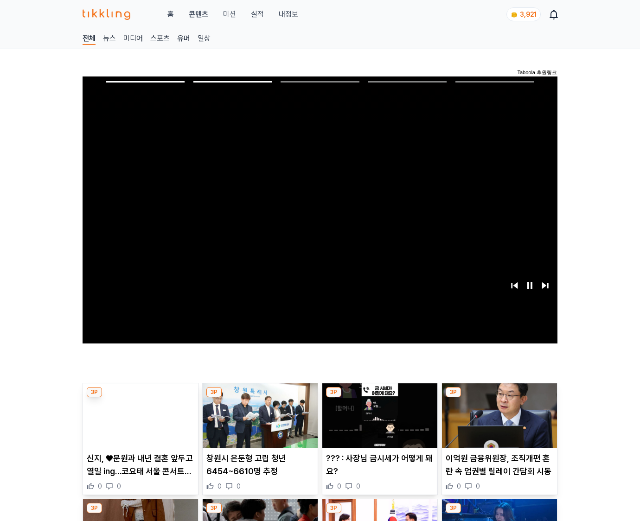
click at [497, 423] on img at bounding box center [499, 415] width 115 height 65
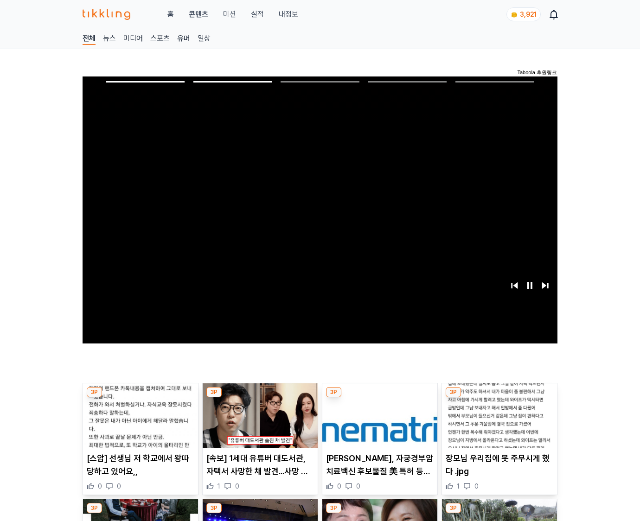
click at [497, 423] on img at bounding box center [499, 415] width 115 height 65
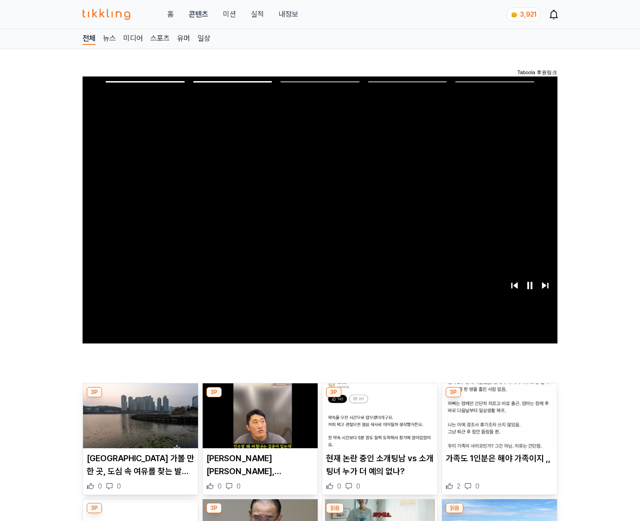
click at [497, 423] on img at bounding box center [499, 415] width 115 height 65
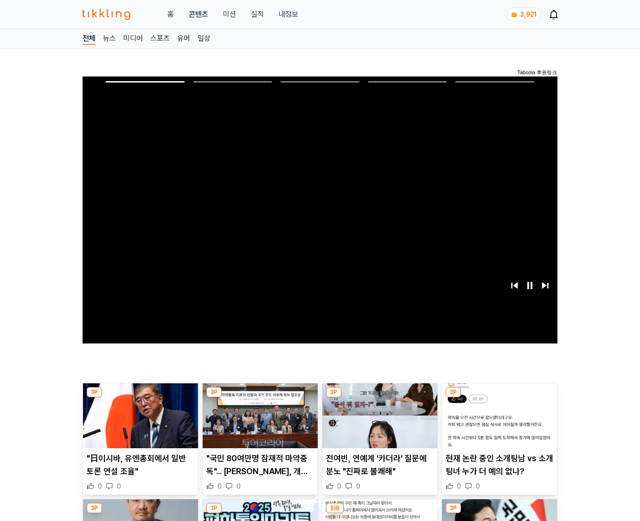
click at [497, 423] on img at bounding box center [499, 415] width 115 height 65
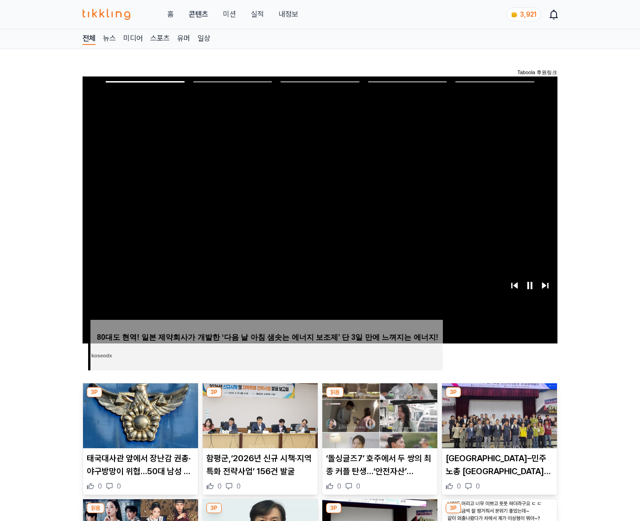
click at [497, 423] on img at bounding box center [499, 415] width 115 height 65
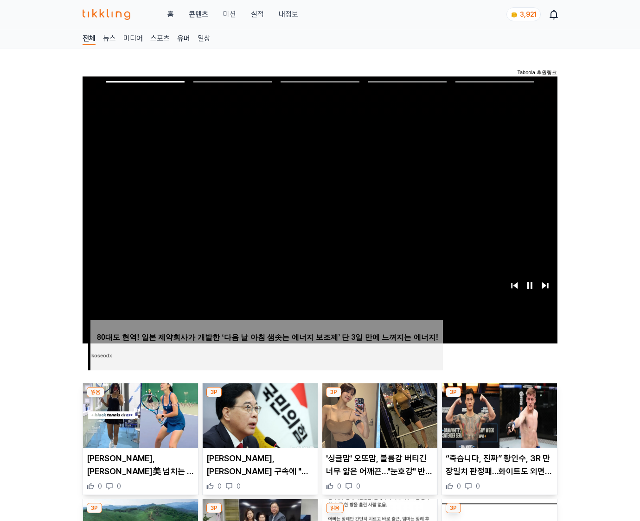
click at [497, 423] on img at bounding box center [499, 415] width 115 height 65
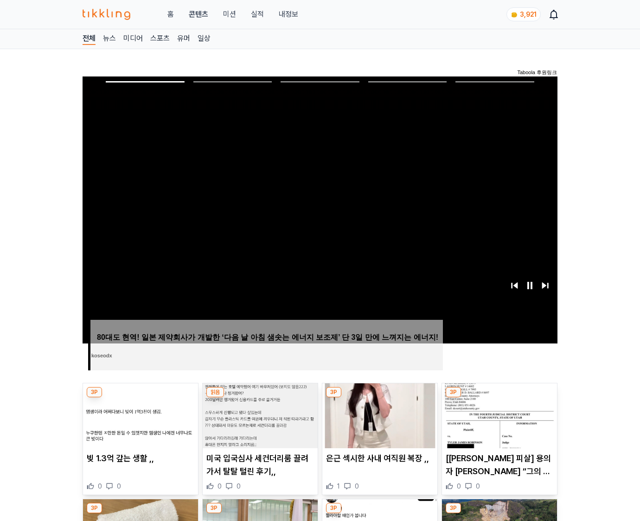
click at [497, 423] on img at bounding box center [499, 415] width 115 height 65
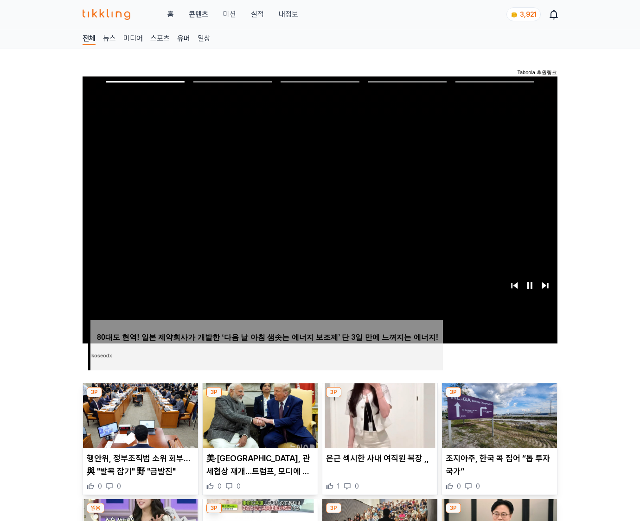
click at [497, 423] on img at bounding box center [499, 415] width 115 height 65
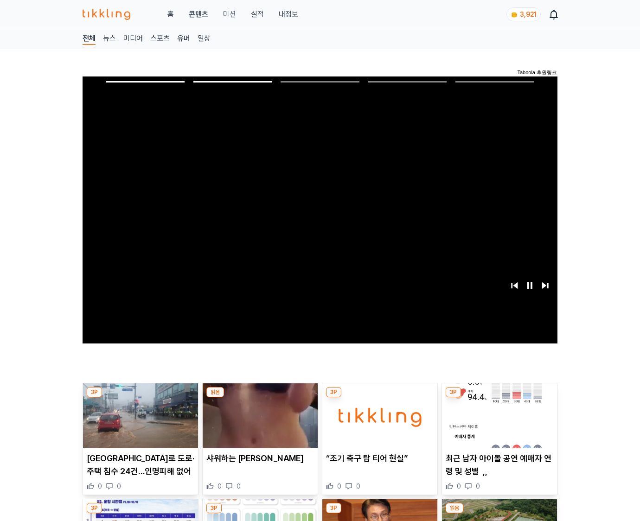
click at [497, 423] on img at bounding box center [499, 415] width 115 height 65
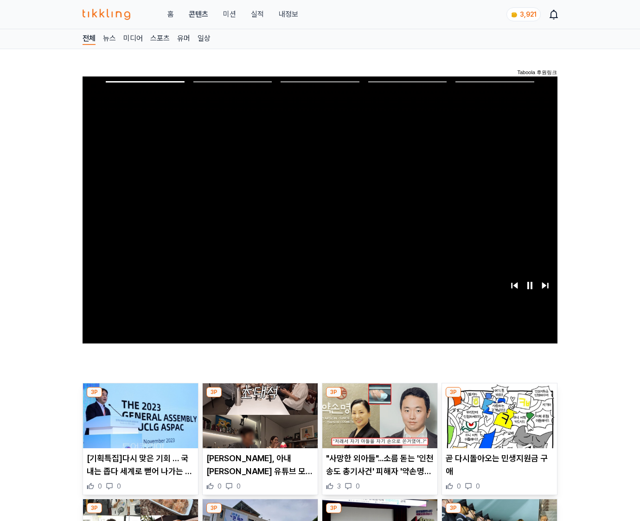
click at [497, 423] on img at bounding box center [499, 415] width 115 height 65
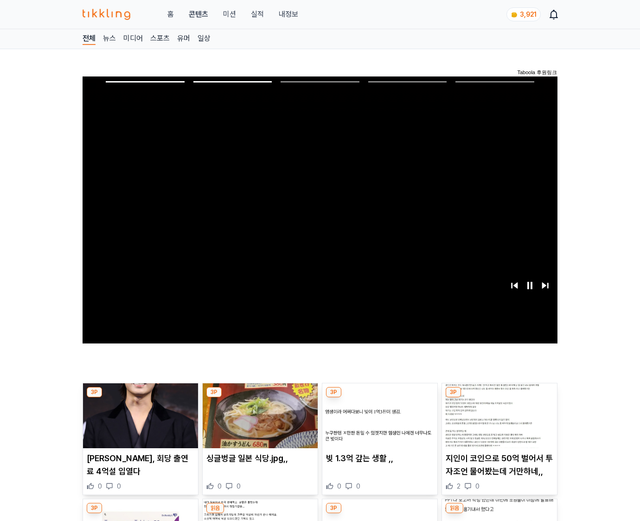
click at [497, 423] on img at bounding box center [499, 415] width 115 height 65
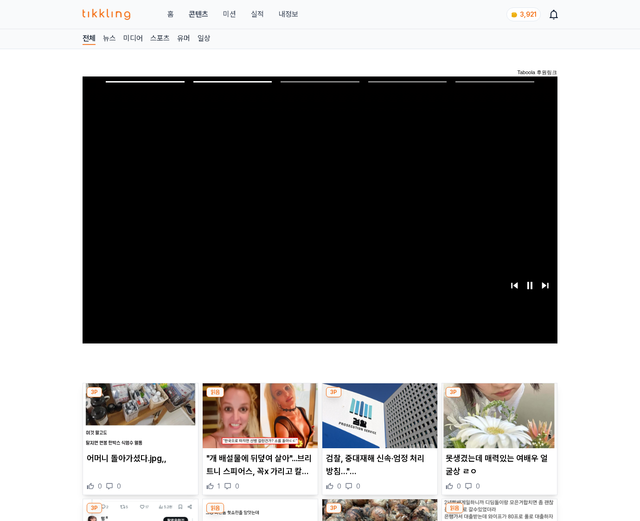
click at [497, 423] on img at bounding box center [499, 415] width 115 height 65
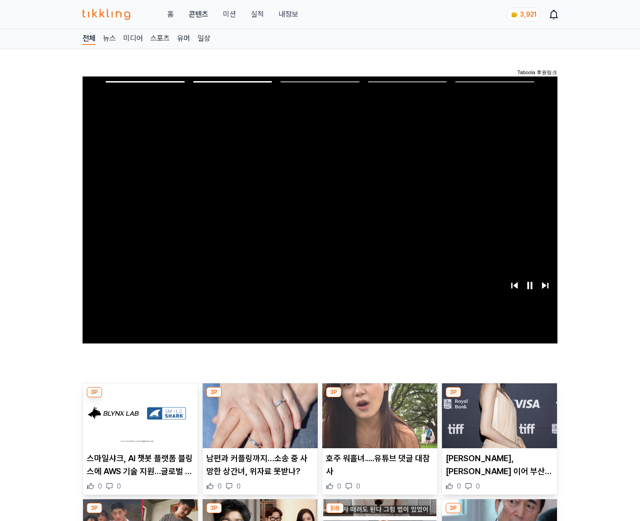
click at [497, 423] on img at bounding box center [499, 415] width 115 height 65
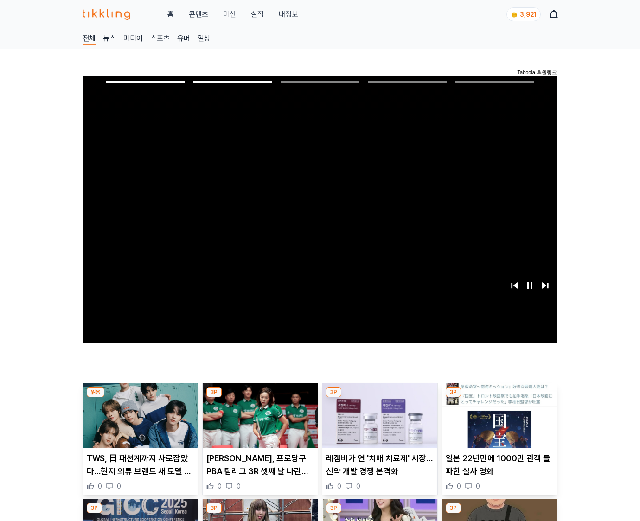
click at [497, 423] on img at bounding box center [499, 415] width 115 height 65
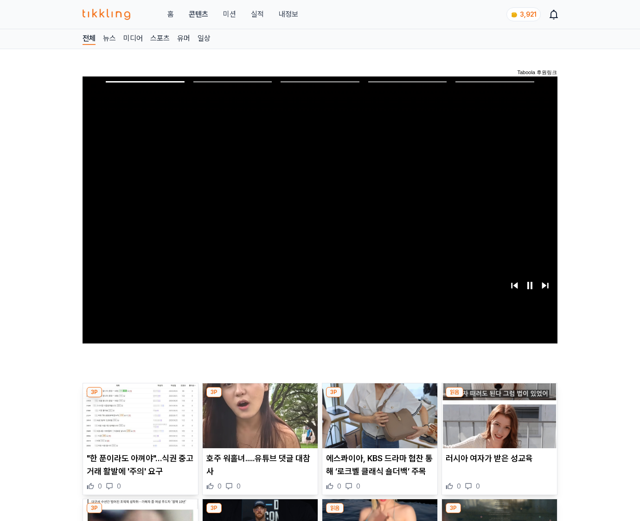
click at [497, 423] on img at bounding box center [499, 415] width 115 height 65
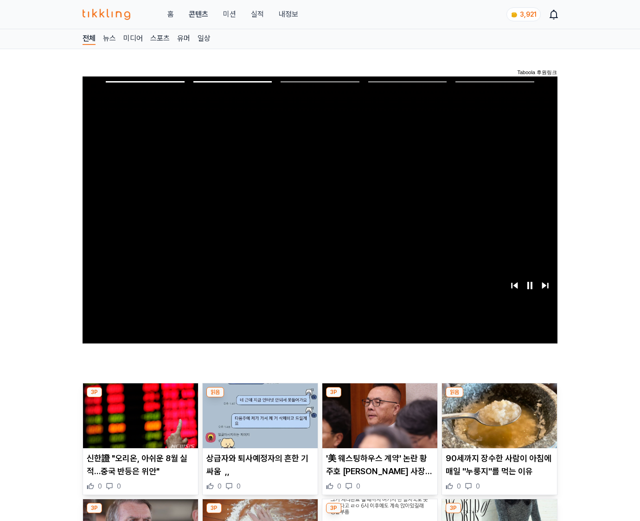
click at [497, 423] on img at bounding box center [499, 415] width 115 height 65
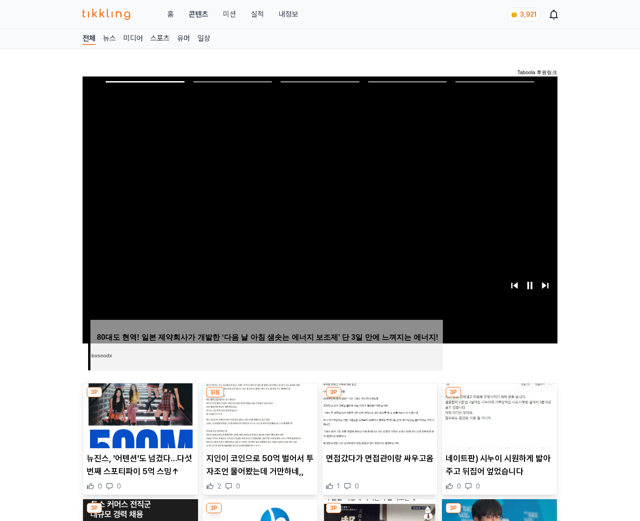
click at [497, 423] on img at bounding box center [499, 415] width 115 height 65
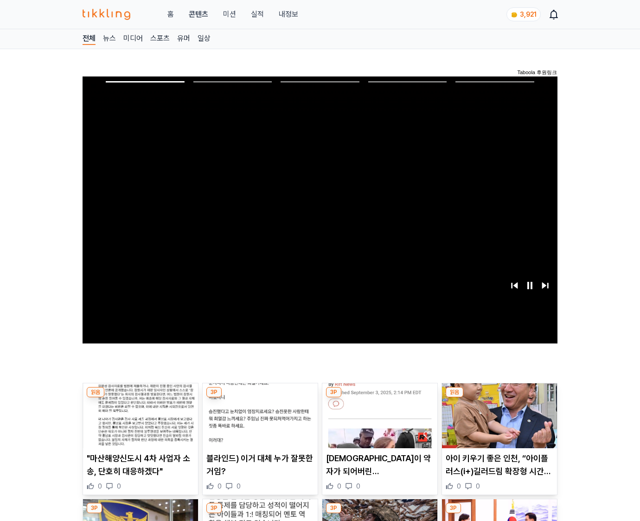
click at [497, 423] on img at bounding box center [499, 415] width 115 height 65
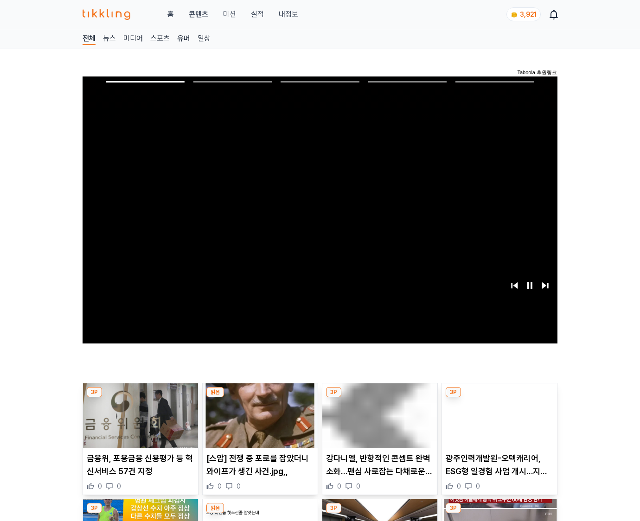
click at [497, 423] on img at bounding box center [499, 415] width 115 height 65
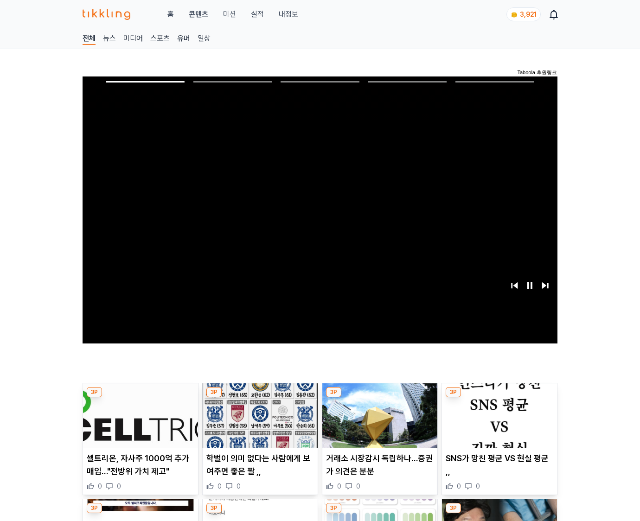
click at [497, 423] on img at bounding box center [499, 415] width 115 height 65
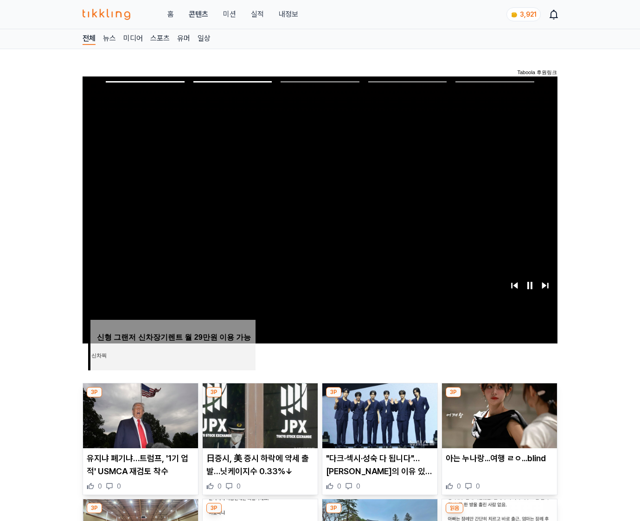
click at [497, 423] on img at bounding box center [499, 415] width 115 height 65
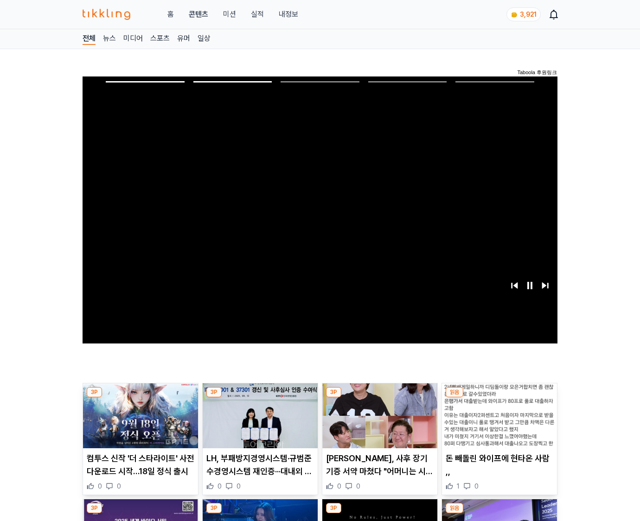
click at [497, 423] on img at bounding box center [499, 415] width 115 height 65
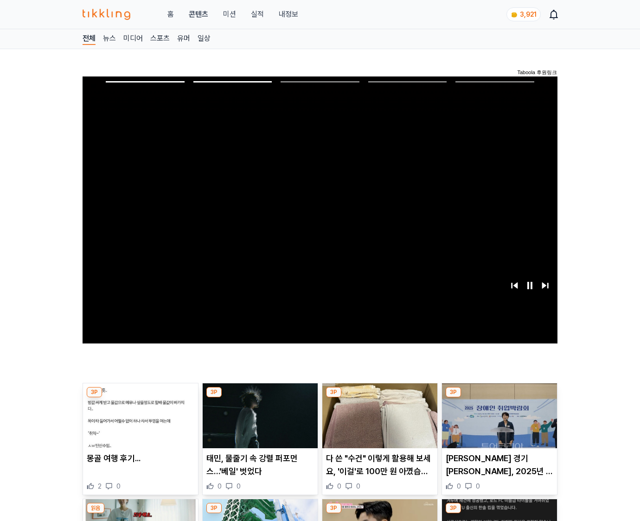
click at [497, 423] on img at bounding box center [499, 415] width 115 height 65
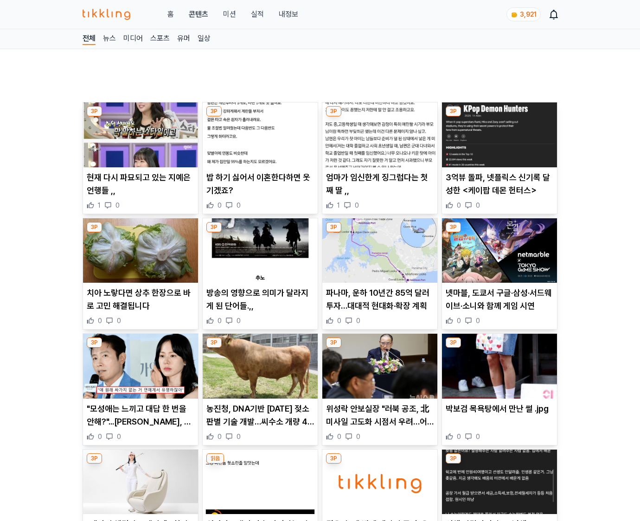
click at [497, 423] on div "박보검 목욕탕에서 만난 썰 .jpg 0 0" at bounding box center [499, 421] width 115 height 39
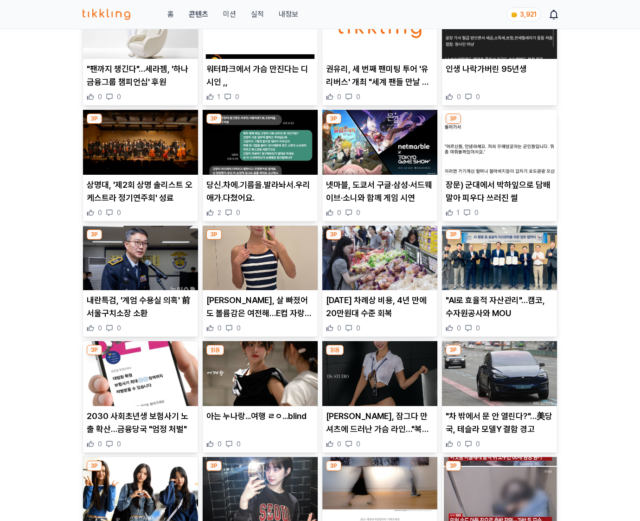
scroll to position [1061, 0]
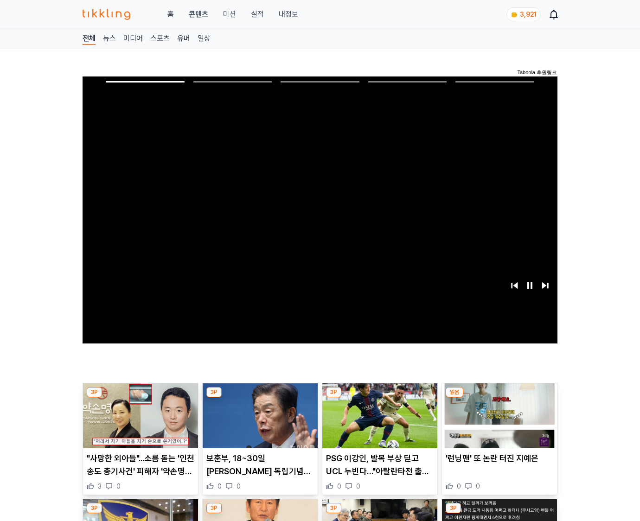
click at [497, 423] on img at bounding box center [499, 415] width 115 height 65
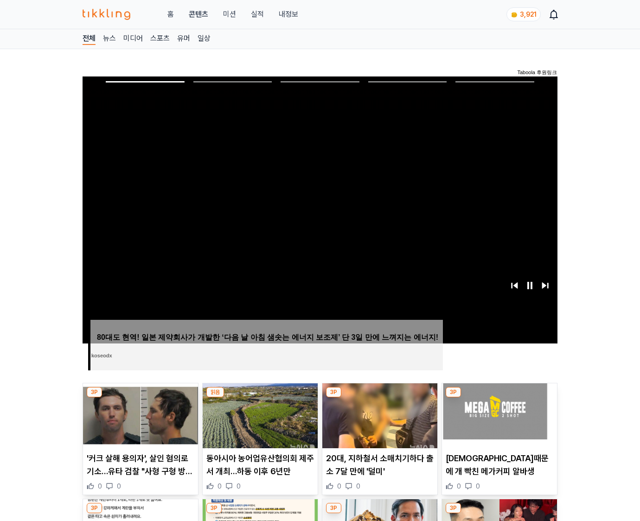
click at [497, 423] on img at bounding box center [499, 415] width 115 height 65
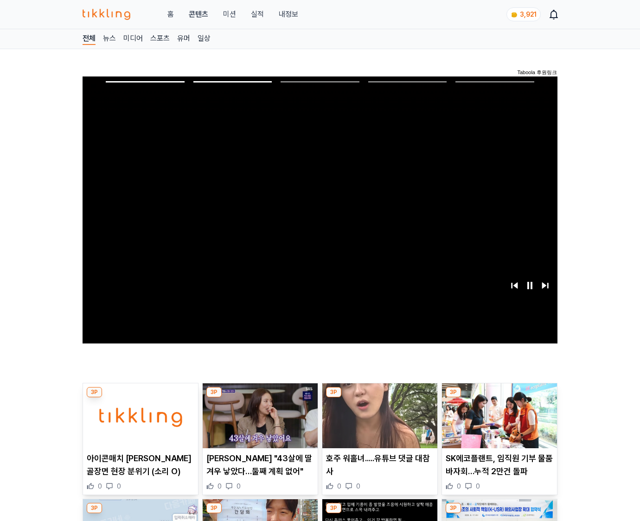
click at [497, 423] on img at bounding box center [499, 415] width 115 height 65
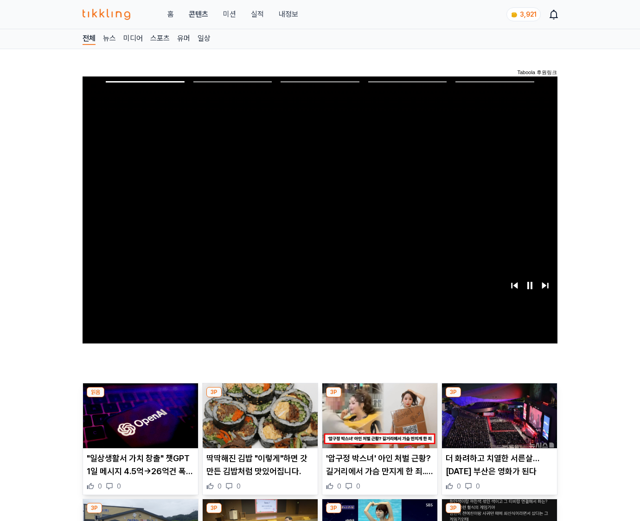
click at [497, 423] on img at bounding box center [499, 415] width 115 height 65
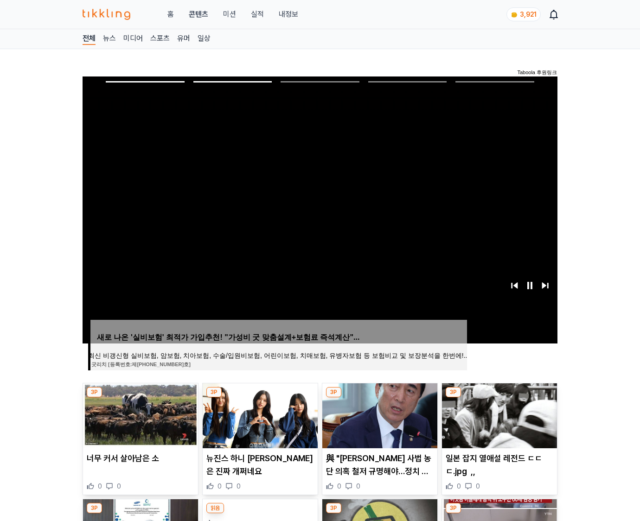
click at [497, 423] on img at bounding box center [499, 415] width 115 height 65
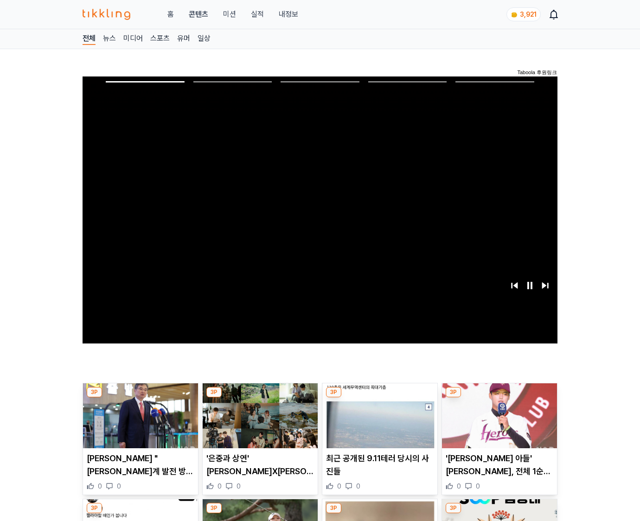
click at [497, 423] on img at bounding box center [499, 415] width 115 height 65
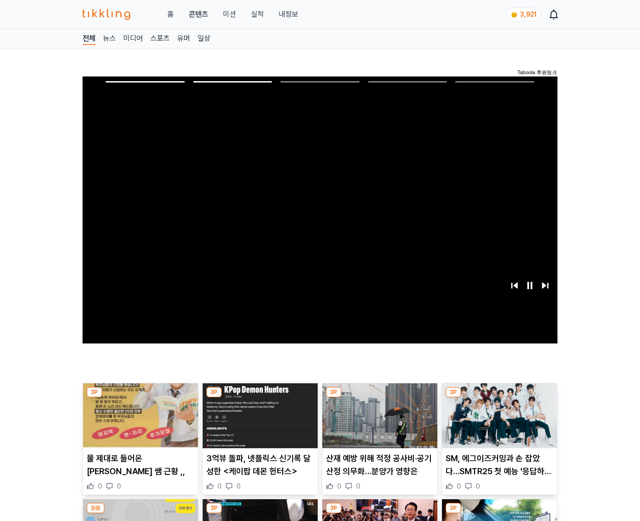
click at [497, 423] on img at bounding box center [499, 415] width 115 height 65
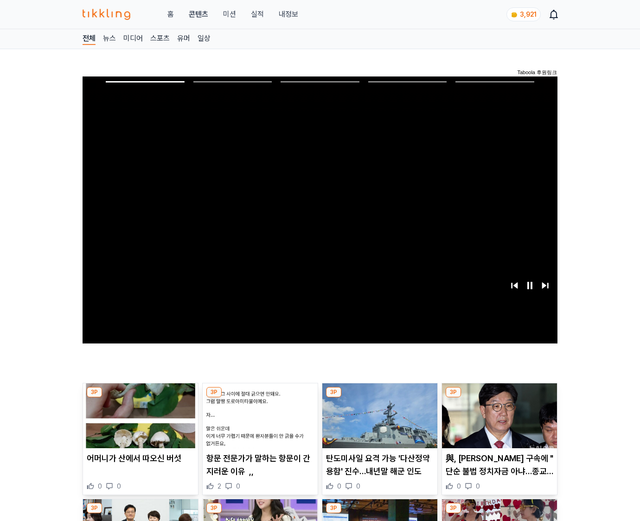
click at [497, 423] on img at bounding box center [499, 415] width 115 height 65
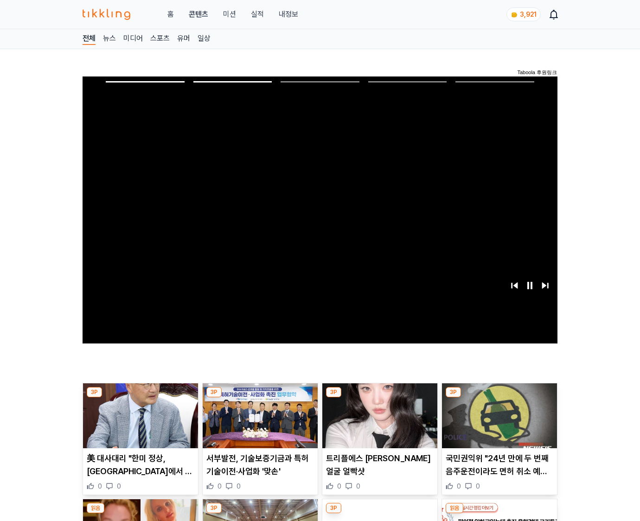
click at [497, 423] on img at bounding box center [499, 415] width 115 height 65
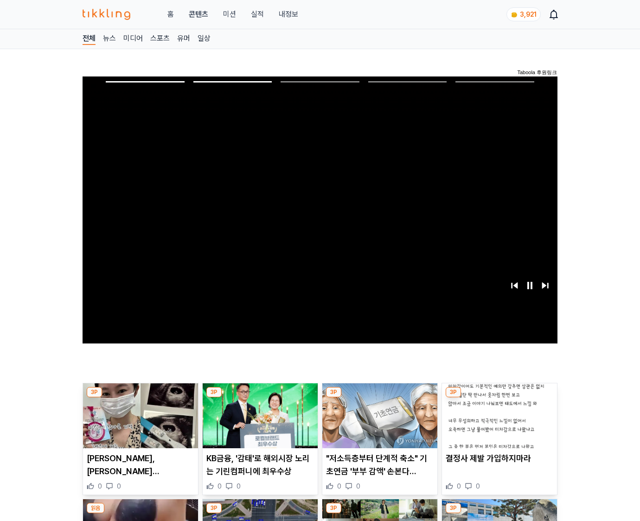
click at [497, 423] on img at bounding box center [499, 415] width 115 height 65
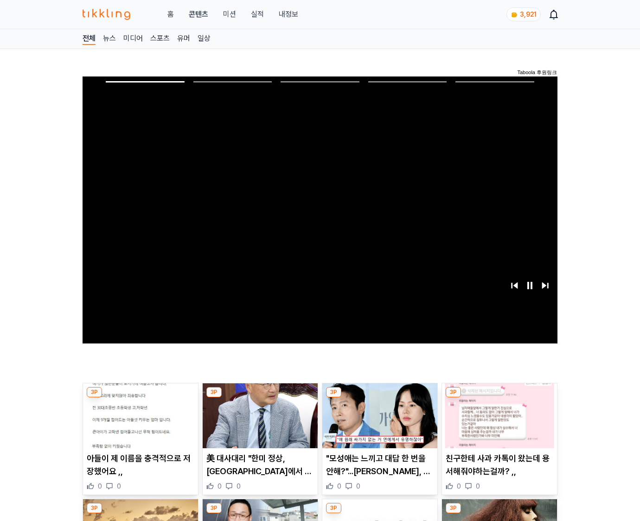
click at [497, 423] on img at bounding box center [499, 415] width 115 height 65
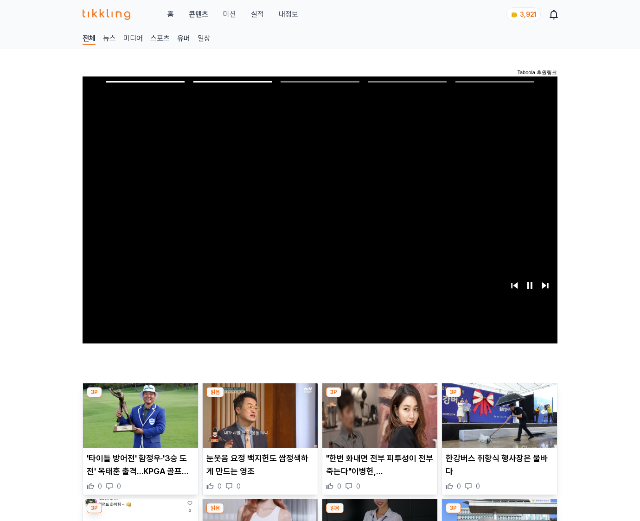
click at [497, 423] on img at bounding box center [499, 415] width 115 height 65
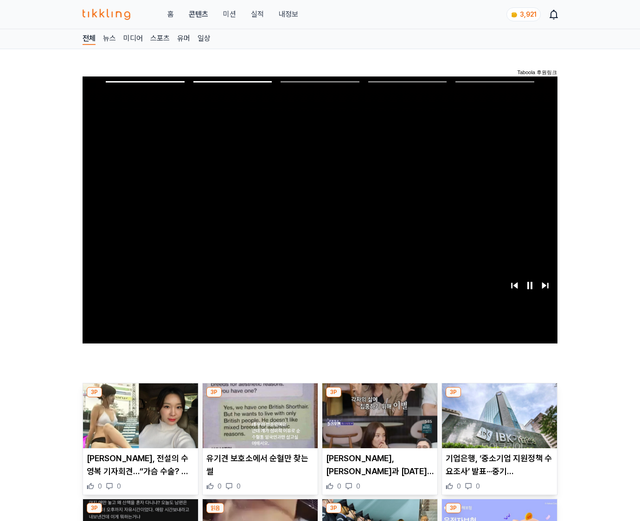
click at [497, 423] on img at bounding box center [499, 415] width 115 height 65
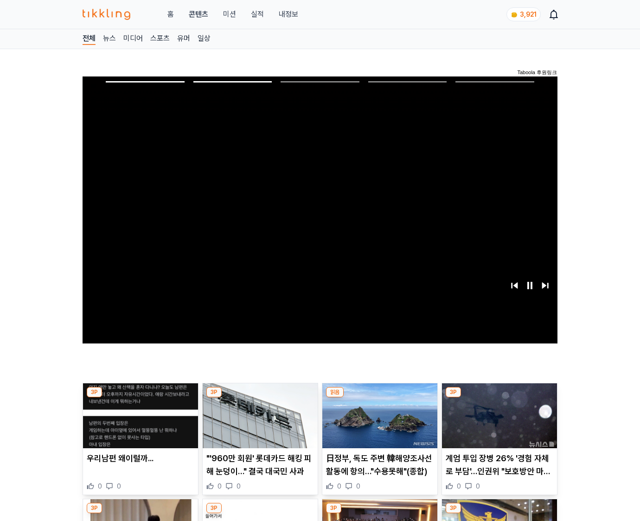
click at [497, 423] on img at bounding box center [499, 415] width 115 height 65
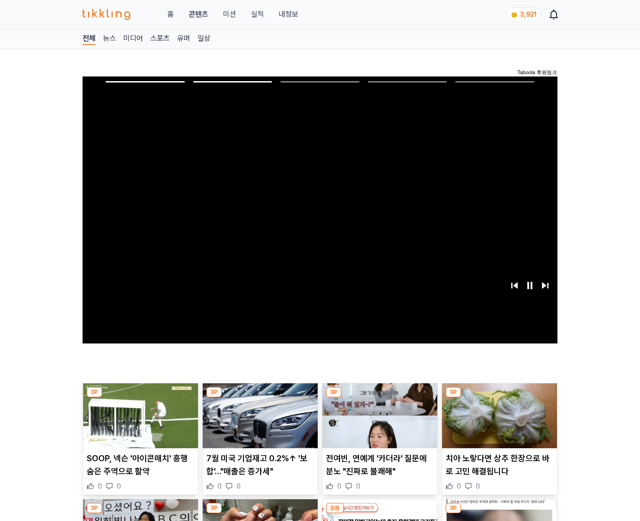
click at [497, 423] on img at bounding box center [499, 415] width 115 height 65
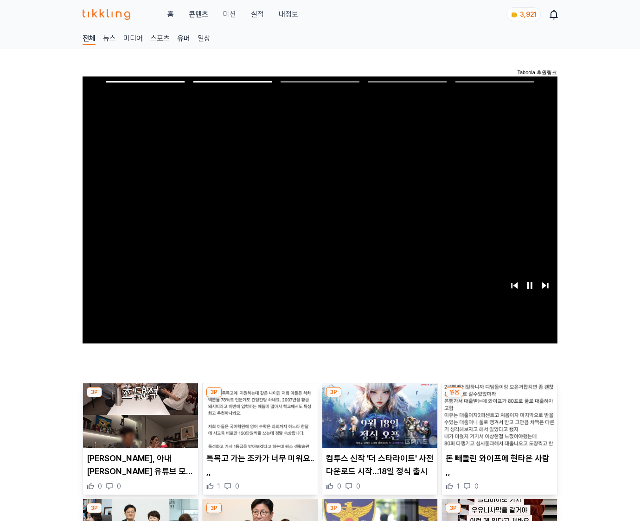
click at [497, 423] on img at bounding box center [499, 415] width 115 height 65
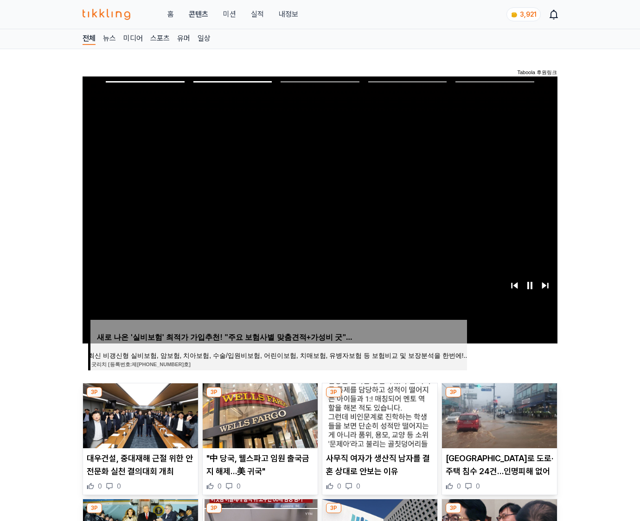
click at [497, 423] on img at bounding box center [499, 415] width 115 height 65
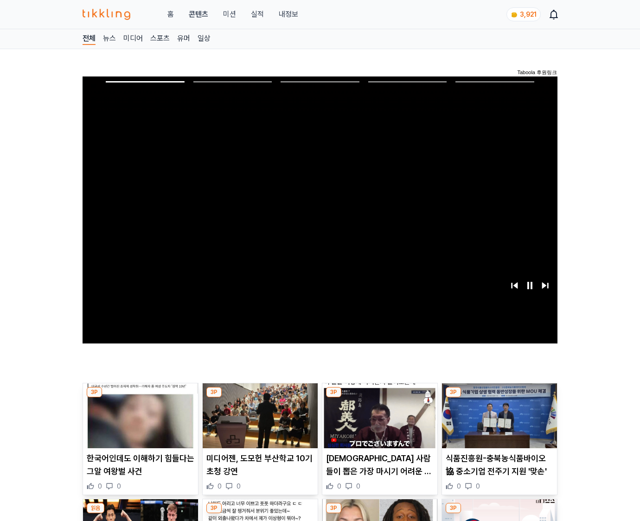
click at [497, 423] on img at bounding box center [499, 415] width 115 height 65
